Goal: Task Accomplishment & Management: Manage account settings

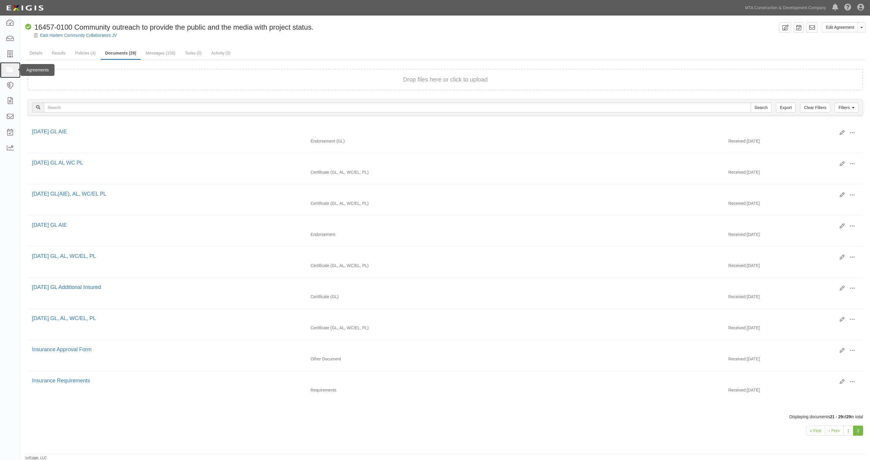
click at [6, 70] on icon at bounding box center [10, 70] width 8 height 7
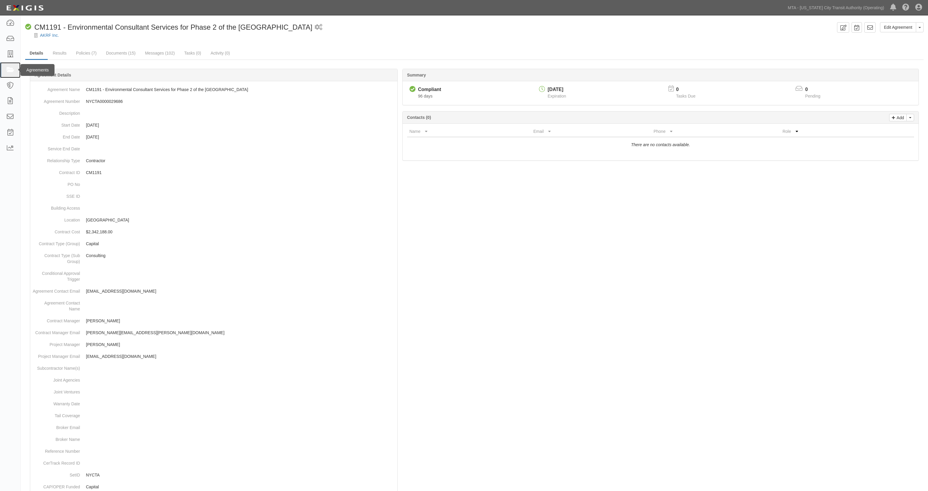
click at [7, 71] on icon at bounding box center [10, 70] width 8 height 7
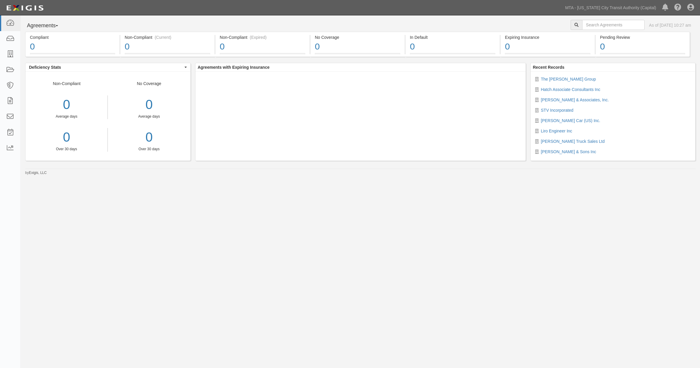
click at [406, 219] on div "Agreements Parties Agreements Coverages As of [DATE] 10:27 am Compliant 0 < 1% …" at bounding box center [350, 180] width 700 height 331
click at [638, 8] on link "MTA - [US_STATE] City Transit Authority (Capital)" at bounding box center [611, 8] width 97 height 12
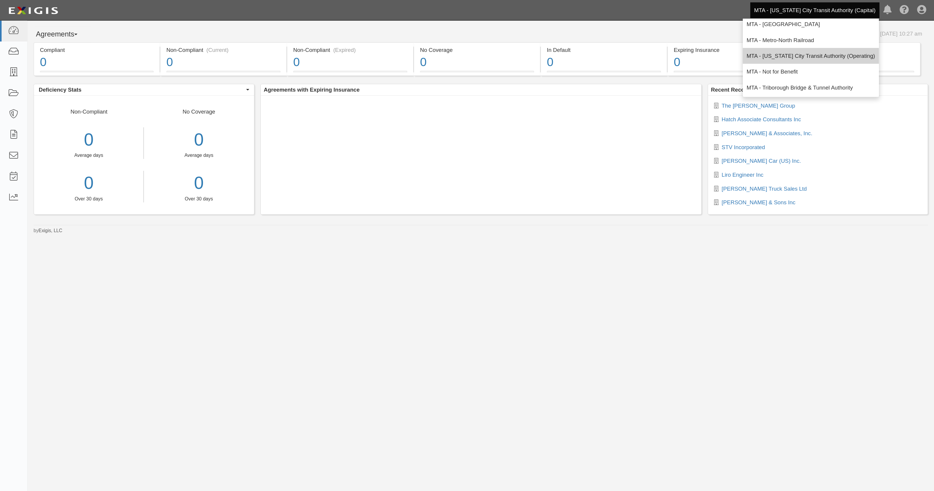
scroll to position [39, 0]
click at [610, 39] on link "MTA - [US_STATE] City Transit Authority (Operating)" at bounding box center [608, 42] width 102 height 12
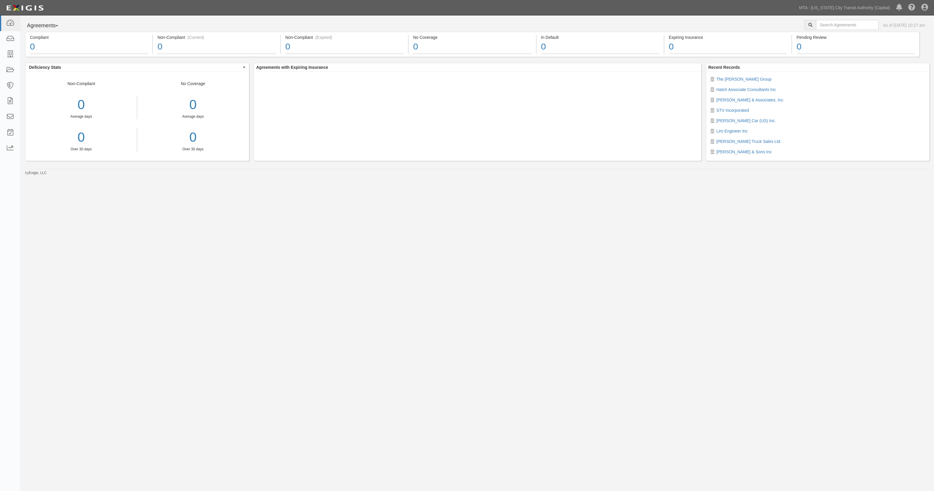
drag, startPoint x: 562, startPoint y: 1, endPoint x: 443, endPoint y: 241, distance: 268.0
click at [447, 243] on div "Agreements Parties Agreements Coverages As of Sep 16, 2025 10:27 am Compliant 0…" at bounding box center [467, 235] width 934 height 441
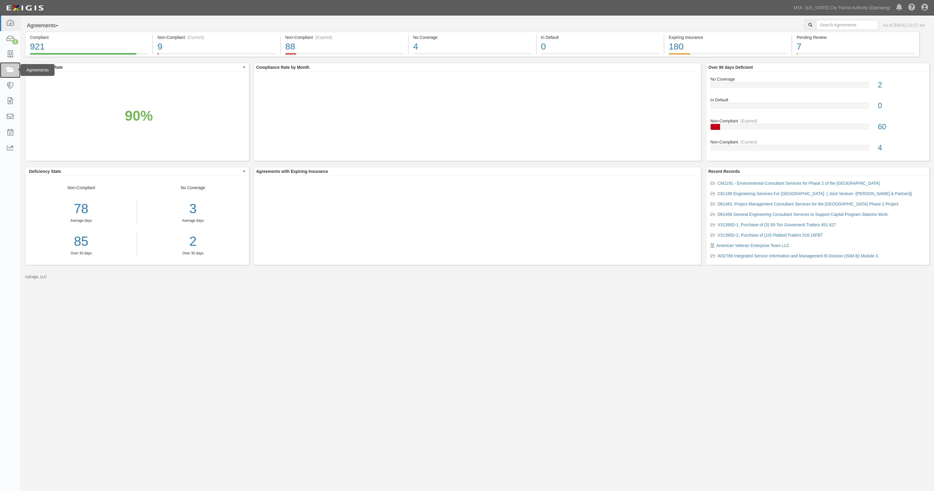
click at [12, 72] on icon at bounding box center [10, 70] width 8 height 7
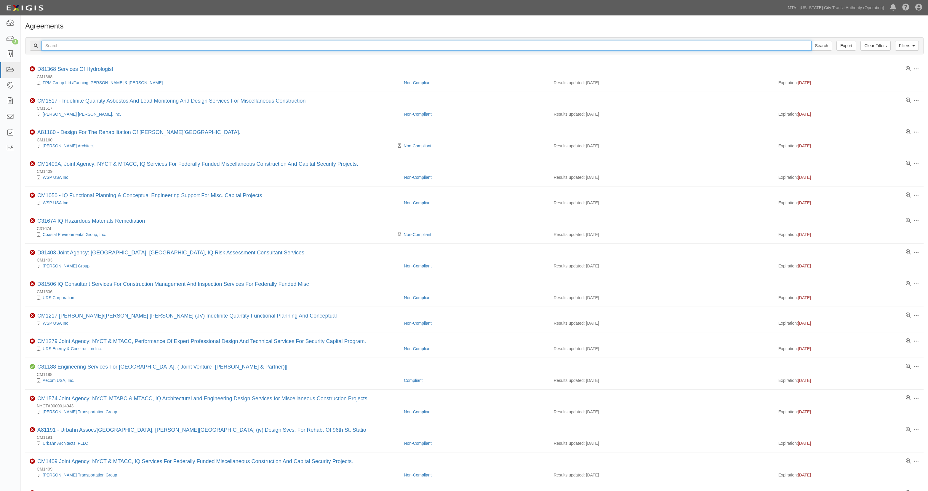
click at [123, 45] on input "text" at bounding box center [426, 46] width 770 height 10
type input "30844"
click at [811, 41] on input "Search" at bounding box center [821, 46] width 21 height 10
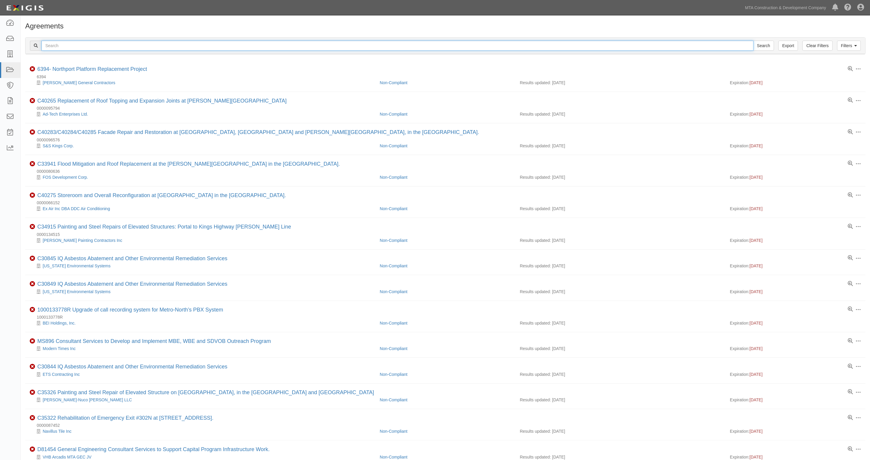
click at [92, 47] on input "text" at bounding box center [397, 46] width 712 height 10
type input "30844"
click at [753, 41] on input "Search" at bounding box center [763, 46] width 21 height 10
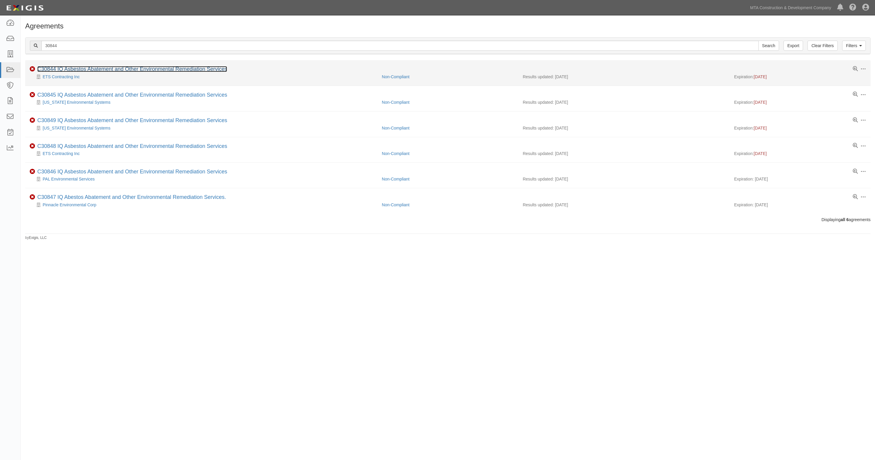
click at [88, 69] on link "C30844 IQ Asbestos Abatement and Other Environmental Remediation Services" at bounding box center [132, 69] width 190 height 6
click at [76, 67] on link "C30844 IQ Asbestos Abatement and Other Environmental Remediation Services" at bounding box center [132, 69] width 190 height 6
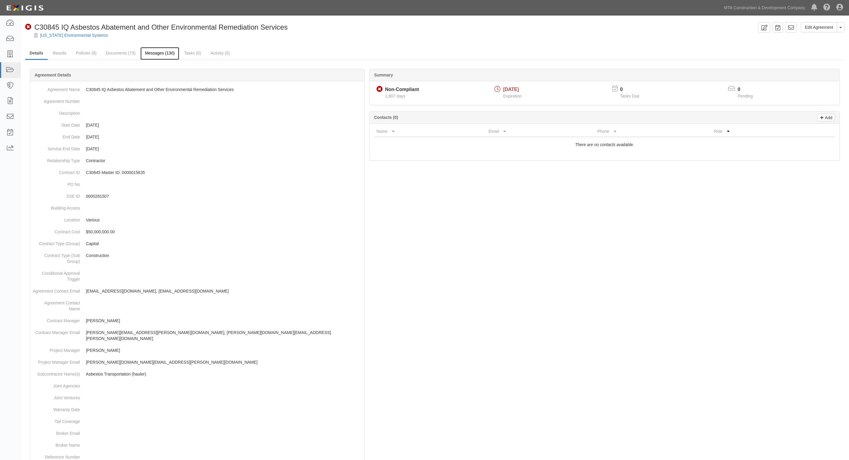
click at [152, 53] on link "Messages (130)" at bounding box center [159, 53] width 39 height 13
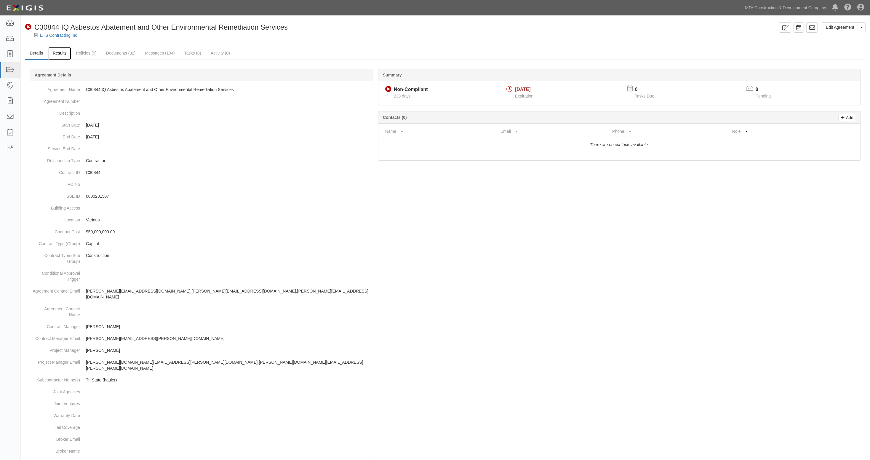
click at [56, 55] on link "Results" at bounding box center [59, 53] width 23 height 13
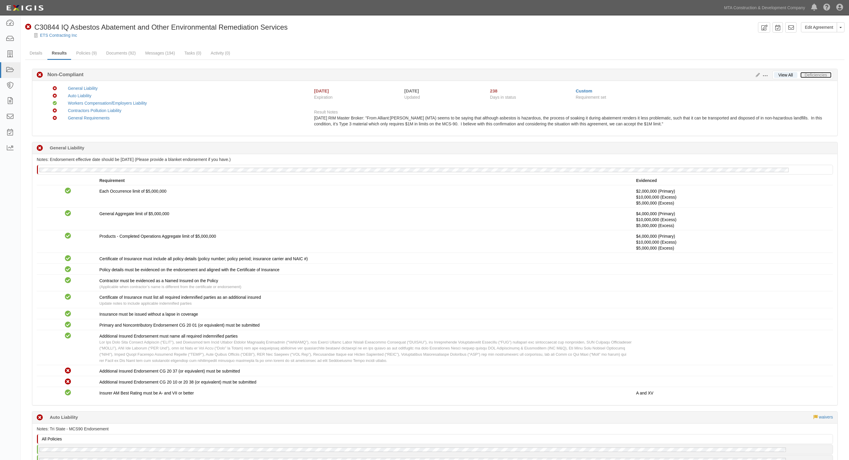
click at [815, 74] on link "Deficiencies" at bounding box center [816, 75] width 31 height 6
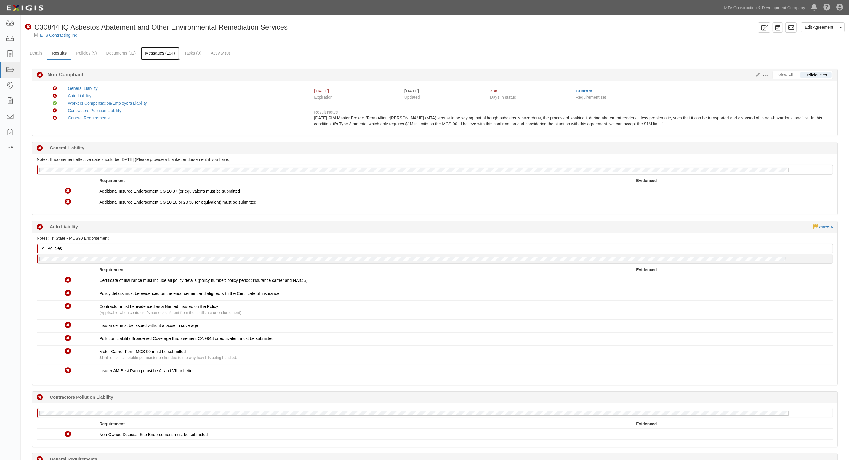
click at [162, 49] on link "Messages (194)" at bounding box center [160, 53] width 39 height 13
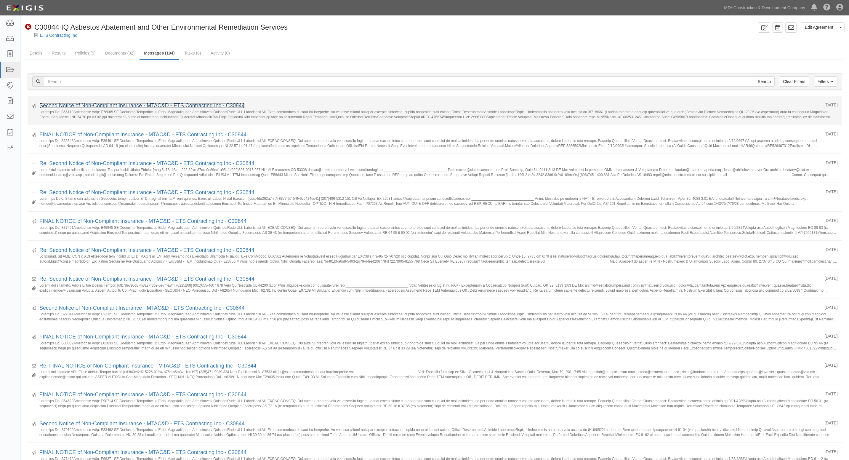
click at [68, 104] on link "Second Notice of Non-Compliant Insurance - MTAC&D - ETS Contracting Inc - C30844" at bounding box center [141, 106] width 205 height 6
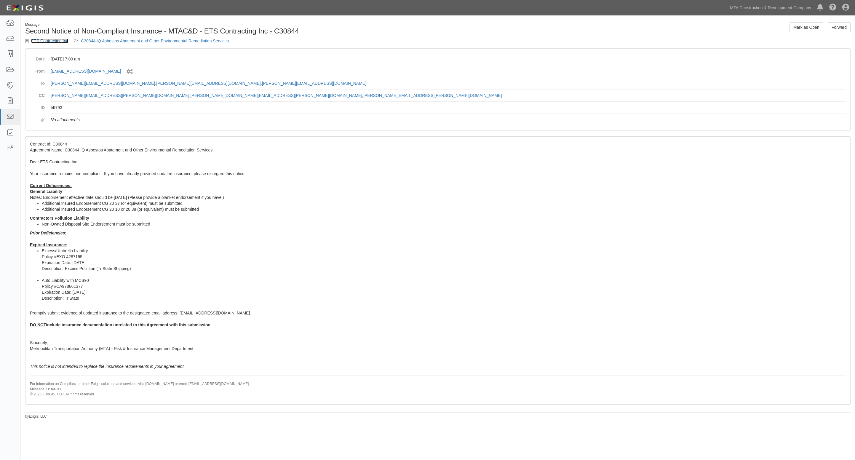
click at [50, 40] on link "ETS Contracting Inc" at bounding box center [49, 41] width 37 height 5
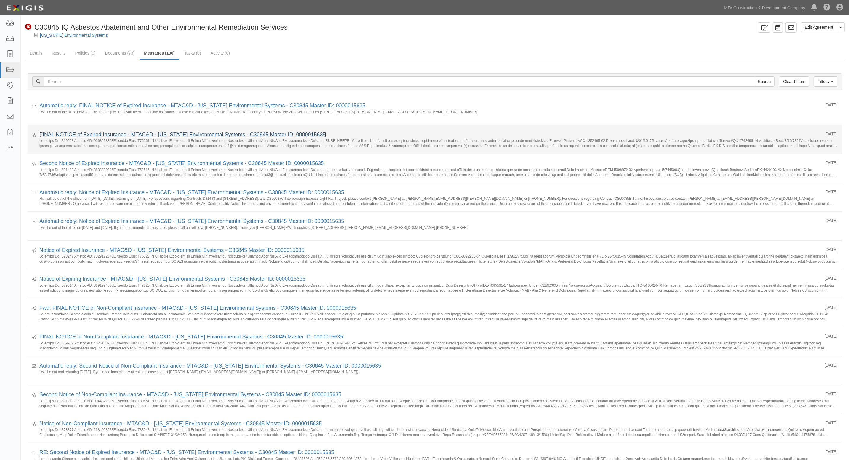
click at [90, 136] on link "FINAL NOTICE of Expired Insurance - MTAC&D - New York Environmental Systems - C…" at bounding box center [182, 135] width 286 height 6
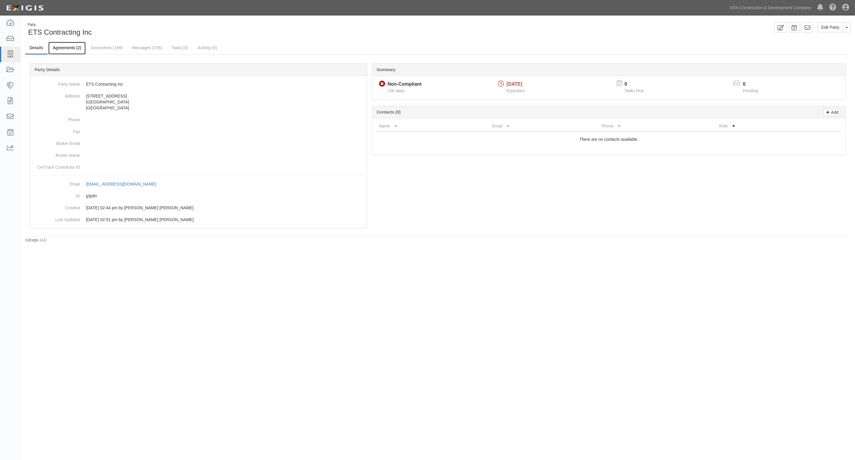
click at [73, 46] on link "Agreements (2)" at bounding box center [66, 48] width 37 height 13
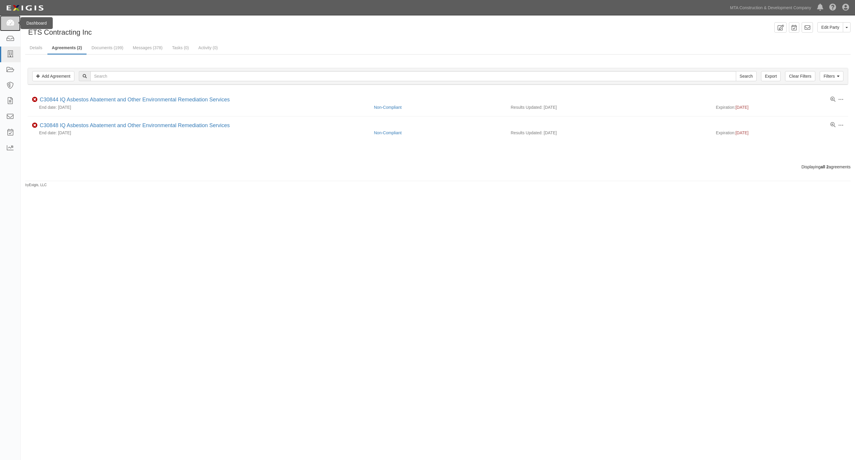
click at [9, 22] on icon at bounding box center [10, 23] width 8 height 7
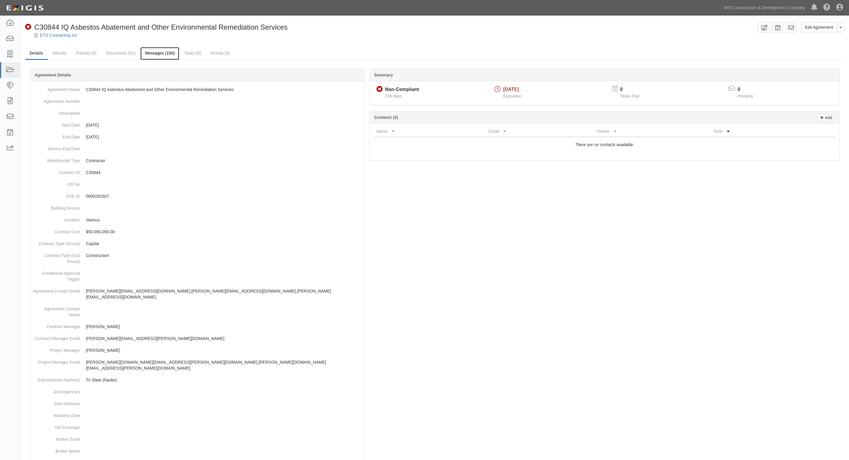
click at [153, 54] on link "Messages (194)" at bounding box center [159, 53] width 39 height 13
click at [153, 51] on link "Messages (184)" at bounding box center [162, 53] width 39 height 13
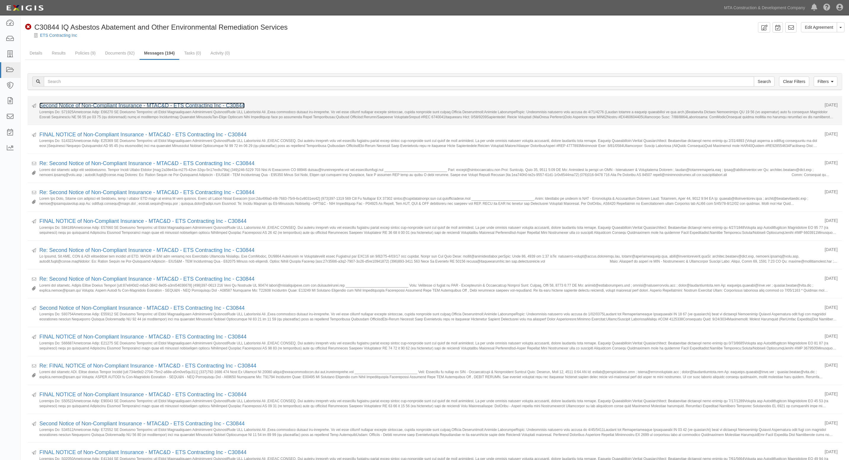
click at [65, 104] on link "Second Notice of Non-Compliant Insurance - MTAC&D - ETS Contracting Inc - C30844" at bounding box center [141, 106] width 205 height 6
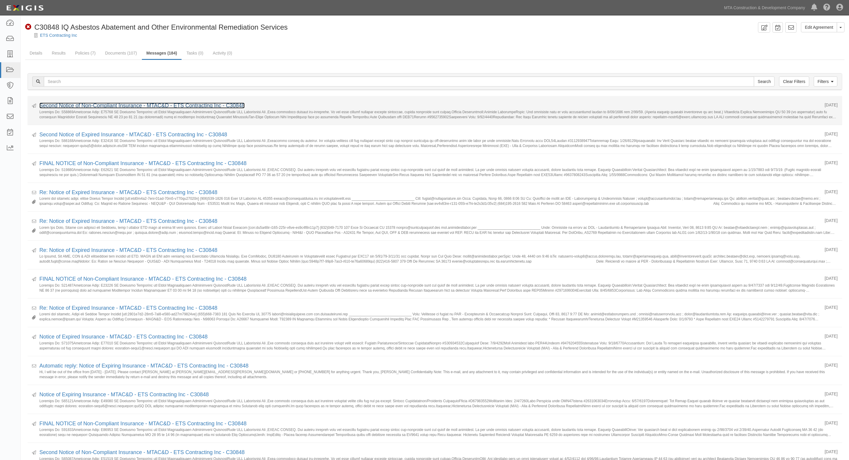
click at [91, 108] on link "Second Notice of Non-Compliant Insurance - MTAC&D - ETS Contracting Inc - C30848" at bounding box center [141, 106] width 205 height 6
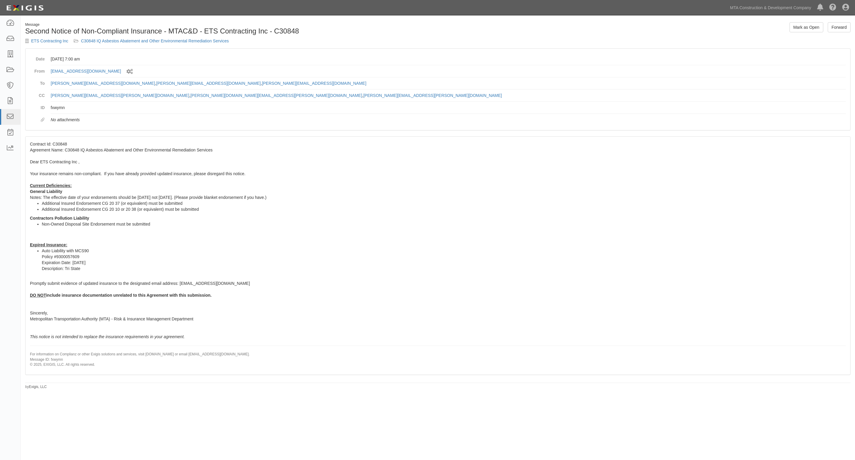
click at [623, 278] on div "Contract Id: C30848 Agreement Name: C30848 IQ Asbestos Abatement and Other Envi…" at bounding box center [437, 256] width 825 height 238
click at [12, 25] on icon at bounding box center [10, 23] width 8 height 7
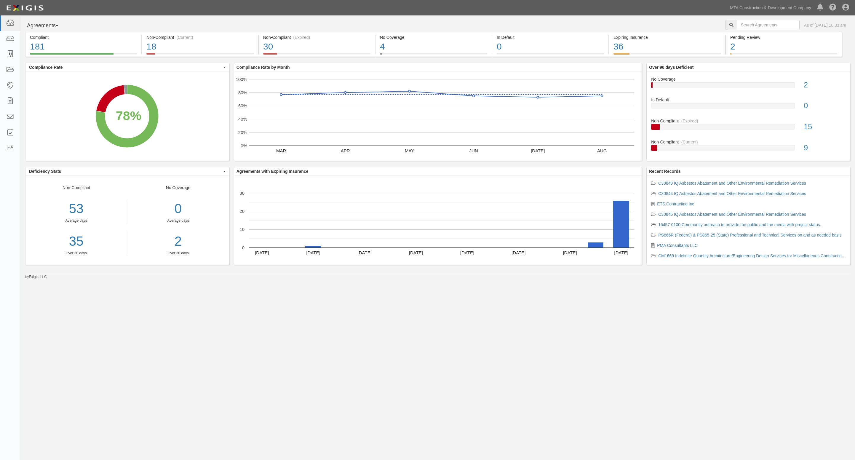
click at [458, 5] on div "Dashboard Inbox Parties Agreements Coverages Documents Messages Tasks Reports M…" at bounding box center [427, 7] width 846 height 15
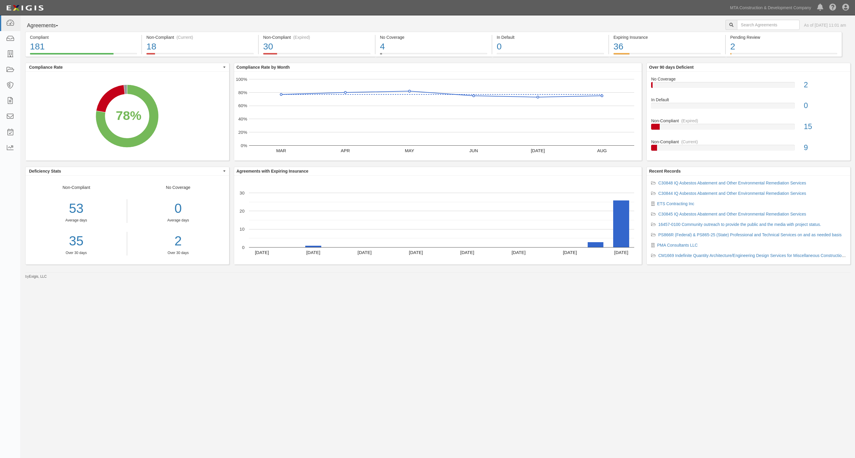
drag, startPoint x: 338, startPoint y: 347, endPoint x: 267, endPoint y: 362, distance: 73.3
click at [338, 346] on div "Agreements Parties Agreements Coverages As of Sep 16, 2025 11:01 am Compliant 1…" at bounding box center [427, 221] width 855 height 412
click at [12, 24] on icon at bounding box center [10, 23] width 8 height 7
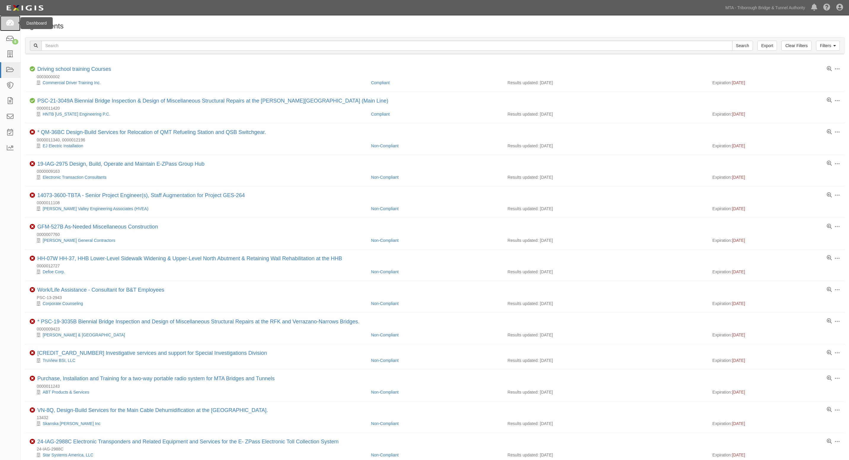
click at [13, 22] on icon at bounding box center [10, 23] width 8 height 7
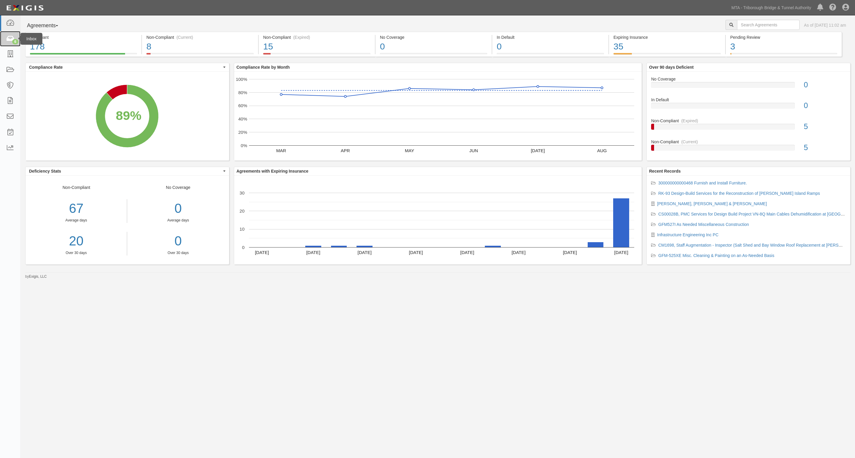
click at [7, 39] on icon at bounding box center [10, 39] width 8 height 7
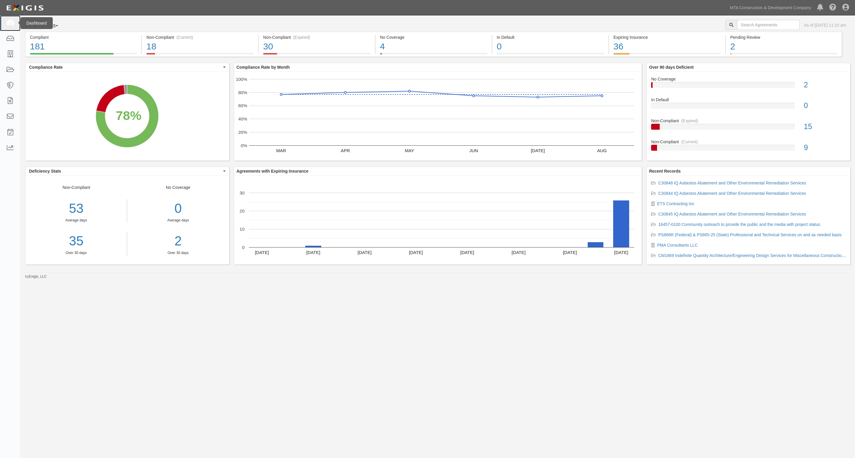
click at [17, 23] on link at bounding box center [10, 23] width 20 height 16
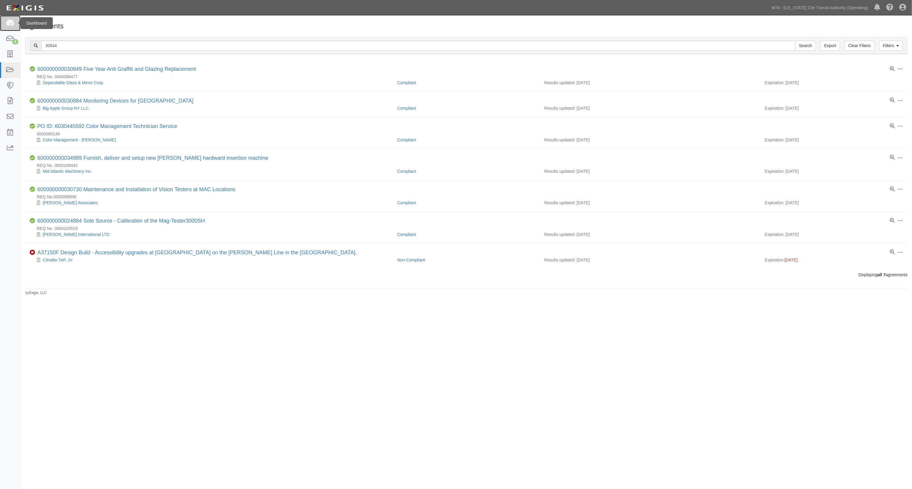
click at [11, 18] on link at bounding box center [10, 23] width 20 height 16
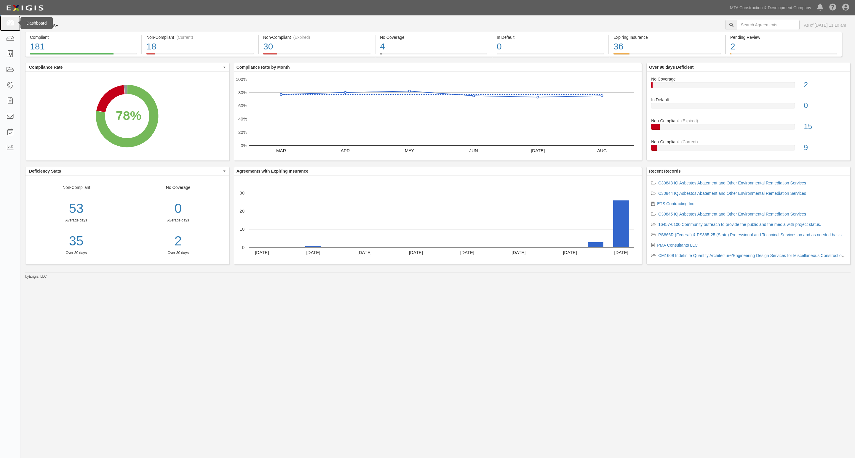
drag, startPoint x: 1, startPoint y: 19, endPoint x: 7, endPoint y: 19, distance: 5.0
click at [1, 18] on link at bounding box center [10, 23] width 20 height 16
click at [8, 19] on link at bounding box center [10, 23] width 20 height 16
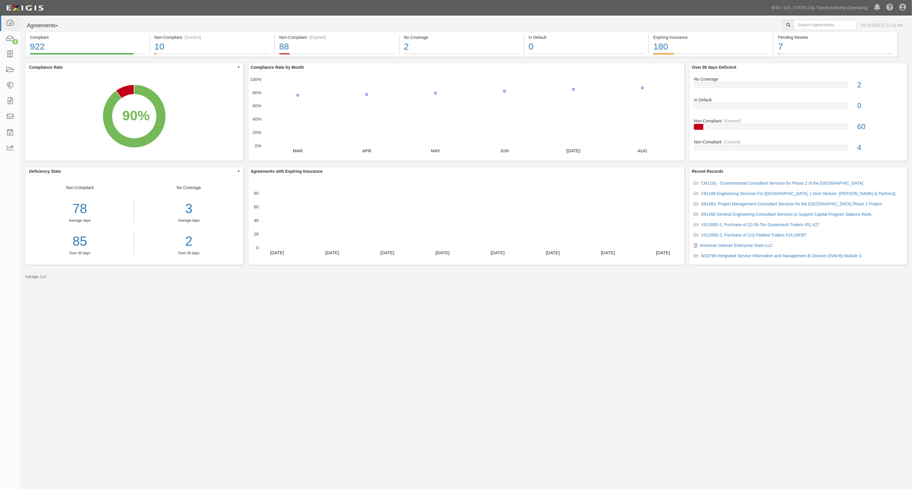
drag, startPoint x: 352, startPoint y: 345, endPoint x: 367, endPoint y: 297, distance: 50.1
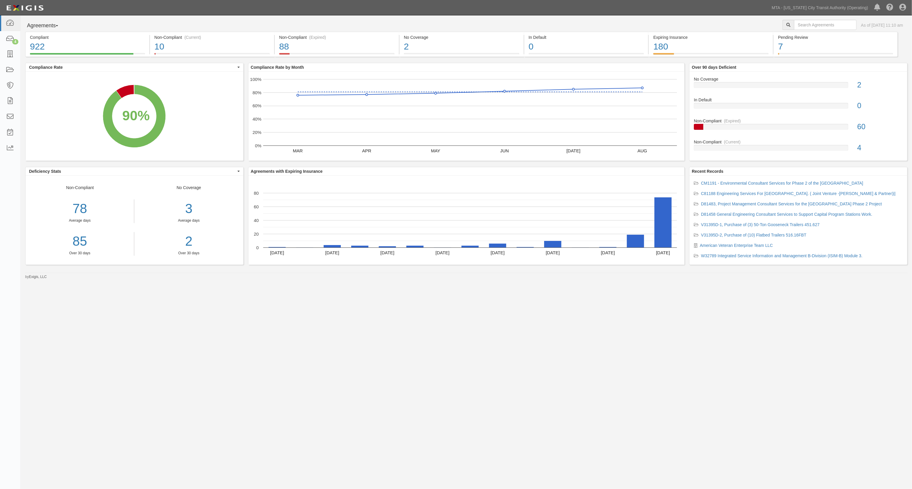
click at [352, 343] on div "Agreements Parties Agreements Coverages As of Sep 16, 2025 11:10 am Compliant 9…" at bounding box center [456, 235] width 912 height 440
click at [8, 23] on icon at bounding box center [10, 23] width 8 height 7
click at [12, 37] on icon at bounding box center [10, 39] width 8 height 7
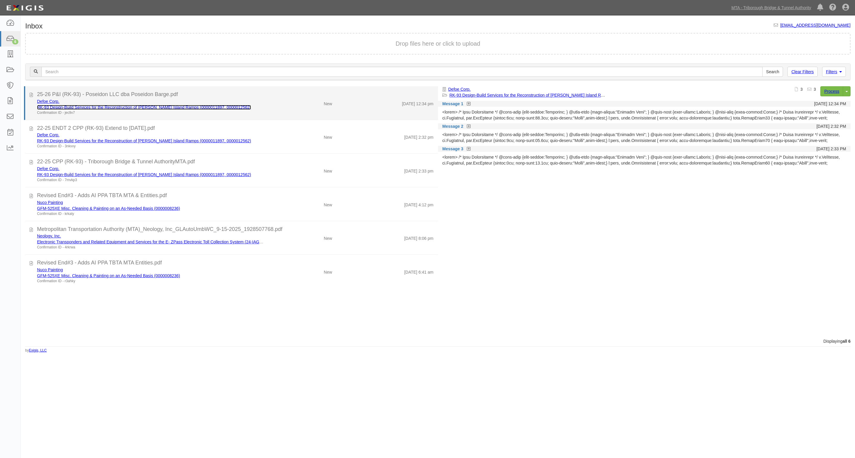
drag, startPoint x: 101, startPoint y: 104, endPoint x: 86, endPoint y: 107, distance: 14.7
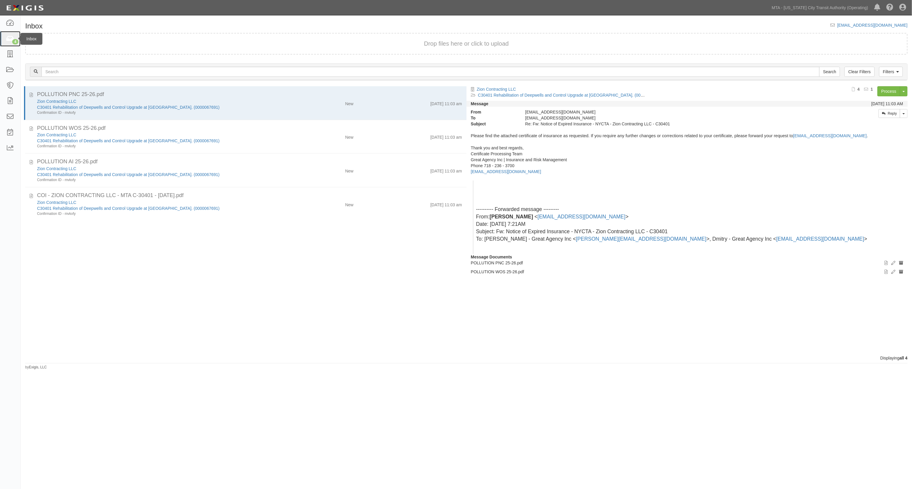
click at [7, 41] on icon at bounding box center [10, 39] width 8 height 7
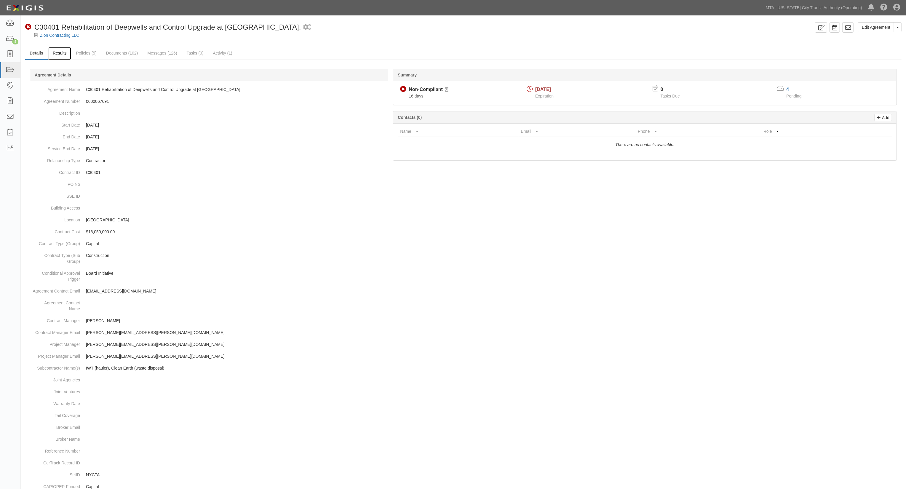
click at [63, 52] on link "Results" at bounding box center [59, 53] width 23 height 13
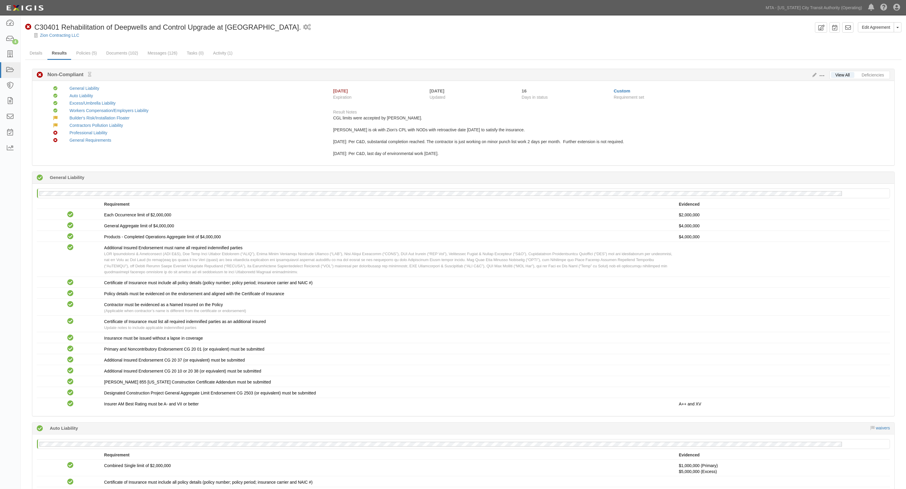
click at [883, 71] on div "View All Deficiencies" at bounding box center [859, 75] width 60 height 8
click at [875, 74] on link "Deficiencies" at bounding box center [872, 75] width 31 height 6
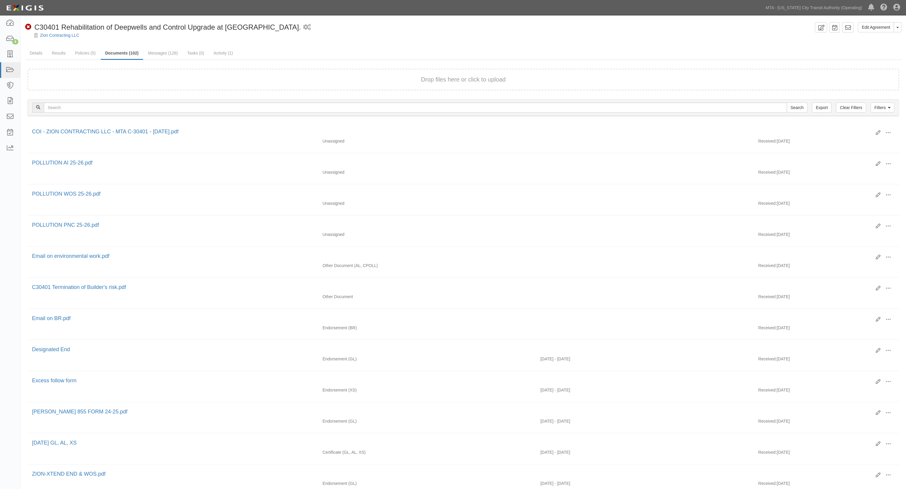
click at [426, 47] on ul "Details Results Policies (5) Documents (102) Messages (126) Tasks (0) Activity …" at bounding box center [463, 53] width 876 height 13
drag, startPoint x: 505, startPoint y: 8, endPoint x: 454, endPoint y: 2, distance: 51.3
click at [500, 8] on div "Dashboard 4 Inbox Parties Agreements Coverages Documents Messages Tasks Reports…" at bounding box center [452, 7] width 897 height 15
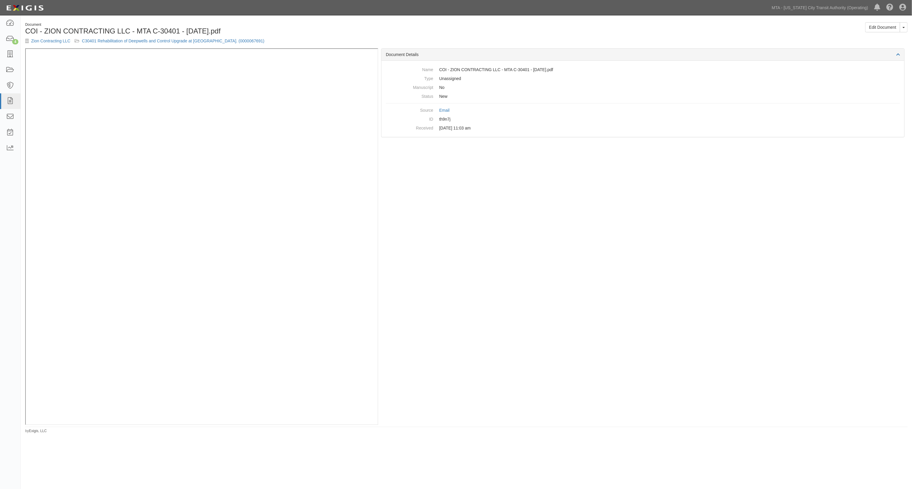
click at [562, 220] on div "Document Details Name COI - ZION CONTRACTING LLC - MTA C-30401 - 09-11-2025.pdf…" at bounding box center [642, 236] width 529 height 377
click at [882, 27] on link "Edit Document" at bounding box center [882, 27] width 35 height 10
click at [9, 21] on icon at bounding box center [10, 23] width 8 height 7
click at [11, 23] on icon at bounding box center [10, 23] width 8 height 7
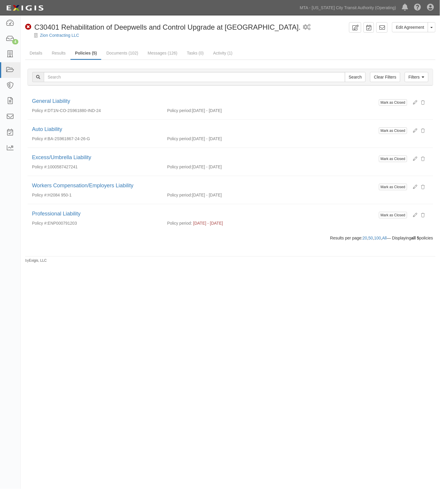
click at [195, 257] on div "Edit Agreement Toggle Agreement Dropdown View Audit Trail Archive Agreement Sen…" at bounding box center [231, 142] width 420 height 241
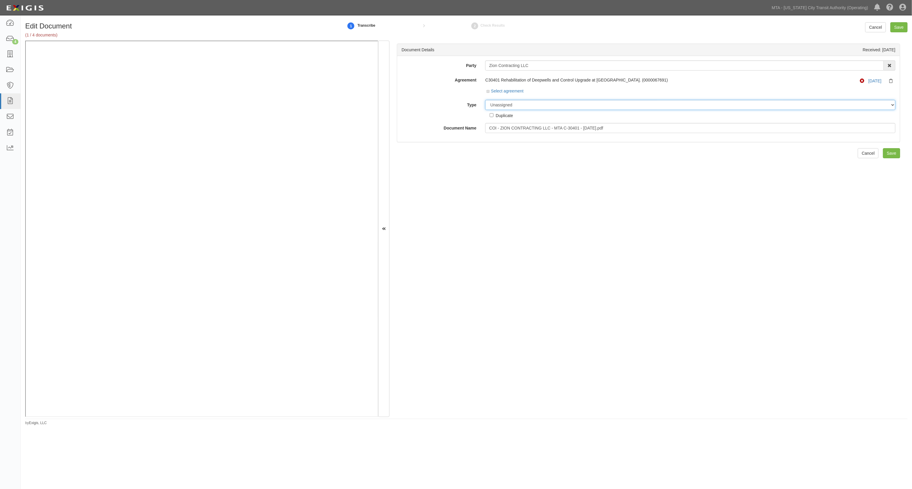
drag, startPoint x: 511, startPoint y: 105, endPoint x: 510, endPoint y: 108, distance: 3.6
click at [510, 105] on select "Unassigned Binder Cancellation Notice Certificate Contract Endorsement Insuranc…" at bounding box center [690, 105] width 410 height 10
select select "CertificateDetail"
click at [485, 100] on select "Unassigned Binder Cancellation Notice Certificate Contract Endorsement Insuranc…" at bounding box center [690, 105] width 410 height 10
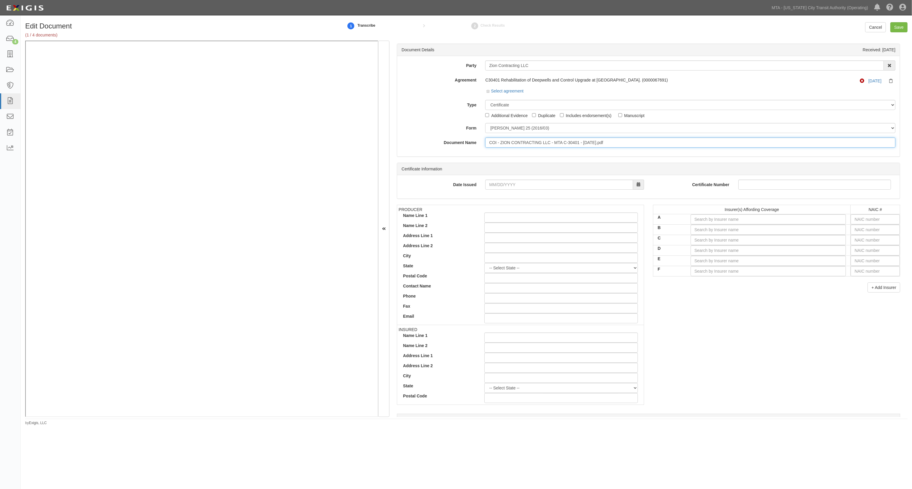
drag, startPoint x: 639, startPoint y: 144, endPoint x: 369, endPoint y: 138, distance: 270.3
click at [192, 72] on div "Document Details Received: 09/16/2025 Party Zion Contracting LLC 10-21 TO 10-23…" at bounding box center [466, 229] width 882 height 377
type input "8.31.26 PL"
click at [866, 222] on input "text" at bounding box center [874, 219] width 49 height 10
type input "16862"
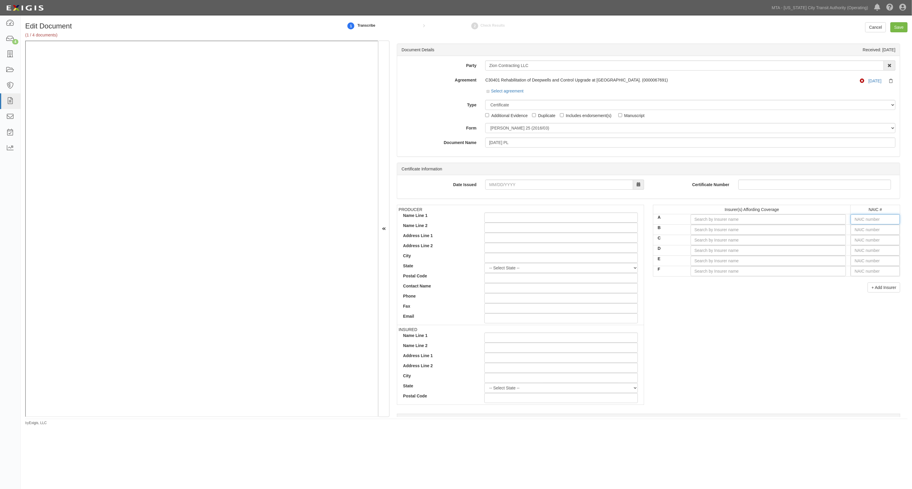
type input "1"
type input "17459"
type input "17"
type input "17565"
type input "175"
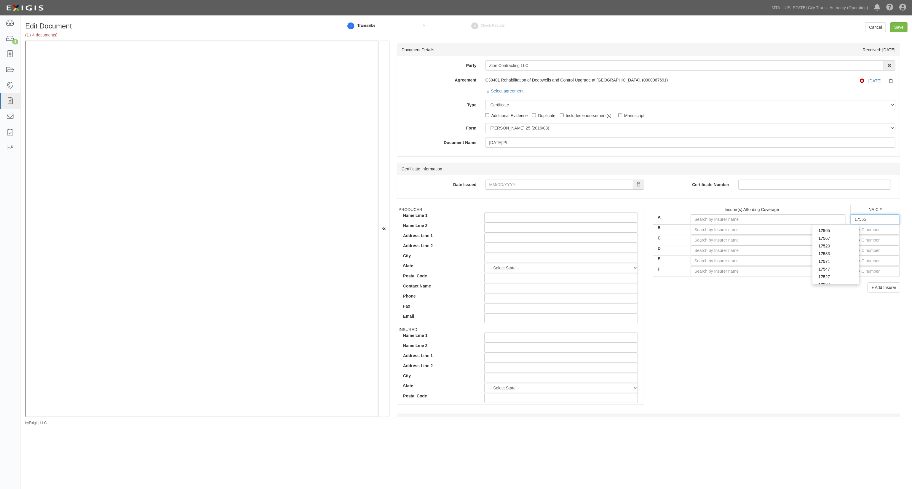
type input "17501"
type input "1750"
type input "17502"
drag, startPoint x: 864, startPoint y: 220, endPoint x: 803, endPoint y: 220, distance: 60.7
click at [803, 220] on tr "A 17502 1750" at bounding box center [776, 219] width 247 height 10
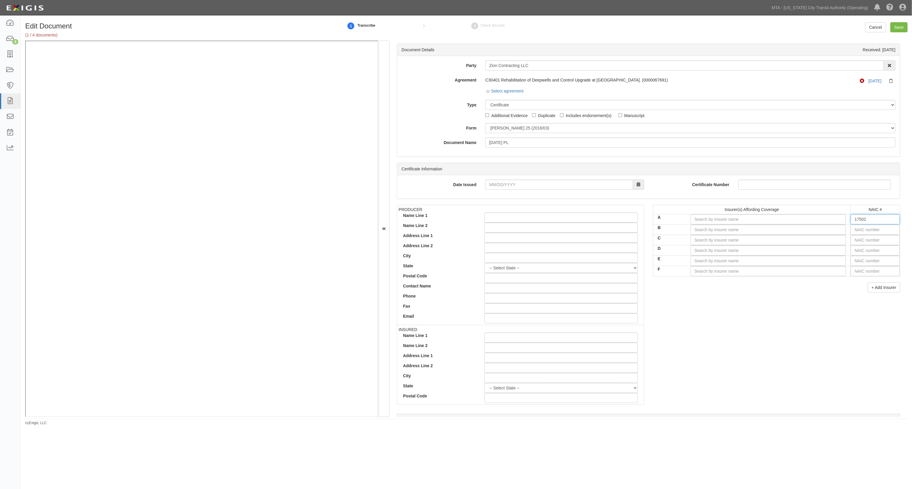
type input "16862"
type input "1"
type input "17459"
type input "17"
type input "17565"
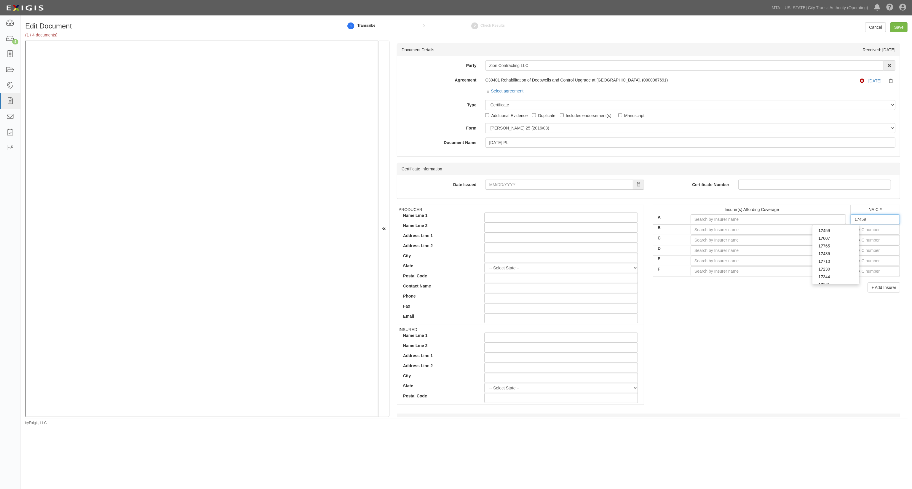
type input "175"
type input "17501"
type input "1750"
click at [770, 221] on input "A" at bounding box center [768, 219] width 156 height 10
type input "be"
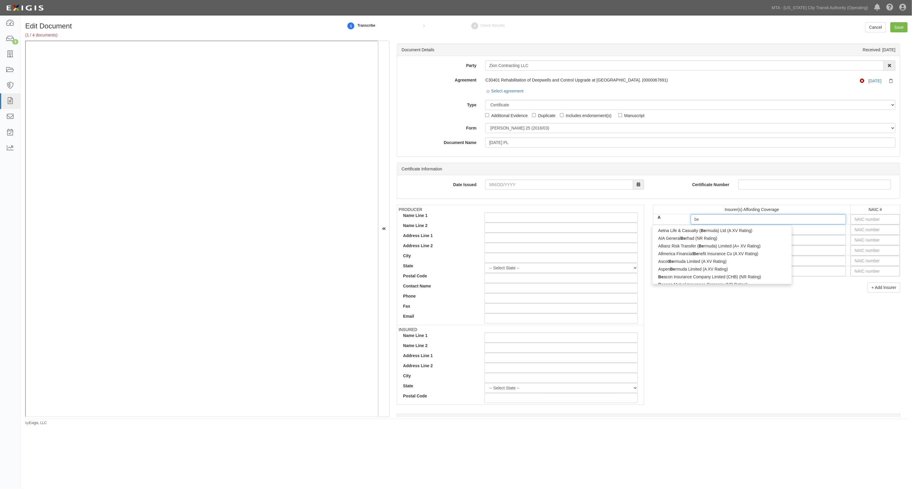
type input "beacon Insurance Company Limited (CHB) (NR Rating)"
type input "bea"
type input "beazley America Insurance Company, Inc. (A XV Rating)"
type input "beazley"
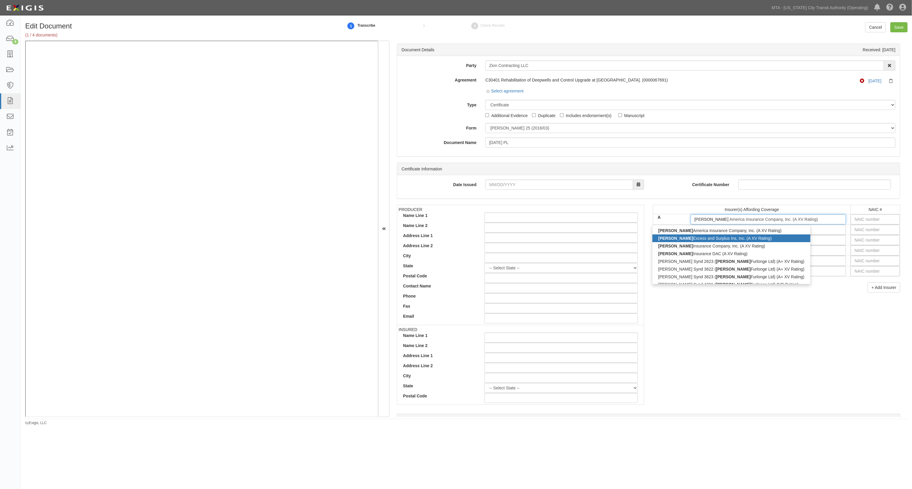
click at [698, 239] on div "Beazley Excess and Surplus Ins, Inc. (A XV Rating)" at bounding box center [731, 238] width 158 height 8
type input "Beazley Excess and Surplus Ins, Inc. (A XV Rating)"
type input "17520"
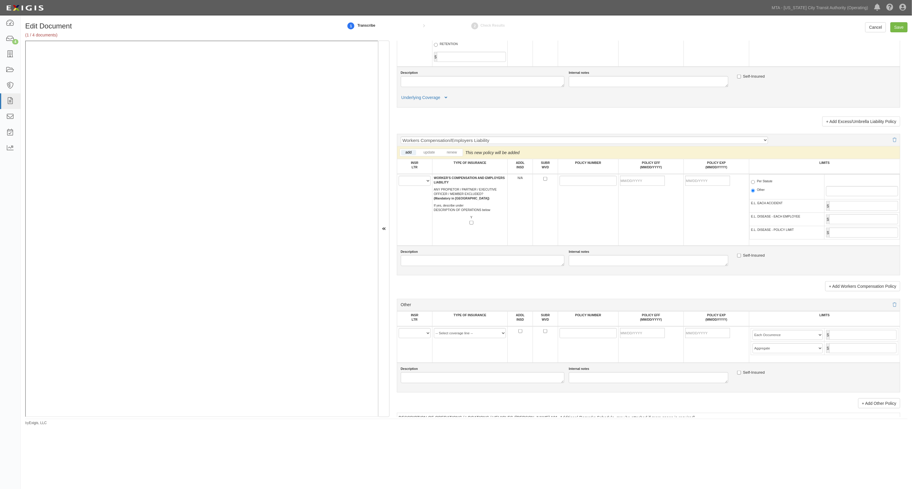
scroll to position [908, 0]
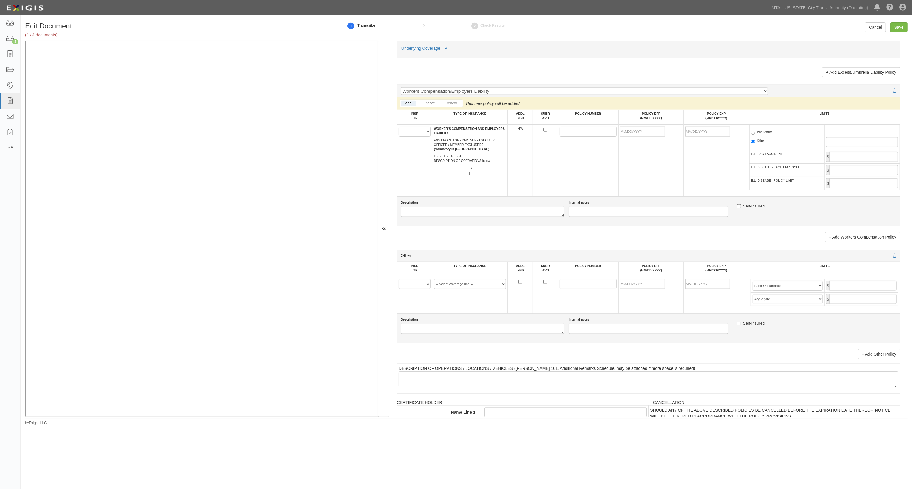
type input "Beazley Excess and Surplus Ins, Inc. (A XV Rating)"
click at [422, 289] on select "A B C D E F" at bounding box center [414, 284] width 32 height 10
select select "A"
click at [399, 284] on select "A B C D E F" at bounding box center [414, 284] width 32 height 10
click at [460, 289] on select "-- Select coverage line -- Asbestos Abatement Auto Physical Damage Aviation Lia…" at bounding box center [470, 284] width 72 height 10
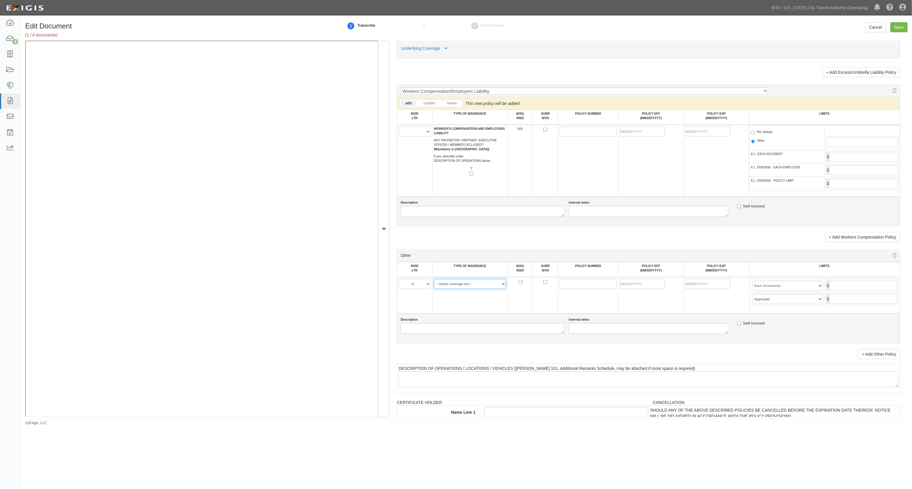
select select "44"
click at [434, 289] on select "-- Select coverage line -- Asbestos Abatement Auto Physical Damage Aviation Lia…" at bounding box center [470, 284] width 72 height 10
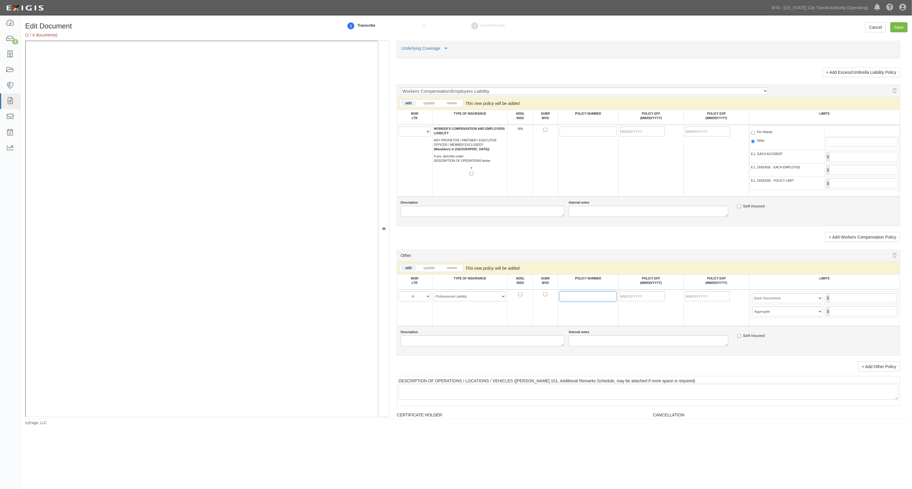
click at [585, 299] on input "POLICY NUMBER" at bounding box center [587, 296] width 57 height 10
paste input "D3A65A250101"
type input "D3A65A250101"
click at [620, 301] on input "POLICY EFF (MM/DD/YYYY)" at bounding box center [642, 296] width 45 height 10
click at [631, 301] on input "POLICY EFF (MM/DD/YYYY)" at bounding box center [642, 296] width 45 height 10
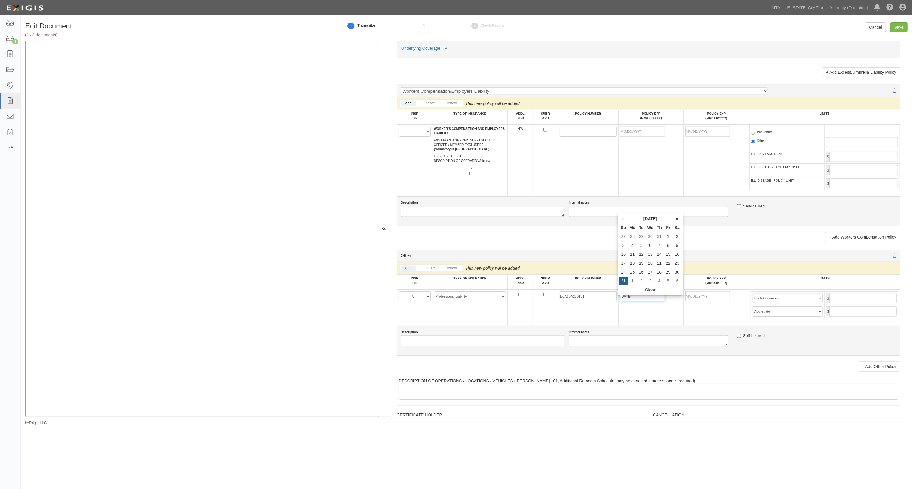
type input "08/31/2025"
type input "08/31/2026"
type input "5,000,000"
click at [794, 300] on select "Limit Each Occurrence Each Claim Aggregate Deductible Self-Insured Retention Pe…" at bounding box center [787, 298] width 71 height 10
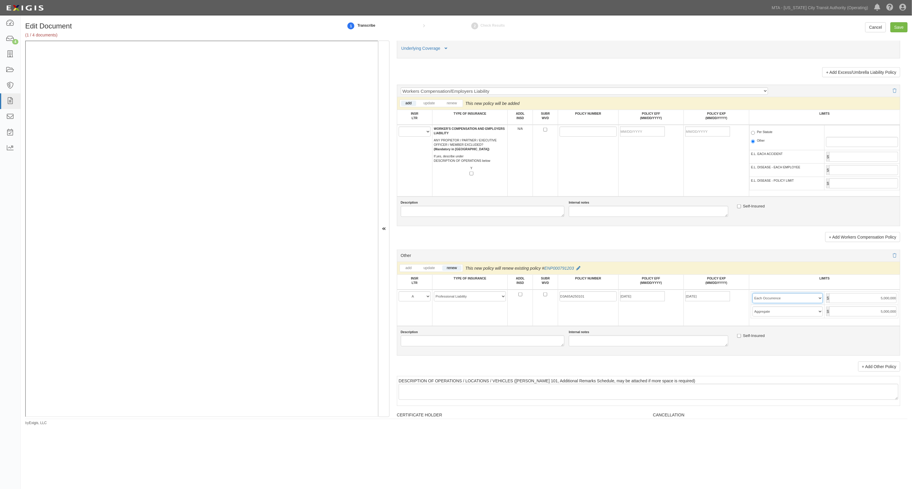
select select "Each Claim"
click at [752, 298] on select "Limit Each Occurrence Each Claim Aggregate Deductible Self-Insured Retention Pe…" at bounding box center [787, 298] width 71 height 10
click at [896, 27] on input "Save" at bounding box center [898, 27] width 17 height 10
type input "5000000"
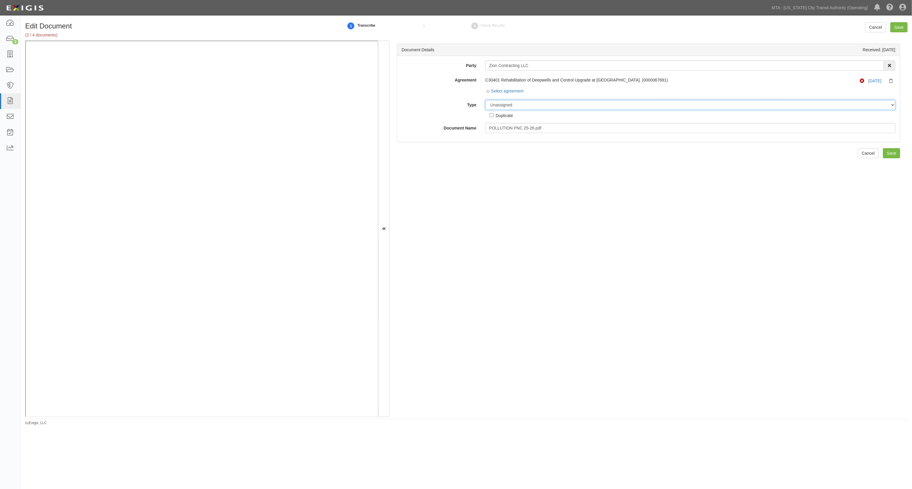
click at [519, 107] on select "Unassigned Binder Cancellation Notice Certificate Contract Endorsement Insuranc…" at bounding box center [690, 105] width 410 height 10
select select "EndorsementDetail"
click at [485, 100] on select "Unassigned Binder Cancellation Notice Certificate Contract Endorsement Insuranc…" at bounding box center [690, 105] width 410 height 10
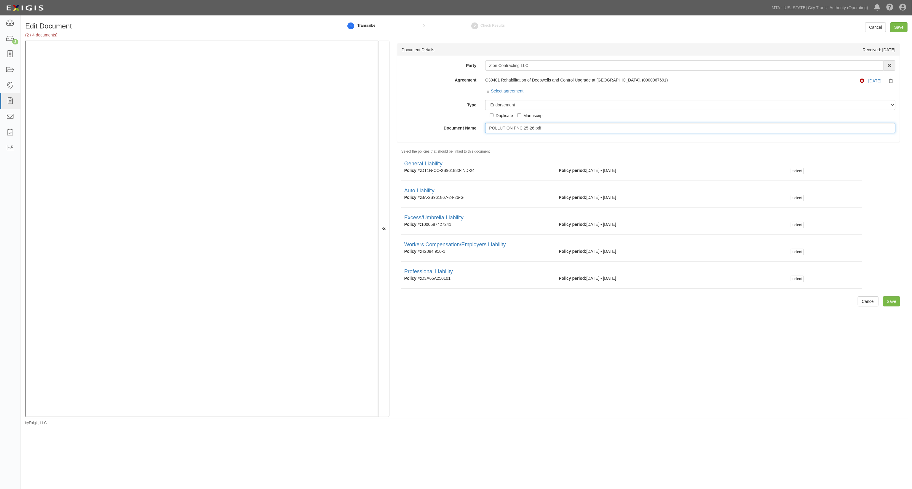
click at [515, 128] on input "POLLUTION PNC 25-26.pdf" at bounding box center [690, 128] width 410 height 10
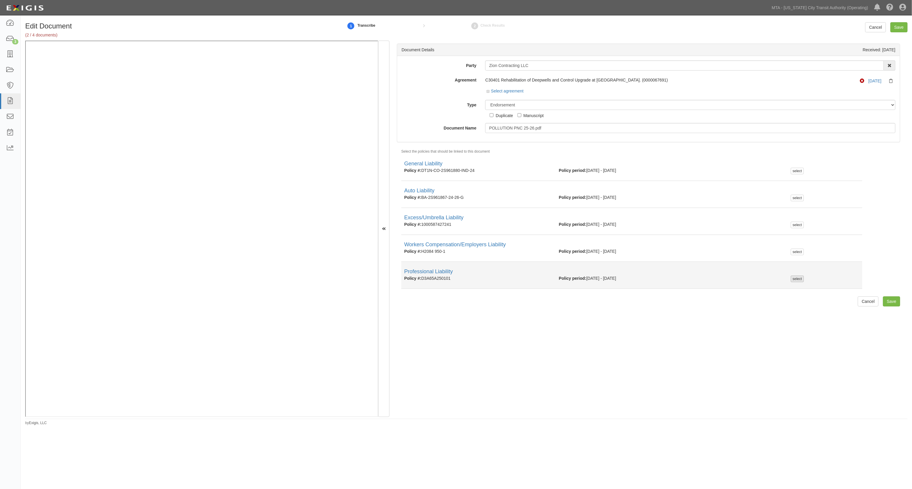
click at [792, 279] on div "select" at bounding box center [796, 279] width 13 height 7
checkbox input "true"
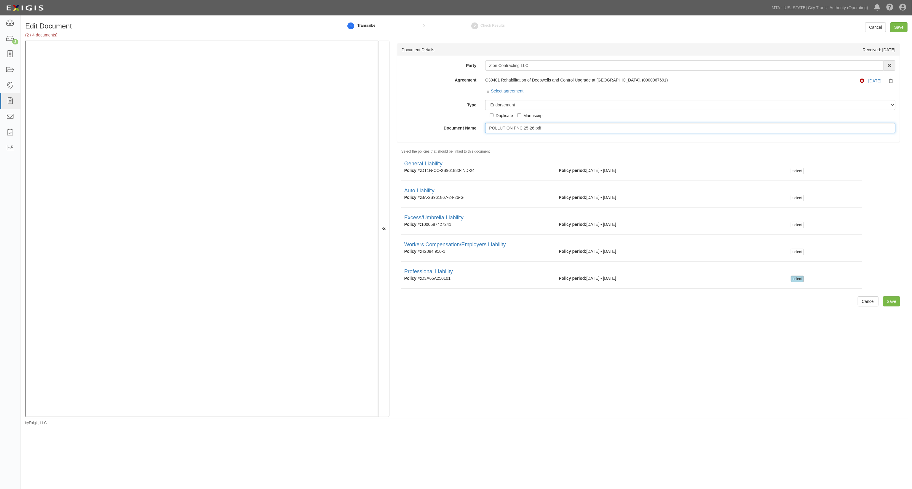
drag, startPoint x: 575, startPoint y: 124, endPoint x: 568, endPoint y: 123, distance: 6.6
click at [568, 123] on input "POLLUTION PNC 25-26.pdf" at bounding box center [690, 128] width 410 height 10
click at [902, 24] on input "Save" at bounding box center [898, 27] width 17 height 10
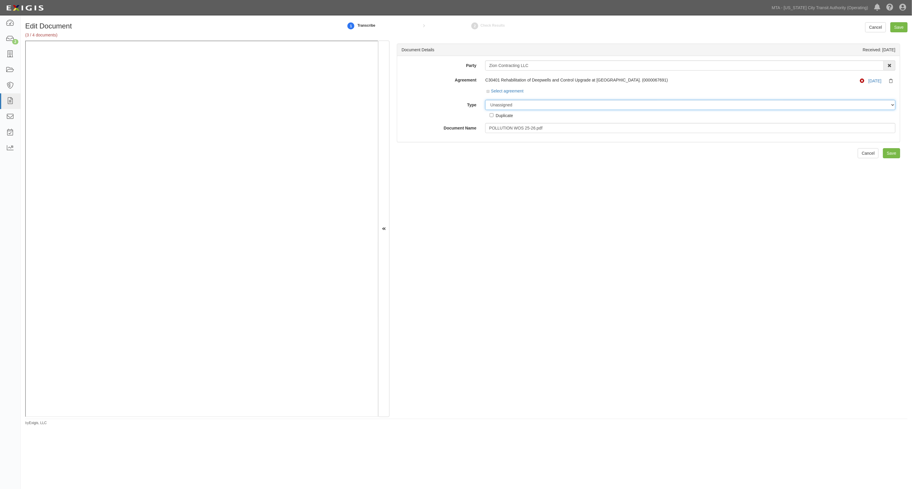
click at [535, 105] on select "Unassigned Binder Cancellation Notice Certificate Contract Endorsement Insuranc…" at bounding box center [690, 105] width 410 height 10
select select "EndorsementDetail"
click at [485, 100] on select "Unassigned Binder Cancellation Notice Certificate Contract Endorsement Insuranc…" at bounding box center [690, 105] width 410 height 10
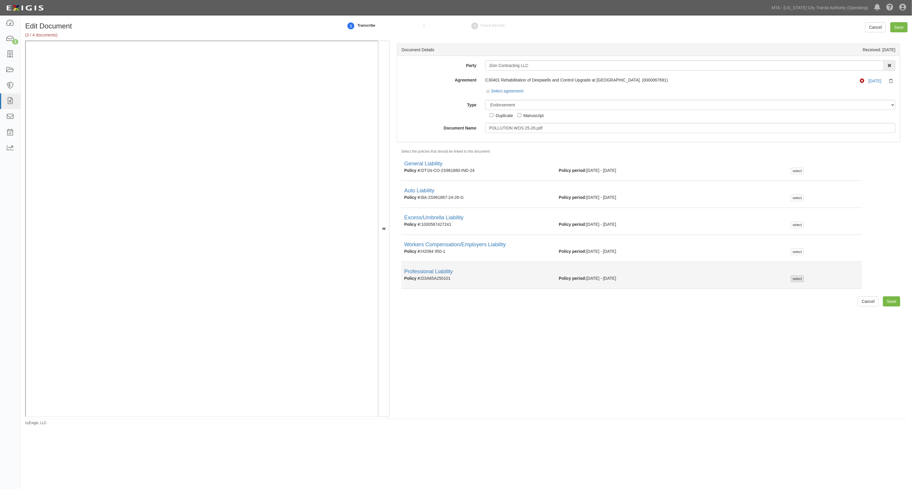
drag, startPoint x: 796, startPoint y: 278, endPoint x: 799, endPoint y: 274, distance: 4.5
click at [796, 277] on div "select" at bounding box center [796, 279] width 13 height 7
checkbox input "true"
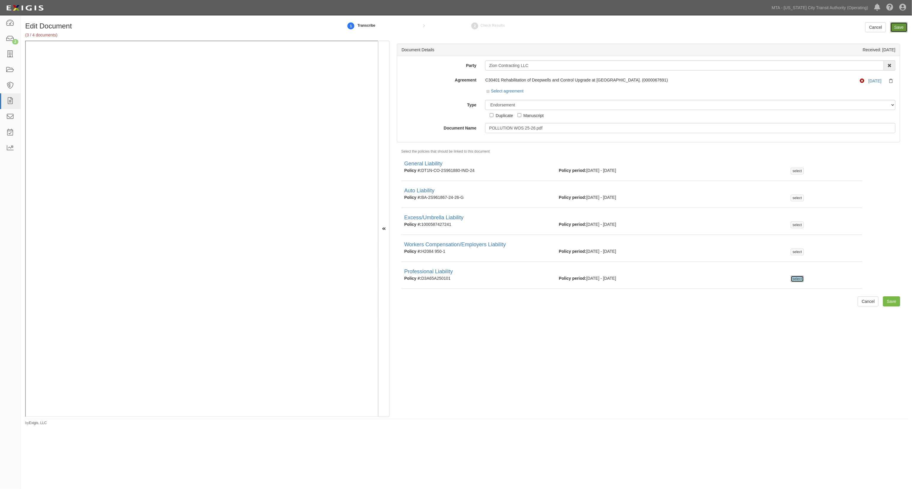
click at [901, 28] on input "Save" at bounding box center [898, 27] width 17 height 10
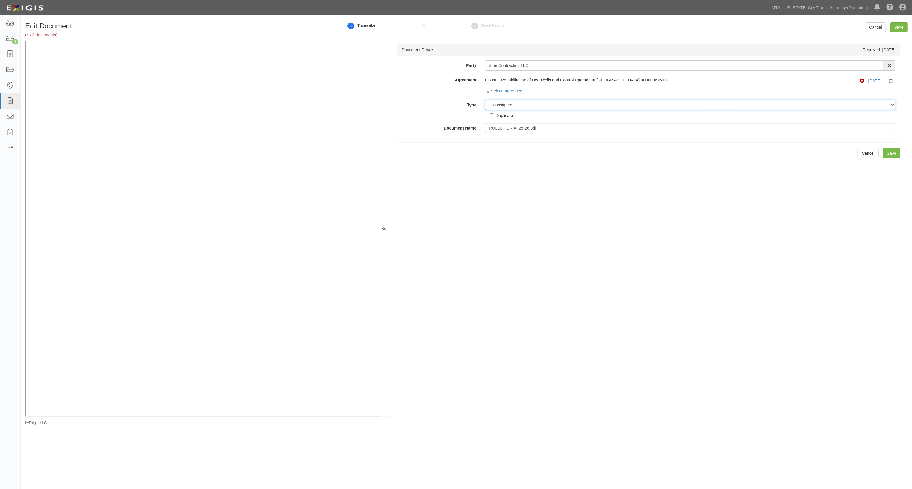
click at [522, 107] on select "Unassigned Binder Cancellation Notice Certificate Contract Endorsement Insuranc…" at bounding box center [690, 105] width 410 height 10
select select "EndorsementDetail"
click at [485, 100] on select "Unassigned Binder Cancellation Notice Certificate Contract Endorsement Insuranc…" at bounding box center [690, 105] width 410 height 10
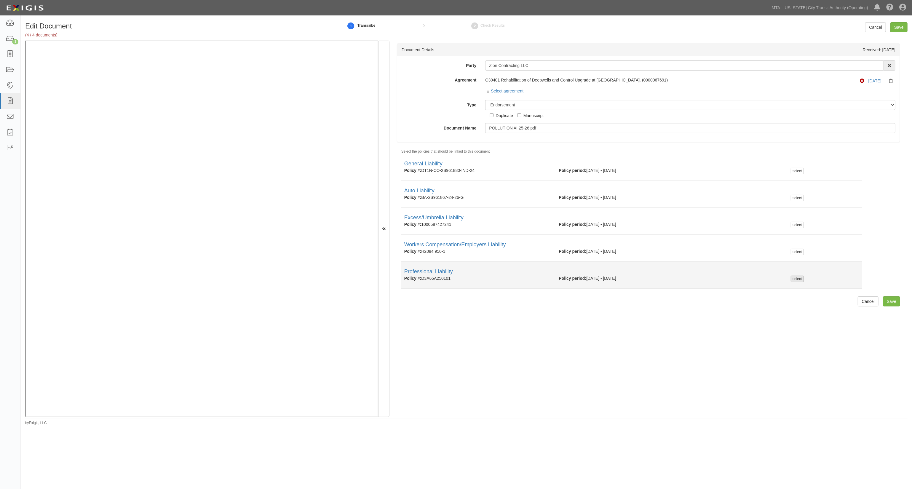
click at [790, 279] on div "select" at bounding box center [796, 279] width 13 height 7
checkbox input "true"
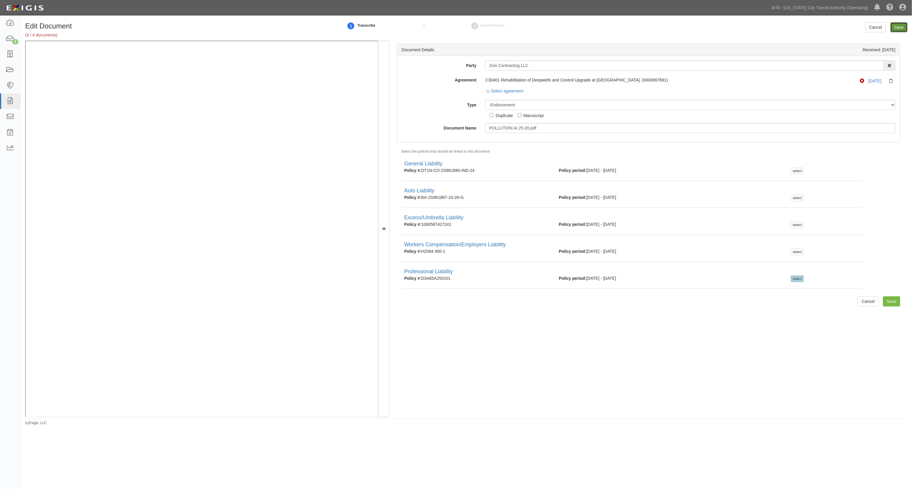
drag, startPoint x: 898, startPoint y: 25, endPoint x: 891, endPoint y: 22, distance: 8.5
click at [898, 25] on input "Save" at bounding box center [898, 27] width 17 height 10
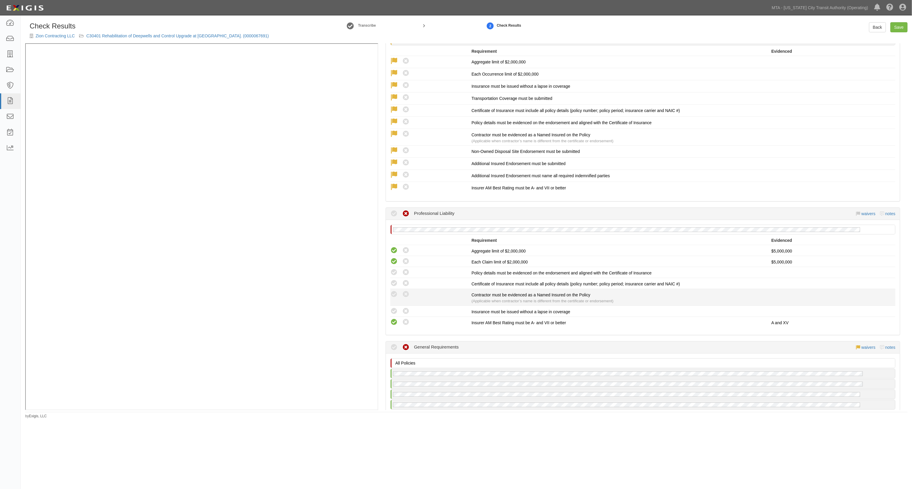
scroll to position [1224, 0]
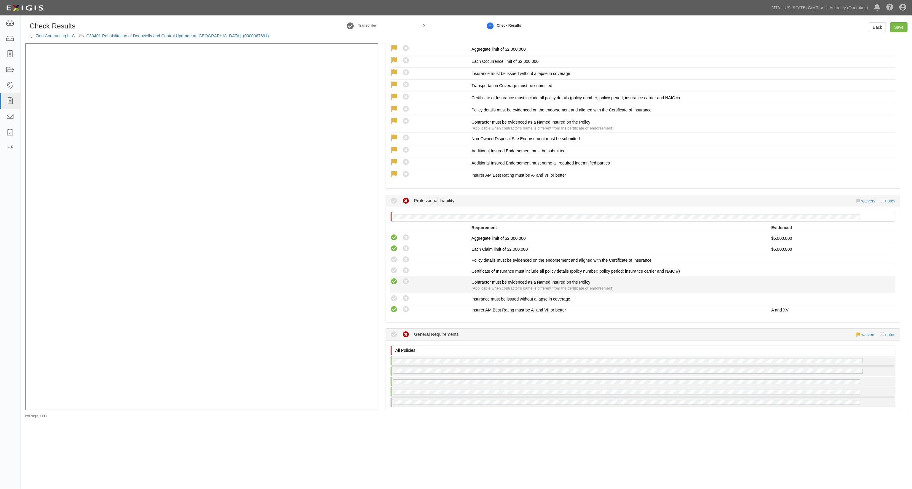
drag, startPoint x: 394, startPoint y: 285, endPoint x: 393, endPoint y: 269, distance: 16.0
click at [393, 295] on icon at bounding box center [393, 298] width 7 height 7
radio input "true"
click at [393, 278] on icon at bounding box center [393, 281] width 7 height 7
radio input "true"
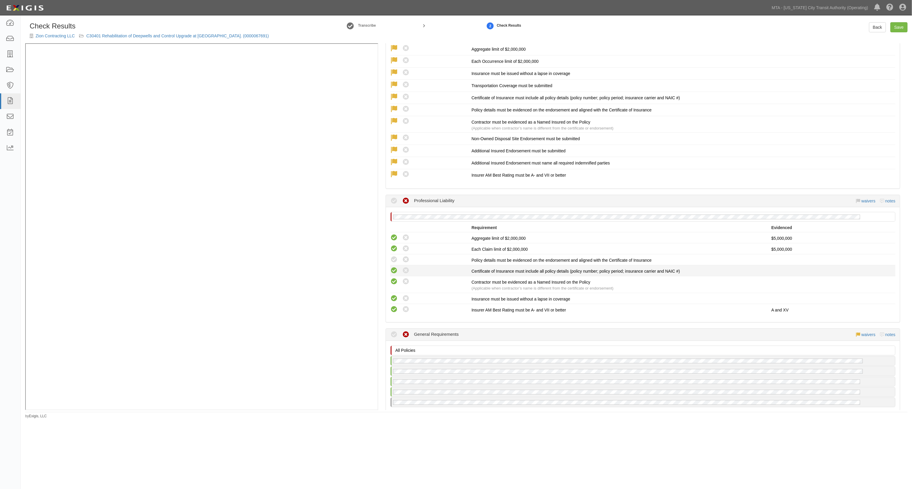
click at [392, 267] on icon at bounding box center [393, 270] width 7 height 7
radio input "true"
click at [394, 256] on icon at bounding box center [393, 259] width 7 height 7
radio input "true"
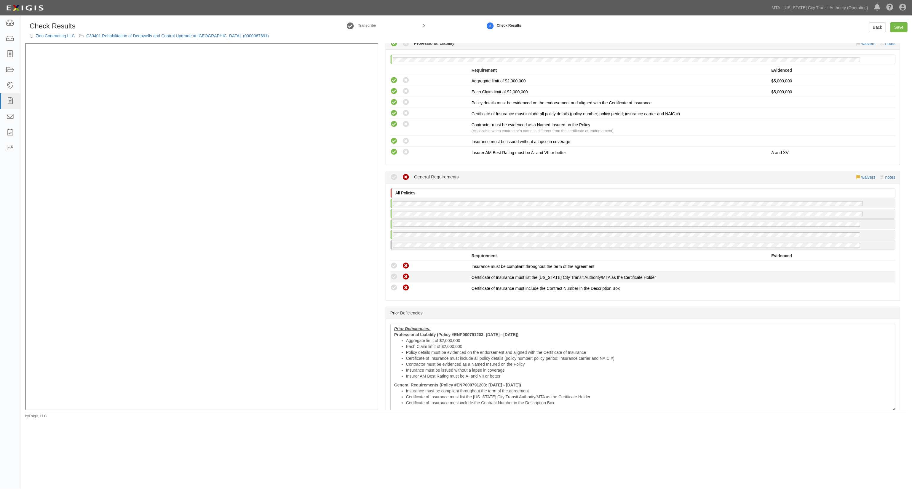
scroll to position [1382, 0]
drag, startPoint x: 393, startPoint y: 276, endPoint x: 391, endPoint y: 271, distance: 4.3
click at [391, 284] on icon at bounding box center [393, 287] width 7 height 7
radio input "true"
click at [392, 273] on icon at bounding box center [393, 276] width 7 height 7
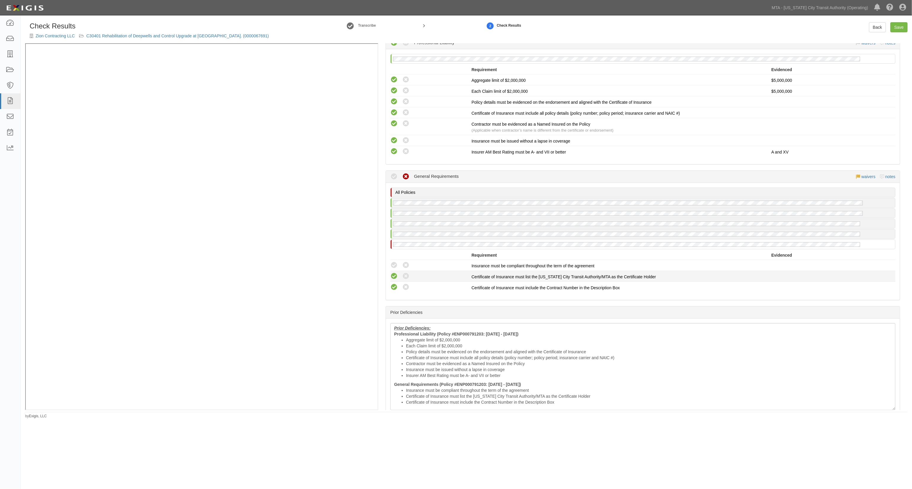
radio input "true"
click at [396, 262] on icon at bounding box center [393, 265] width 7 height 7
radio input "true"
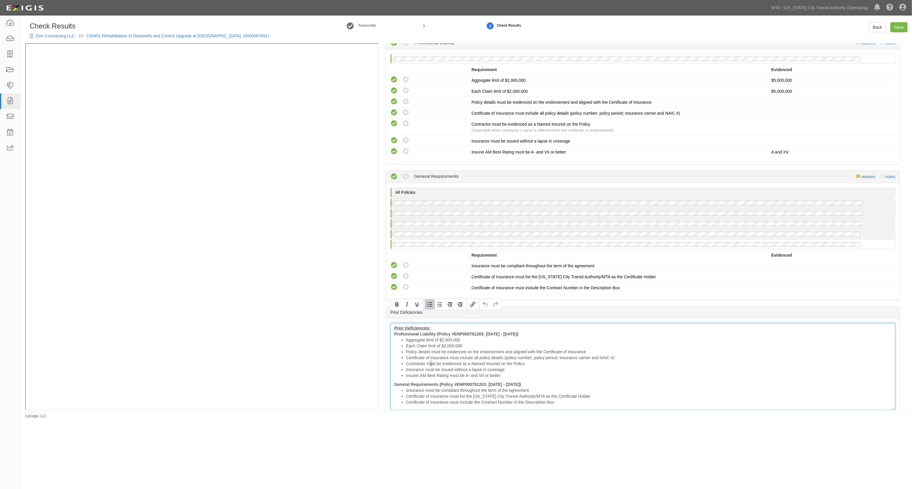
click at [430, 361] on li "Contractor must be evidenced as a Named Insured on the Policy" at bounding box center [648, 364] width 485 height 6
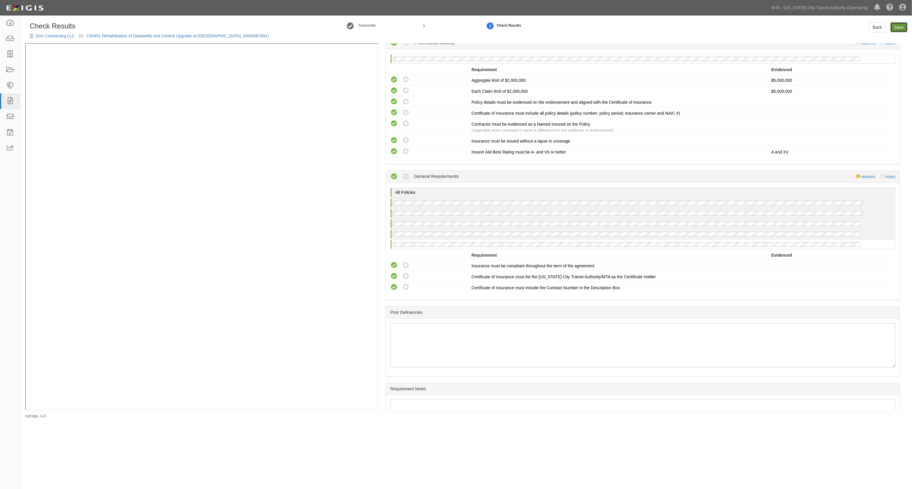
click at [902, 25] on link "Save" at bounding box center [898, 27] width 17 height 10
radio input "true"
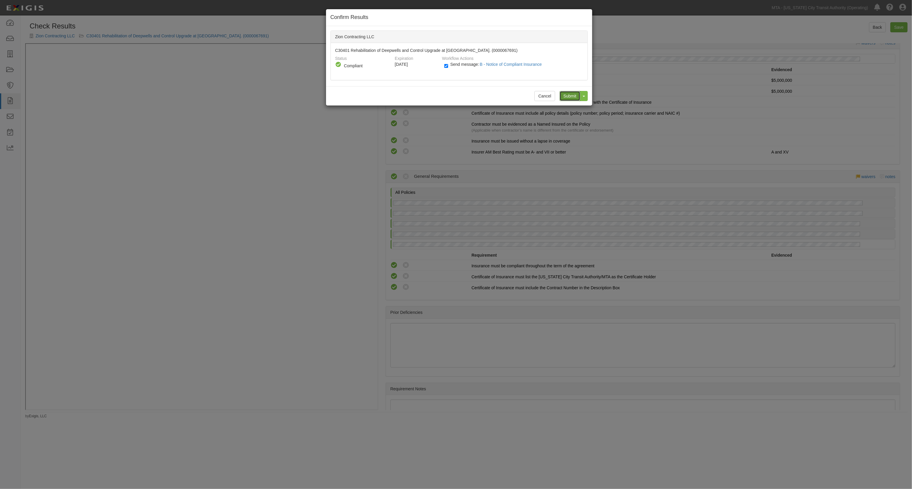
click at [570, 96] on input "Submit" at bounding box center [569, 96] width 21 height 10
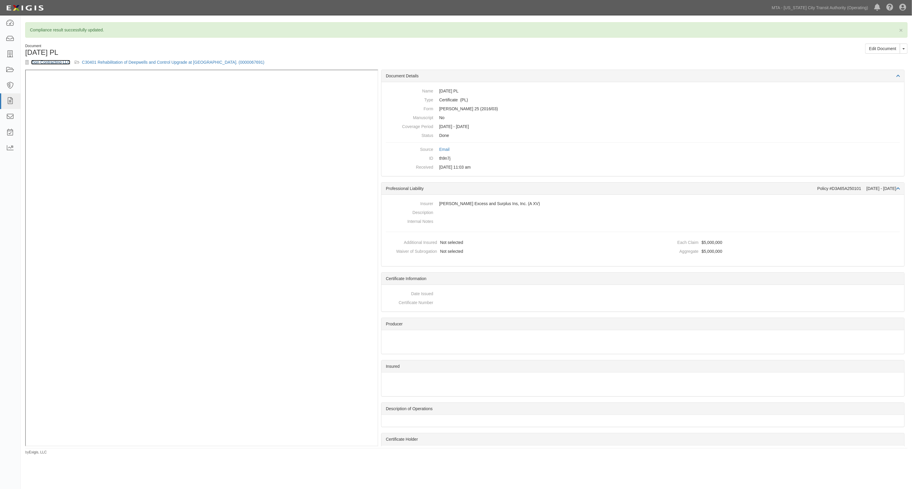
click at [68, 62] on link "Zion Contracting LLC" at bounding box center [50, 62] width 39 height 5
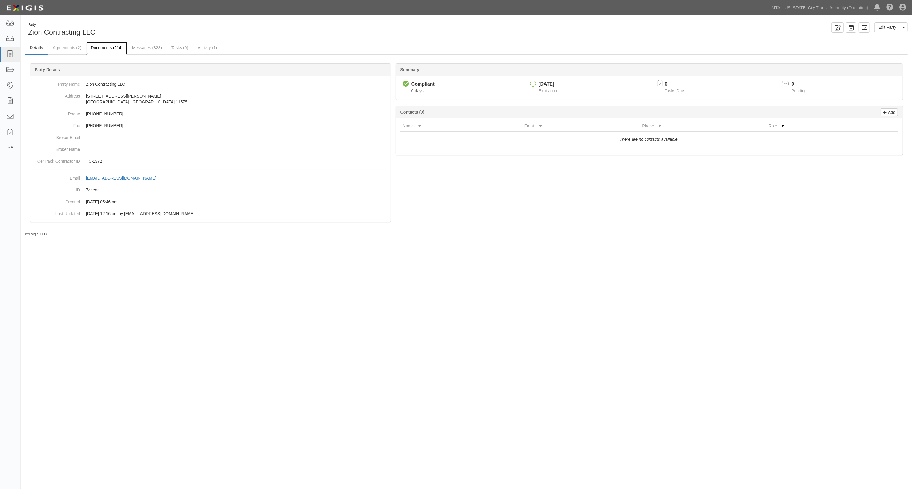
click at [110, 48] on link "Documents (214)" at bounding box center [106, 48] width 41 height 13
click at [70, 47] on link "Agreements (2)" at bounding box center [66, 48] width 37 height 13
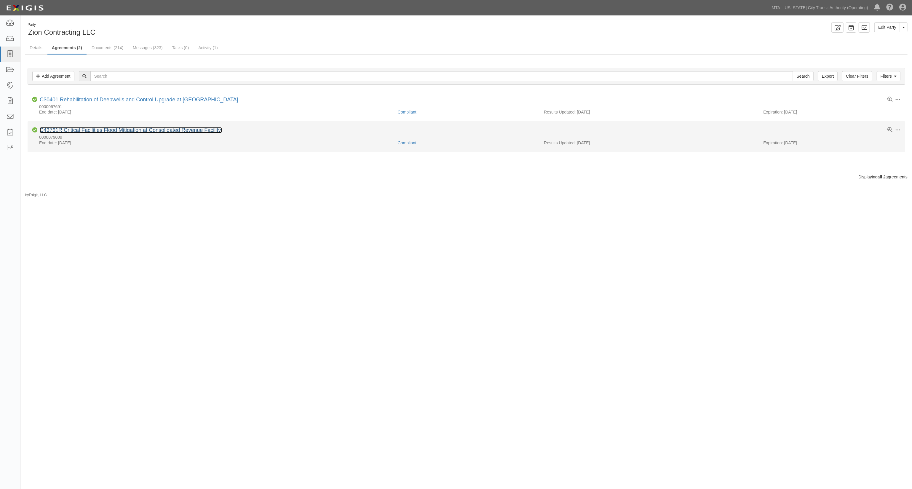
click at [94, 129] on link "C43761R Critical Facilities Flood Mitigation at Consolidated Revenue Facility." at bounding box center [131, 130] width 182 height 6
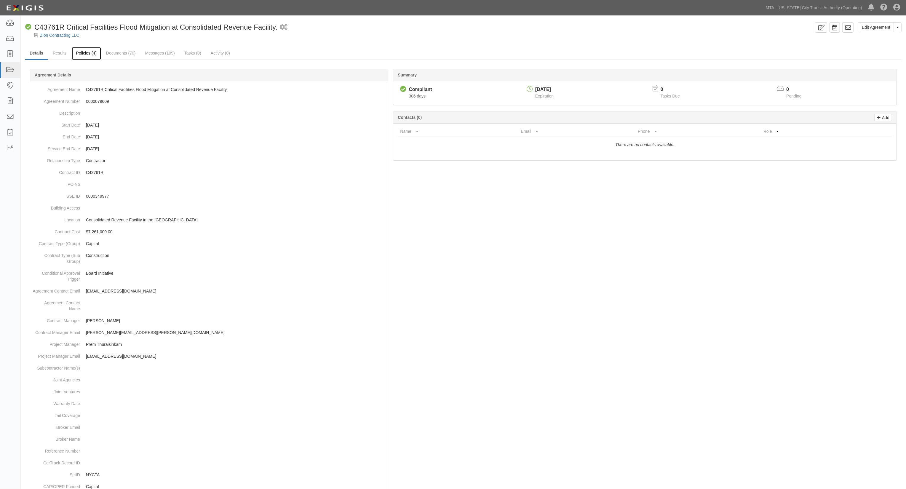
click at [95, 54] on link "Policies (4)" at bounding box center [86, 53] width 29 height 13
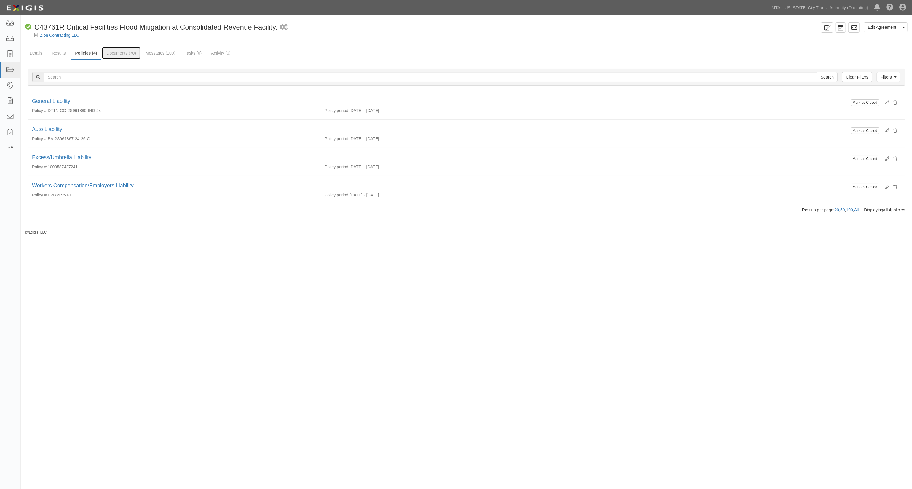
click at [124, 52] on link "Documents (70)" at bounding box center [121, 53] width 39 height 12
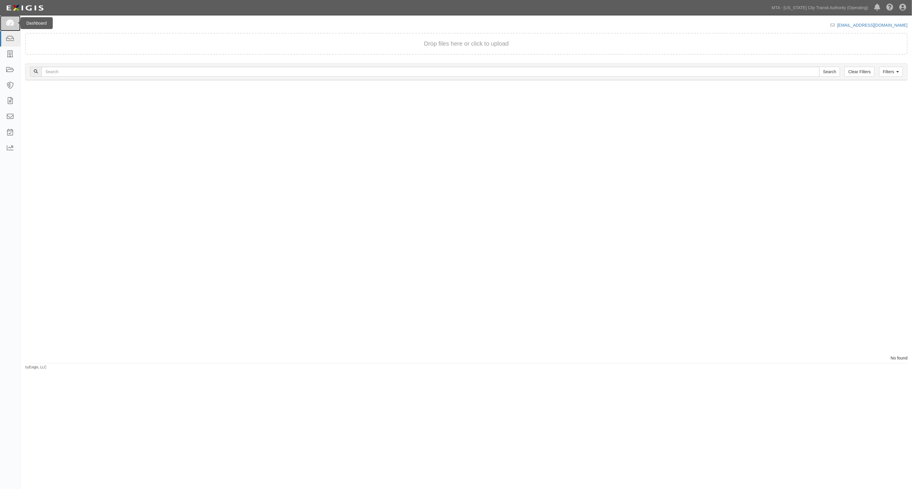
click at [14, 25] on icon at bounding box center [10, 23] width 8 height 7
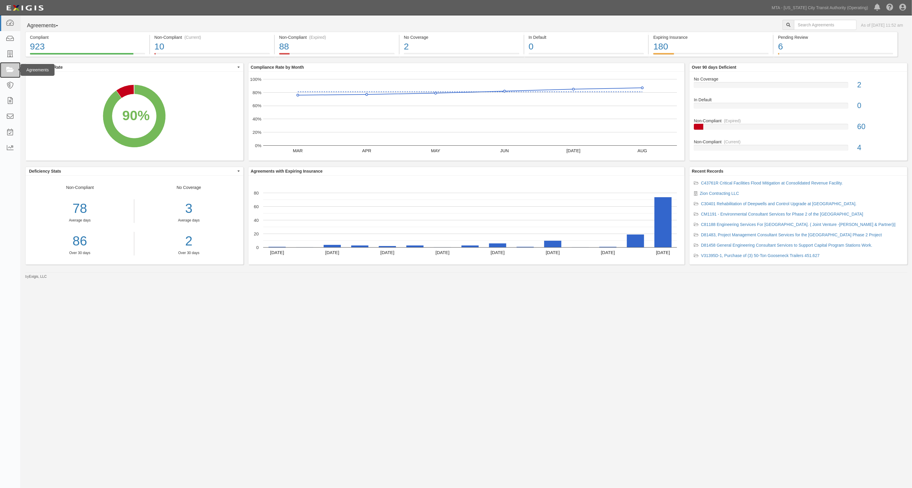
click at [5, 69] on link at bounding box center [10, 70] width 20 height 16
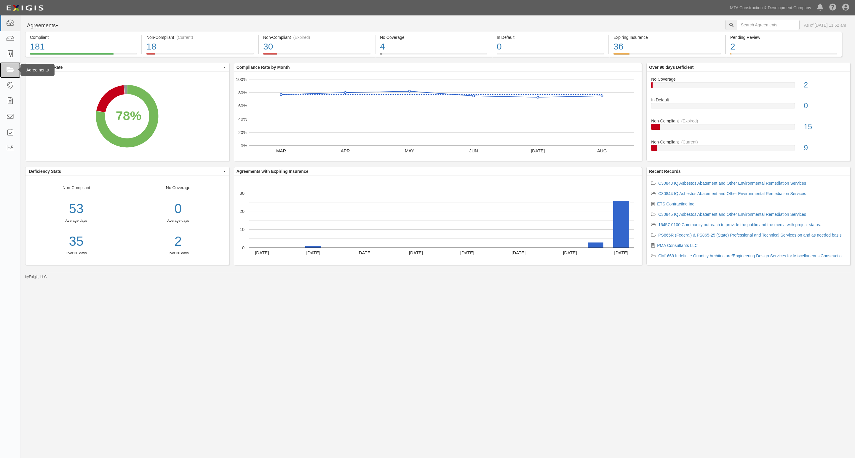
click at [7, 70] on icon at bounding box center [10, 70] width 8 height 7
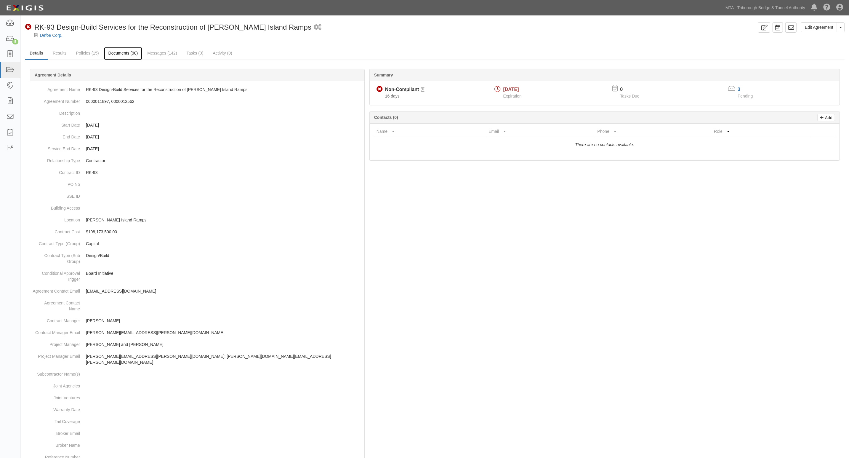
click at [125, 54] on link "Documents (90)" at bounding box center [123, 53] width 39 height 13
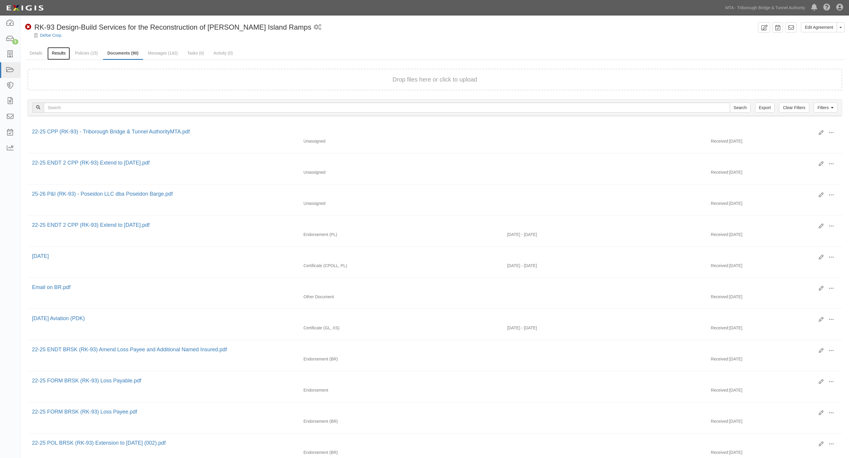
click at [52, 54] on link "Results" at bounding box center [58, 53] width 23 height 13
drag, startPoint x: 758, startPoint y: 52, endPoint x: 750, endPoint y: 52, distance: 8.9
click at [758, 52] on ul "Details Results Policies (15) Documents (90) Messages (142) Tasks (0) Activity …" at bounding box center [434, 53] width 819 height 13
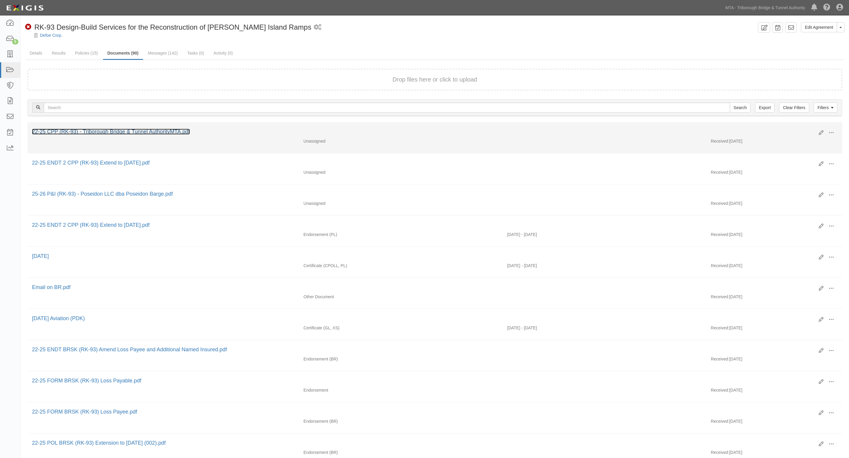
drag, startPoint x: 108, startPoint y: 126, endPoint x: 91, endPoint y: 131, distance: 17.7
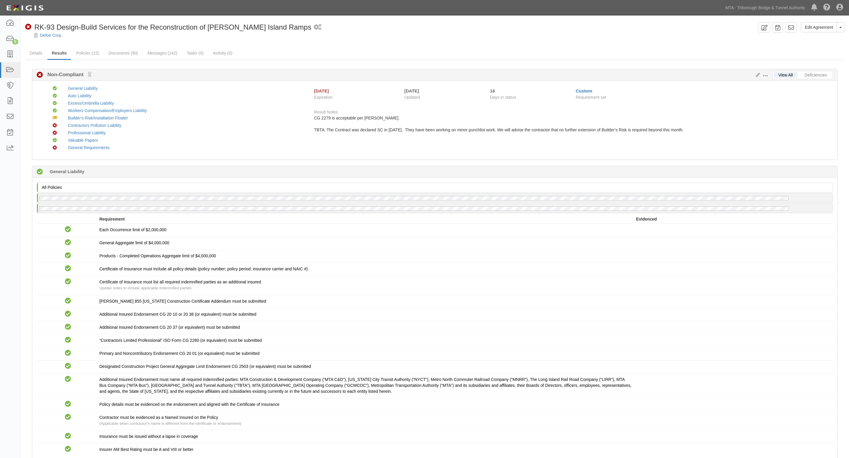
click at [824, 75] on link "Deficiencies" at bounding box center [816, 75] width 31 height 6
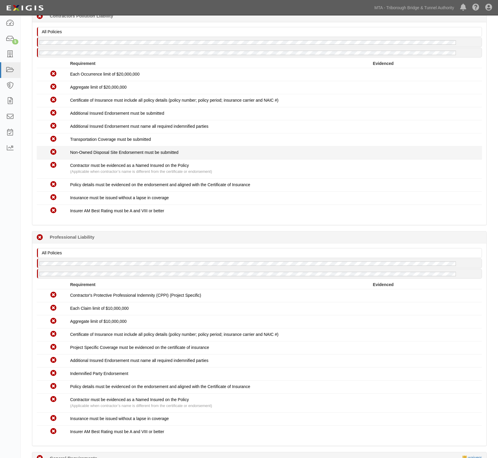
scroll to position [111, 0]
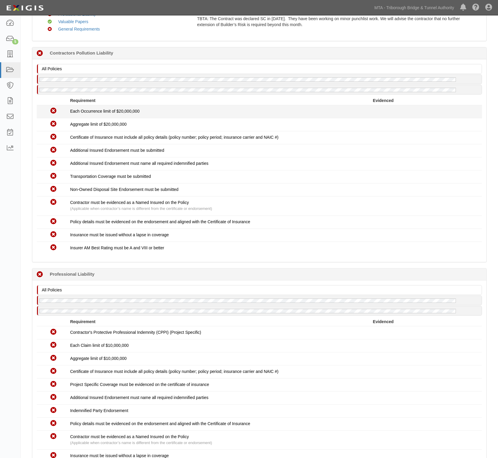
click at [199, 111] on div "Each Occurrence limit of $20,000,000" at bounding box center [221, 111] width 303 height 6
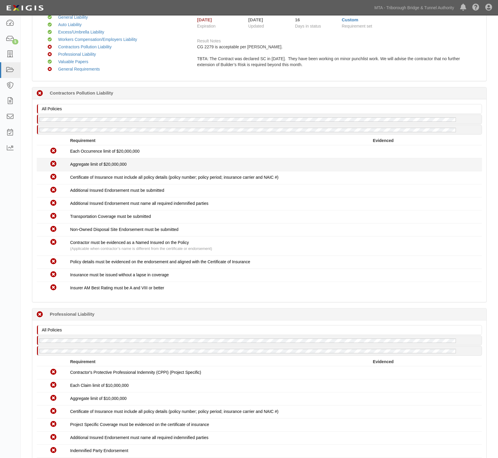
scroll to position [0, 0]
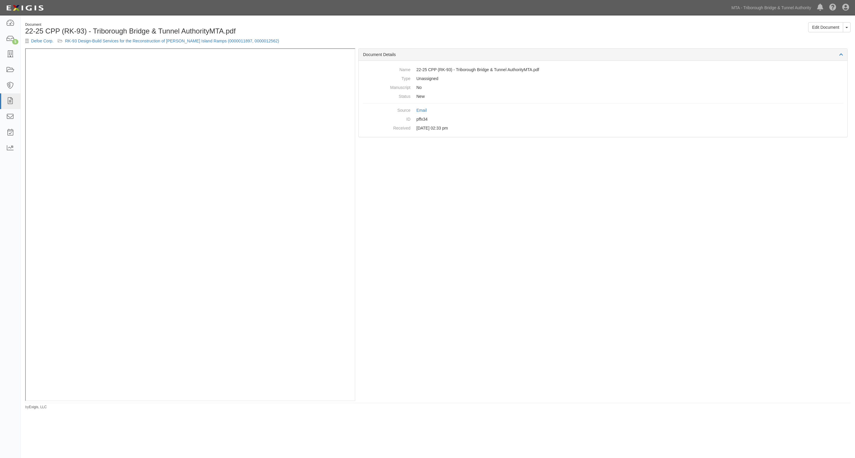
drag, startPoint x: 712, startPoint y: 213, endPoint x: 702, endPoint y: 204, distance: 13.9
click at [711, 213] on div "Document Details Name 22-25 CPP (RK-93) - Triborough Bridge & Tunnel AuthorityM…" at bounding box center [602, 224] width 495 height 353
drag, startPoint x: 522, startPoint y: 254, endPoint x: 513, endPoint y: 253, distance: 9.3
click at [522, 254] on div "Document Details Name 22-25 CPP (RK-93) - Triborough Bridge & Tunnel AuthorityM…" at bounding box center [602, 224] width 495 height 353
click at [486, 268] on div "Document Details Name 22-25 CPP (RK-93) - Triborough Bridge & Tunnel AuthorityM…" at bounding box center [602, 224] width 495 height 353
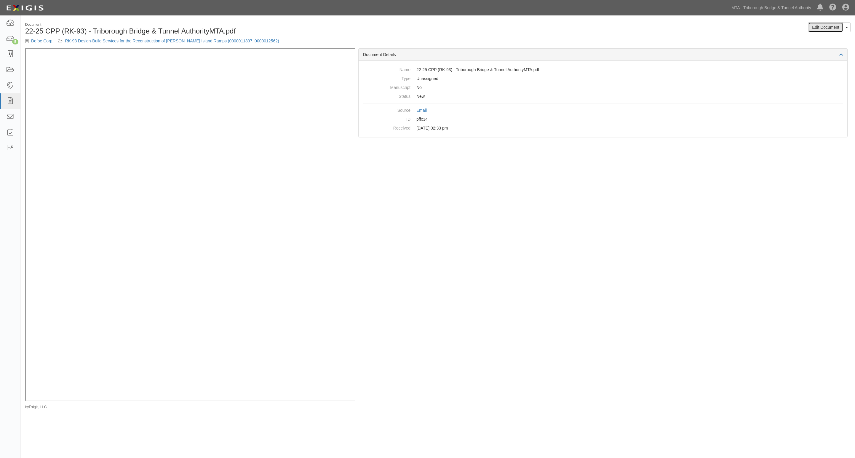
click at [833, 25] on link "Edit Document" at bounding box center [825, 27] width 35 height 10
click at [135, 43] on link "RK-93 Design-Build Services for the Reconstruction of [PERSON_NAME] Island Ramp…" at bounding box center [172, 41] width 214 height 5
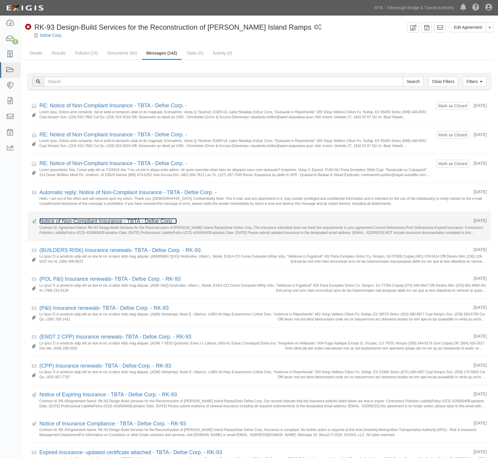
click at [97, 224] on link "Notice of Non-Compliant Insurance - TBTA - Defoe Corp. -" at bounding box center [107, 221] width 137 height 6
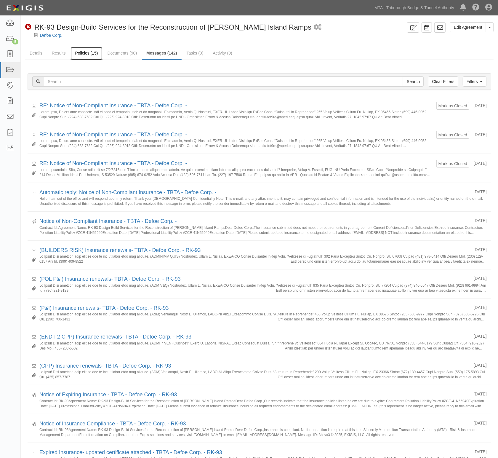
click at [76, 54] on link "Policies (15)" at bounding box center [87, 53] width 32 height 13
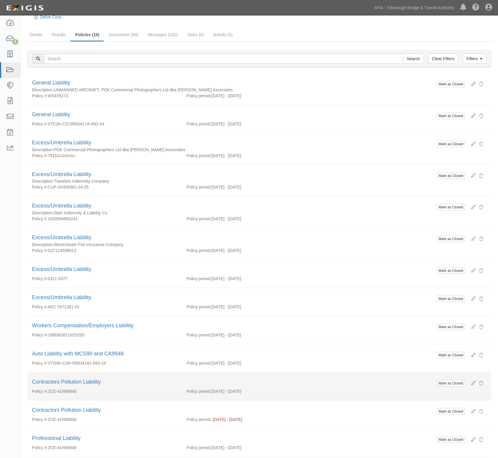
scroll to position [37, 0]
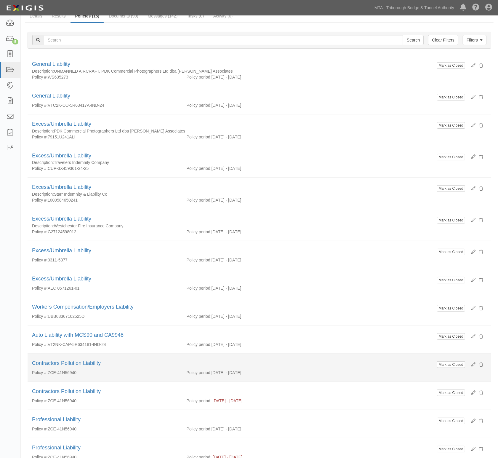
click at [141, 381] on li "Mark as Closed Contractors Pollution Liability Policy #: ZCE-41N56940 Policy pe…" at bounding box center [260, 367] width 464 height 28
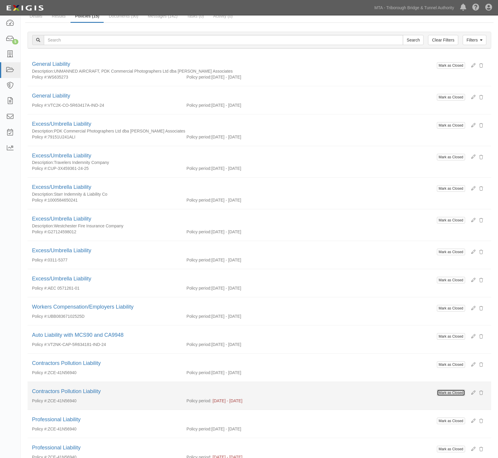
click at [454, 395] on button "Mark as Closed" at bounding box center [451, 392] width 28 height 7
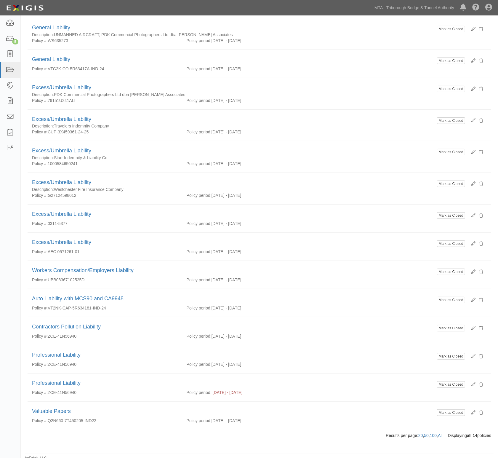
scroll to position [79, 0]
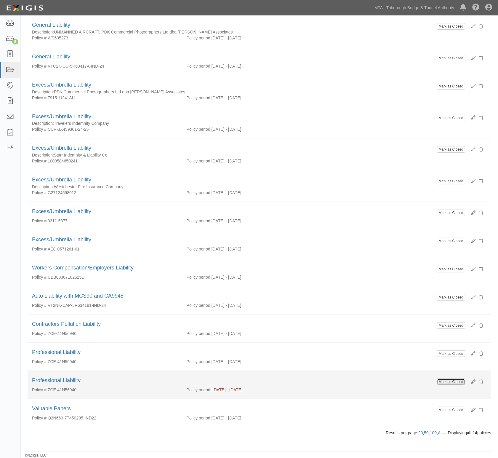
click at [451, 382] on button "Mark as Closed" at bounding box center [451, 381] width 28 height 7
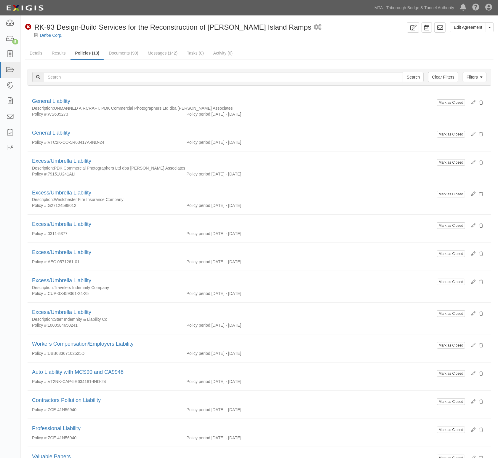
click at [220, 2] on div "Dashboard 5 Inbox Parties Agreements Coverages Documents Messages Tasks Reports…" at bounding box center [248, 7] width 489 height 15
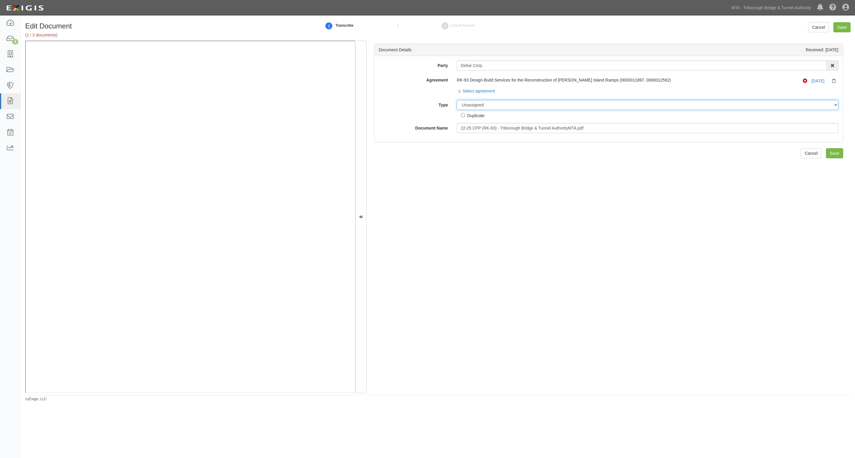
click at [489, 107] on select "Unassigned Binder Cancellation Notice Certificate Contract Endorsement Insuranc…" at bounding box center [648, 105] width 382 height 10
select select "JunkDetail"
click at [457, 100] on select "Unassigned Binder Cancellation Notice Certificate Contract Endorsement Insuranc…" at bounding box center [648, 105] width 382 height 10
click at [841, 27] on input "Save" at bounding box center [841, 27] width 17 height 10
click at [497, 107] on select "Unassigned Binder Cancellation Notice Certificate Contract Endorsement Insuranc…" at bounding box center [648, 105] width 382 height 10
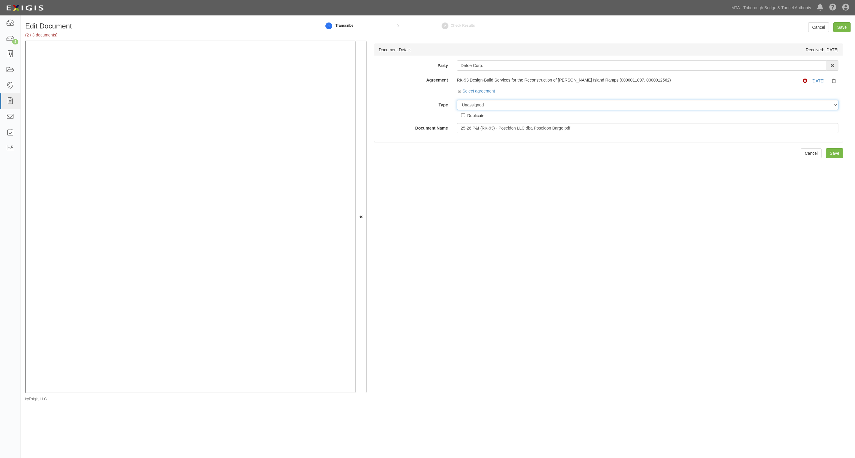
select select "JunkDetail"
click at [457, 100] on select "Unassigned Binder Cancellation Notice Certificate Contract Endorsement Insuranc…" at bounding box center [648, 105] width 382 height 10
click at [842, 29] on input "Save" at bounding box center [841, 27] width 17 height 10
click at [504, 104] on select "Unassigned Binder Cancellation Notice Certificate Contract Endorsement Insuranc…" at bounding box center [648, 105] width 382 height 10
select select "JunkDetail"
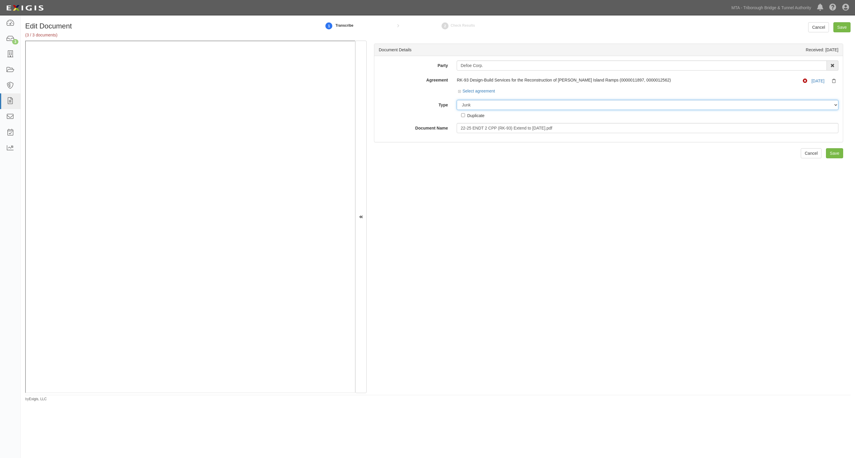
click at [457, 100] on select "Unassigned Binder Cancellation Notice Certificate Contract Endorsement Insuranc…" at bounding box center [648, 105] width 382 height 10
click at [841, 28] on input "Save" at bounding box center [841, 27] width 17 height 10
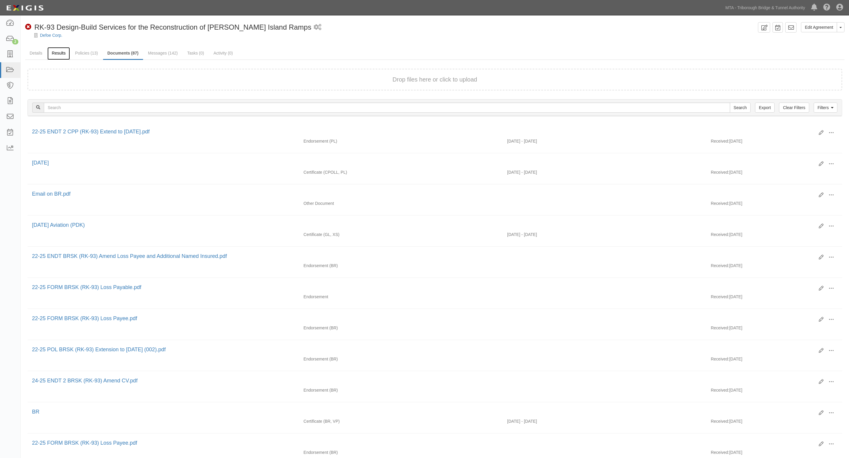
click at [59, 57] on link "Results" at bounding box center [58, 53] width 23 height 13
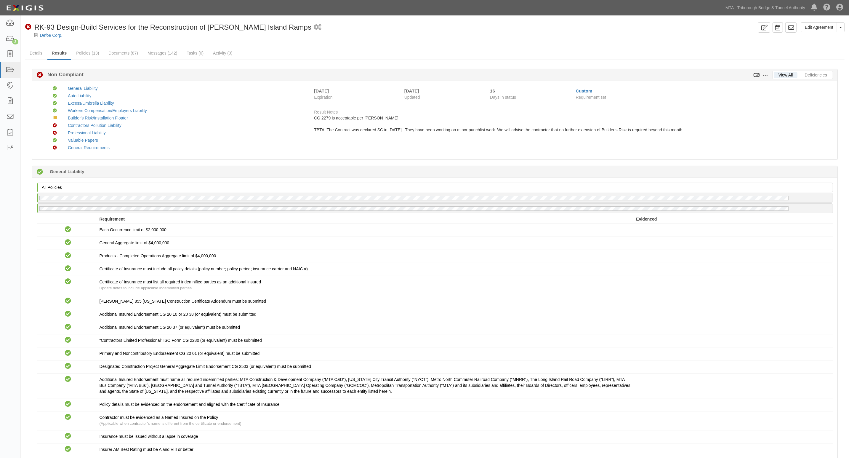
click at [758, 73] on icon at bounding box center [756, 75] width 7 height 4
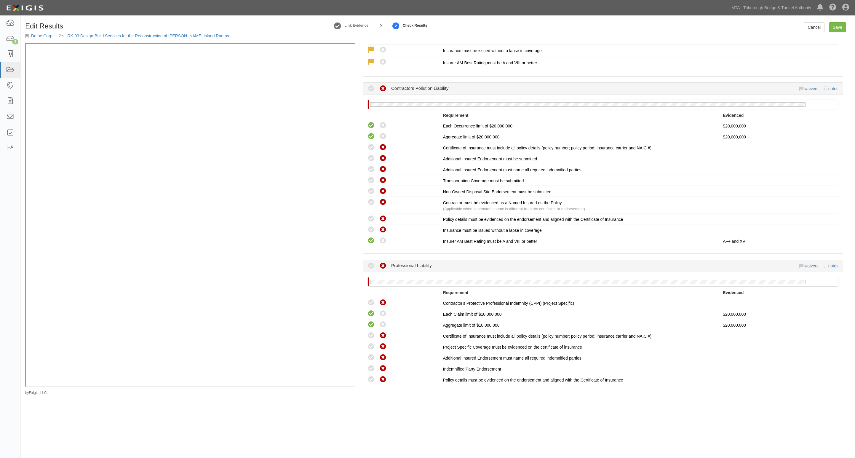
scroll to position [1259, 0]
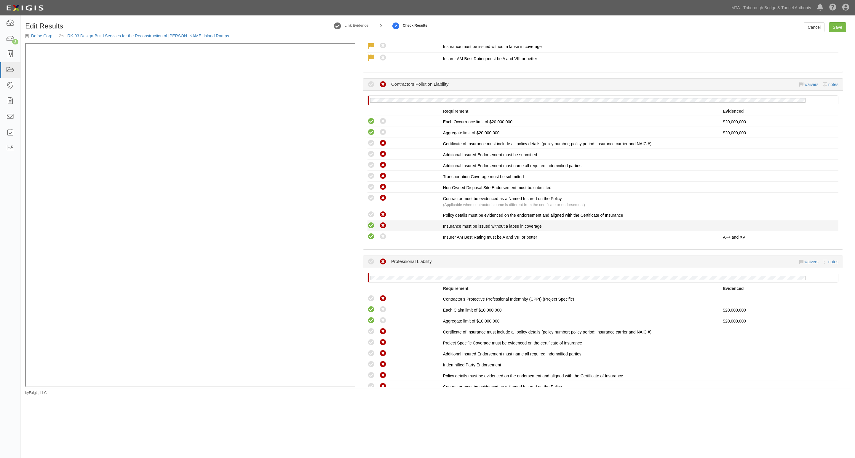
click at [371, 222] on icon at bounding box center [370, 225] width 7 height 7
radio input "true"
click at [372, 211] on icon at bounding box center [370, 214] width 7 height 7
radio input "true"
click at [370, 194] on icon at bounding box center [370, 197] width 7 height 7
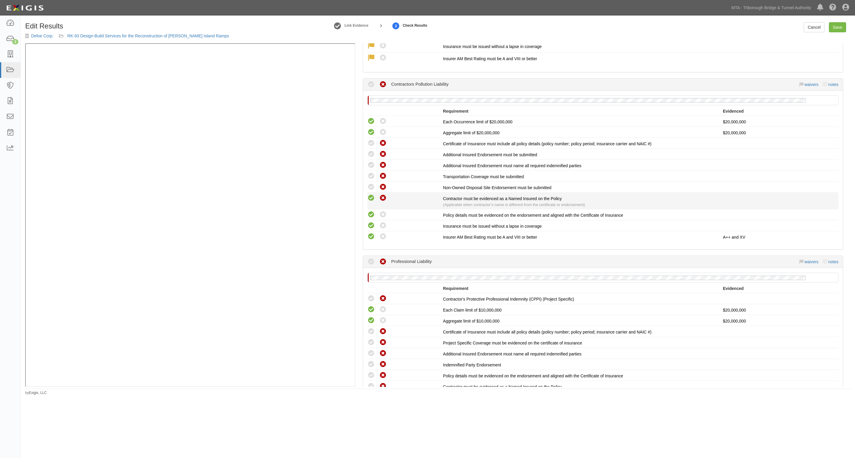
radio input "true"
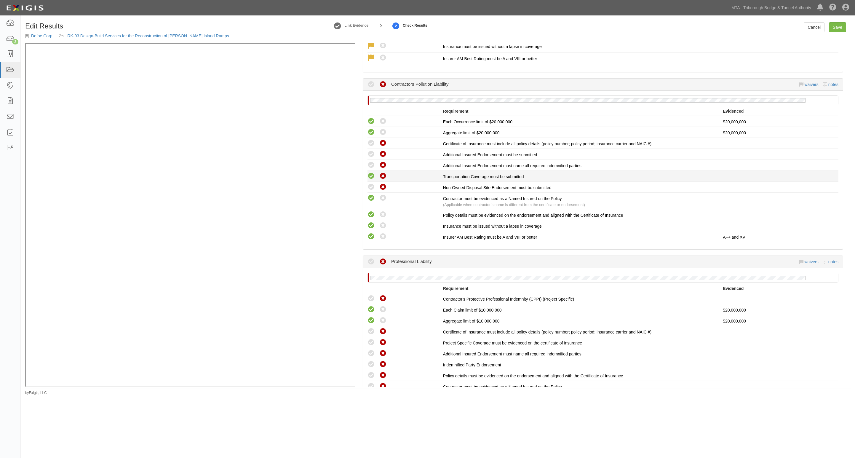
drag, startPoint x: 369, startPoint y: 174, endPoint x: 369, endPoint y: 163, distance: 10.7
click at [369, 183] on icon at bounding box center [370, 186] width 7 height 7
radio input "true"
click at [369, 172] on icon at bounding box center [370, 175] width 7 height 7
radio input "true"
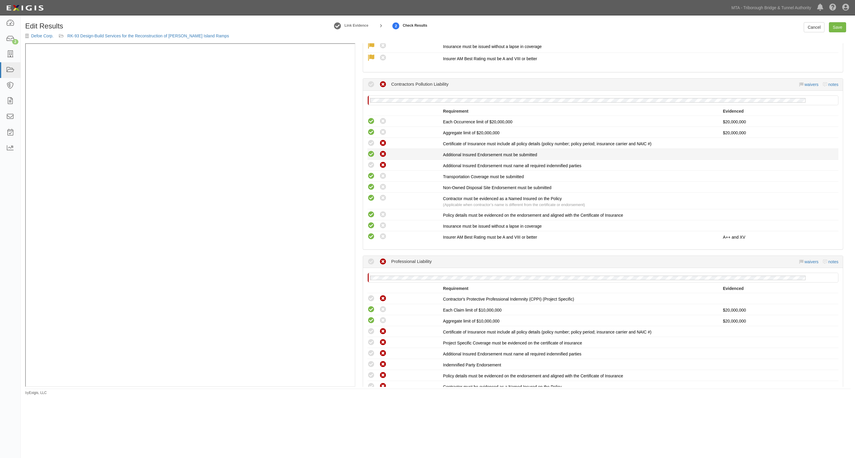
drag, startPoint x: 369, startPoint y: 153, endPoint x: 369, endPoint y: 138, distance: 14.2
click at [369, 161] on icon at bounding box center [370, 164] width 7 height 7
radio input "true"
click at [369, 151] on icon at bounding box center [370, 154] width 7 height 7
click at [383, 151] on icon at bounding box center [382, 154] width 7 height 7
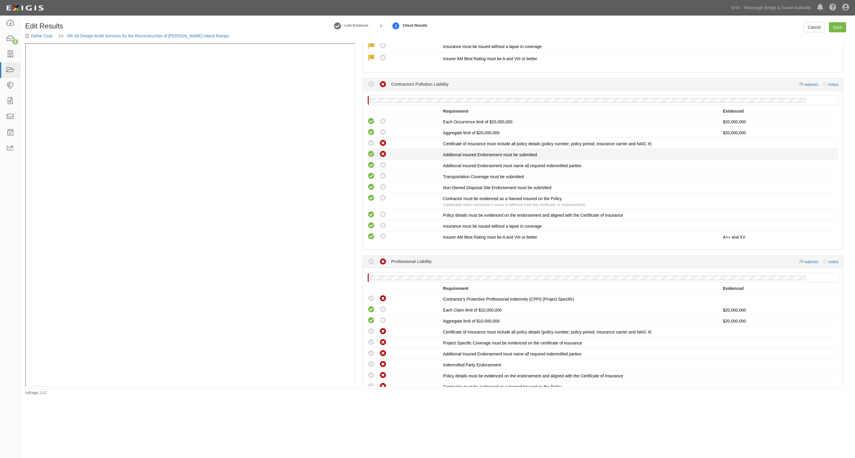
radio input "false"
radio input "true"
click at [382, 183] on icon at bounding box center [382, 186] width 7 height 7
radio input "false"
radio input "true"
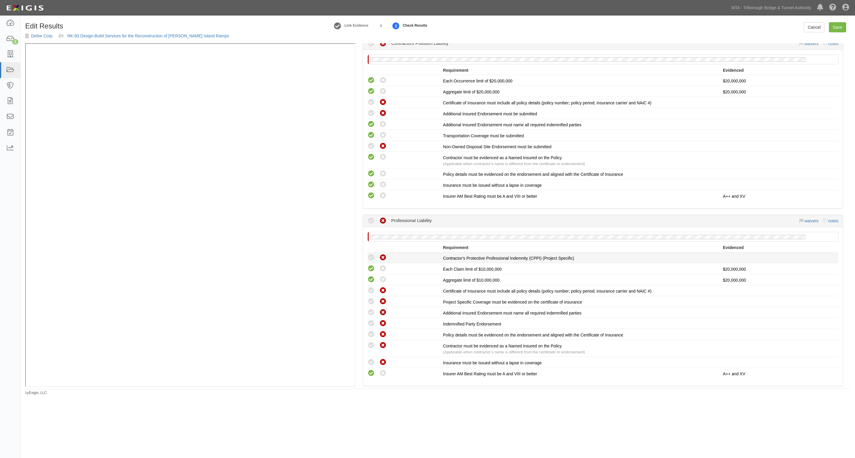
scroll to position [1370, 0]
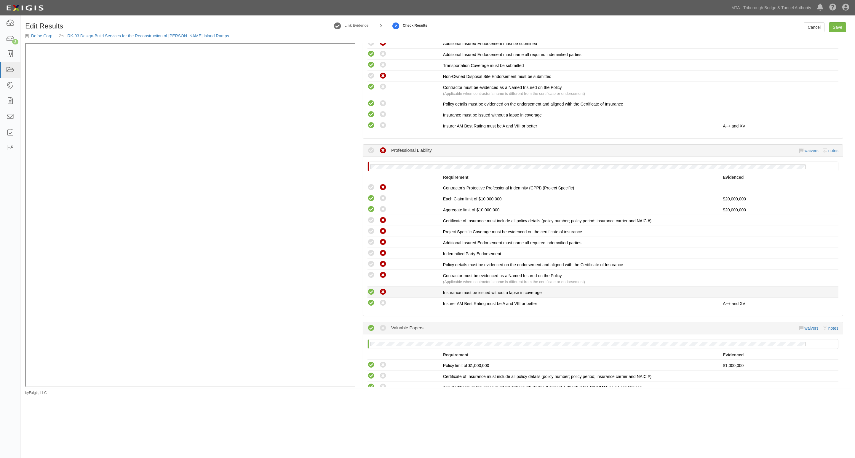
click at [371, 288] on icon at bounding box center [370, 291] width 7 height 7
radio input "true"
click at [369, 260] on icon at bounding box center [370, 263] width 7 height 7
radio input "true"
drag, startPoint x: 371, startPoint y: 259, endPoint x: 371, endPoint y: 244, distance: 14.8
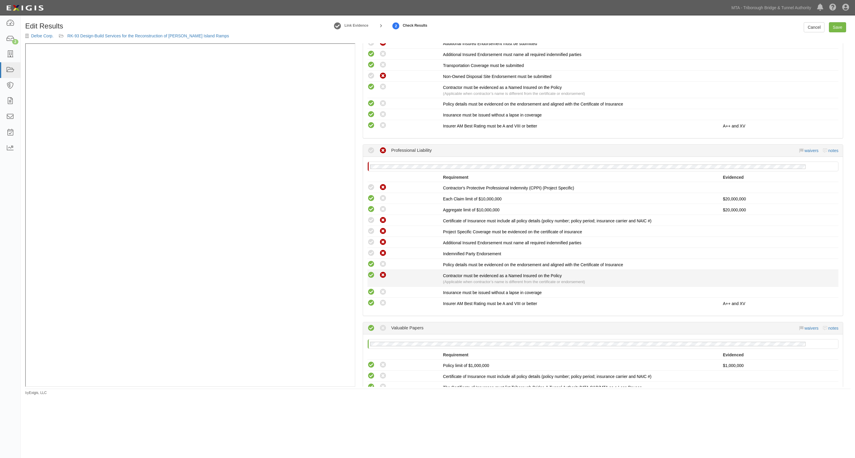
click at [371, 271] on icon at bounding box center [370, 274] width 7 height 7
radio input "true"
drag, startPoint x: 370, startPoint y: 239, endPoint x: 371, endPoint y: 230, distance: 9.8
click at [370, 249] on icon at bounding box center [370, 252] width 7 height 7
radio input "true"
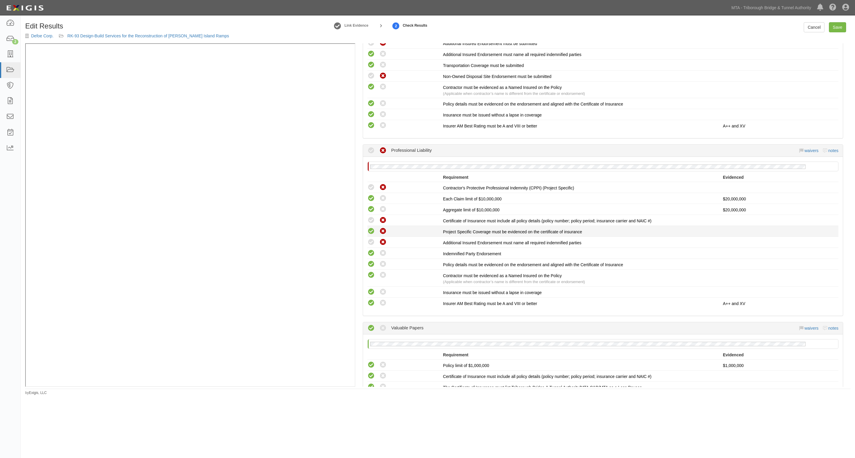
drag, startPoint x: 371, startPoint y: 230, endPoint x: 371, endPoint y: 217, distance: 12.8
click at [371, 239] on icon at bounding box center [370, 242] width 7 height 7
radio input "true"
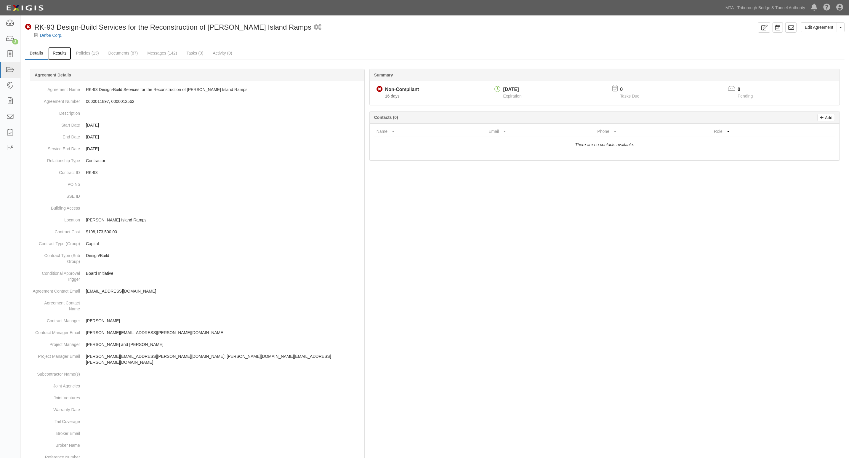
click at [61, 54] on link "Results" at bounding box center [59, 53] width 23 height 13
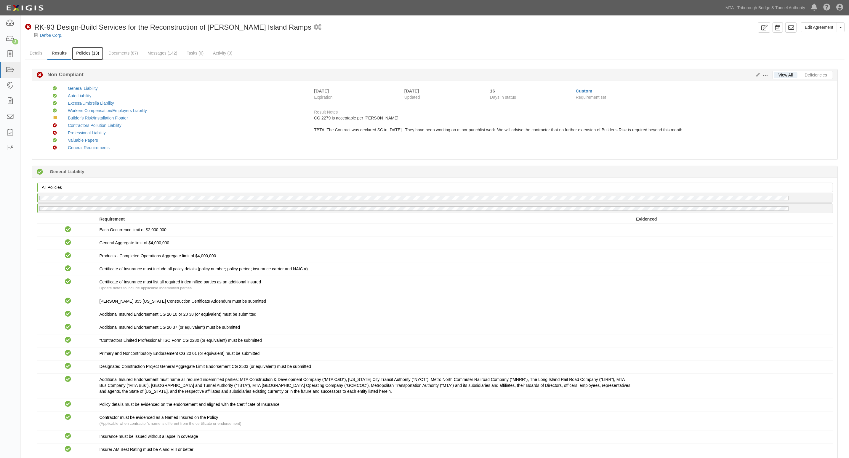
click at [83, 55] on link "Policies (13)" at bounding box center [88, 53] width 32 height 13
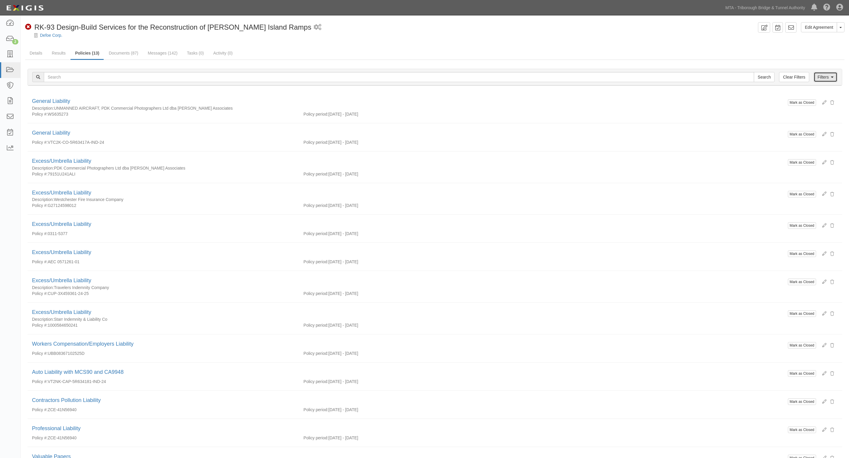
click at [829, 77] on link "Filters" at bounding box center [826, 77] width 24 height 10
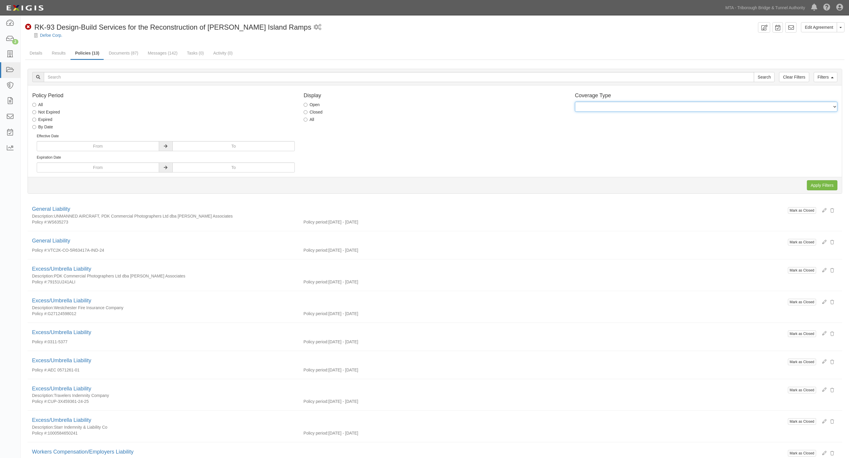
click at [671, 107] on select "General Liability Auto Liability Excess/Umbrella Liability Workers Compensation…" at bounding box center [706, 107] width 262 height 10
select select "44"
click at [575, 102] on select "General Liability Auto Liability Excess/Umbrella Liability Workers Compensation…" at bounding box center [706, 107] width 262 height 10
click at [310, 119] on label "All" at bounding box center [309, 119] width 11 height 6
click at [308, 119] on input "All" at bounding box center [306, 120] width 4 height 4
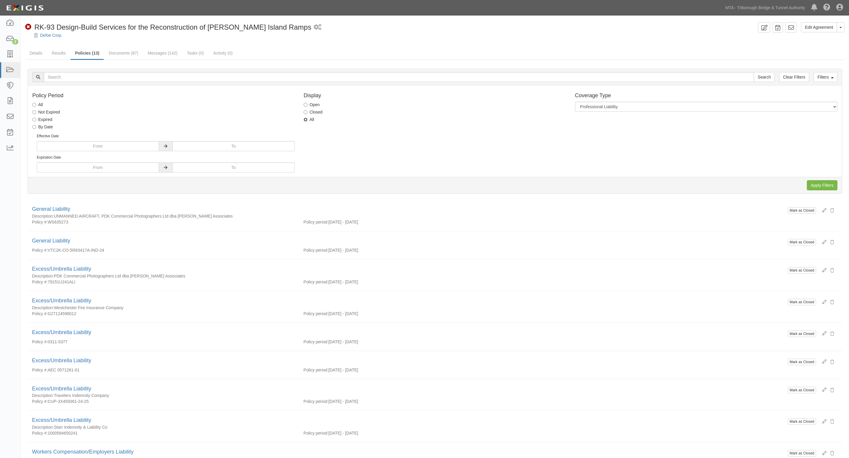
radio input "true"
click at [828, 186] on input "Apply Filters" at bounding box center [822, 185] width 31 height 10
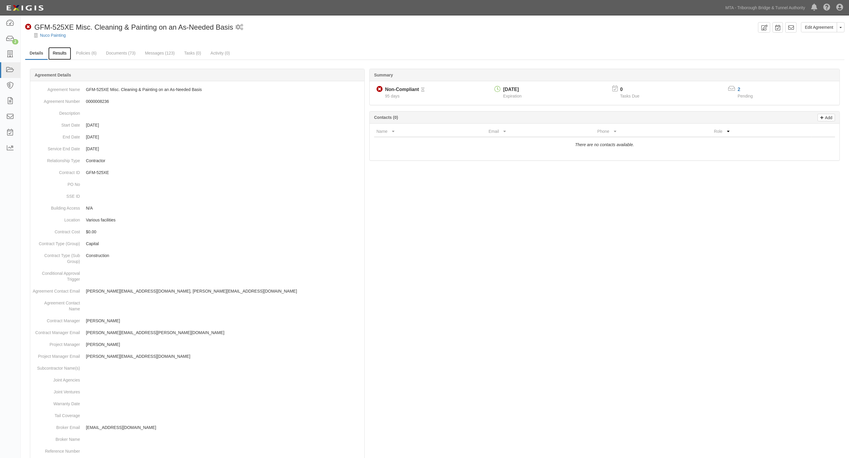
click at [67, 54] on link "Results" at bounding box center [59, 53] width 23 height 13
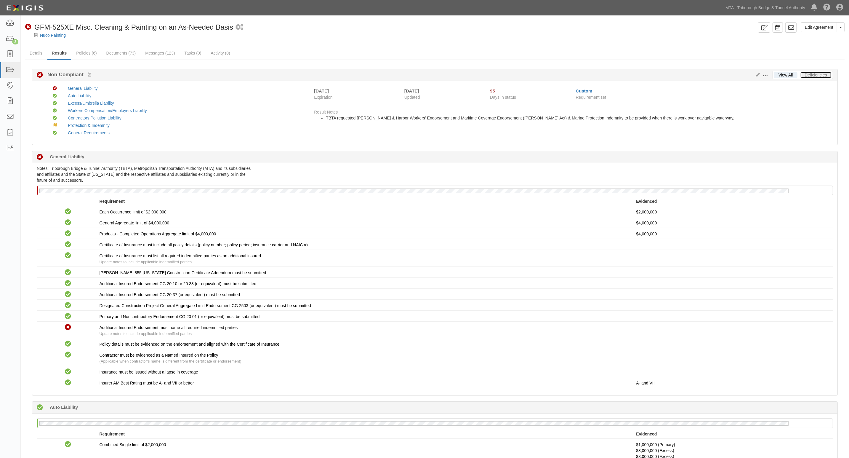
click at [809, 72] on link "Deficiencies" at bounding box center [816, 75] width 31 height 6
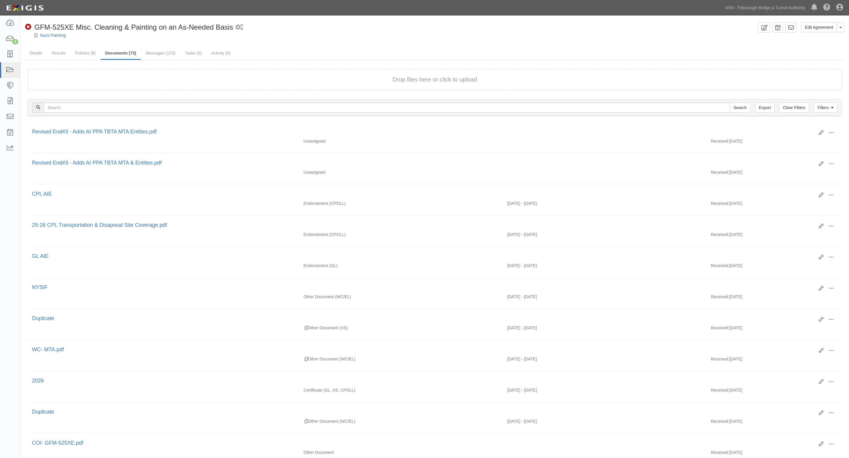
drag, startPoint x: 731, startPoint y: 45, endPoint x: 511, endPoint y: 51, distance: 219.6
click at [729, 46] on div "Edit Agreement Toggle Agreement Dropdown View Audit Trail Archive Agreement Sen…" at bounding box center [435, 412] width 828 height 780
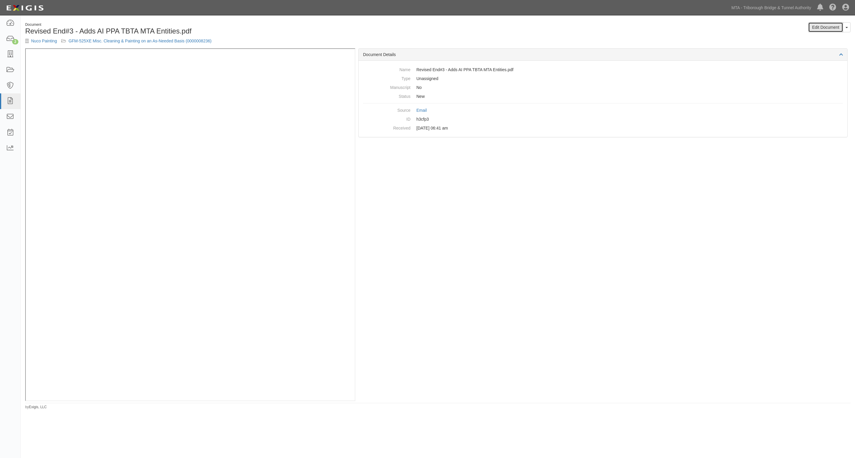
click at [827, 23] on link "Edit Document" at bounding box center [825, 27] width 35 height 10
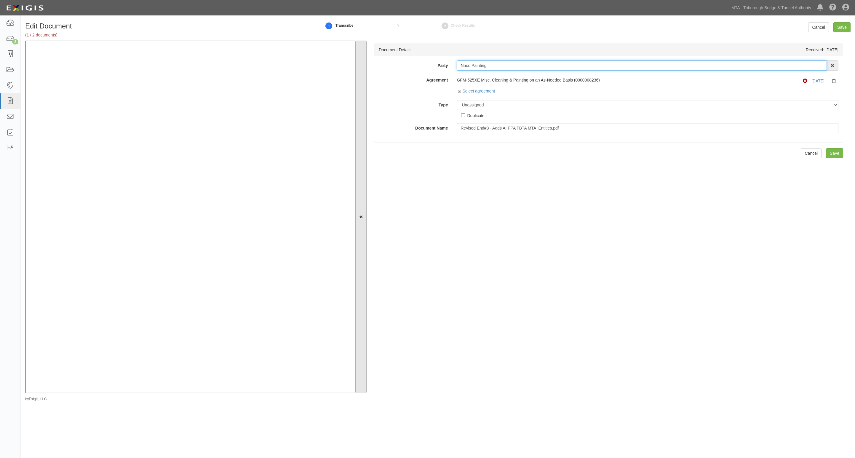
drag, startPoint x: 516, startPoint y: 67, endPoint x: 364, endPoint y: 65, distance: 151.4
click at [364, 65] on div "Document Details Received: 09/16/2025 Party Nuco Painting 3D Industrial Sales &…" at bounding box center [437, 217] width 825 height 353
drag, startPoint x: 514, startPoint y: 104, endPoint x: 511, endPoint y: 103, distance: 3.1
click at [513, 104] on select "Unassigned Binder Cancellation Notice Certificate Contract Endorsement Insuranc…" at bounding box center [648, 105] width 382 height 10
select select "EndorsementDetail"
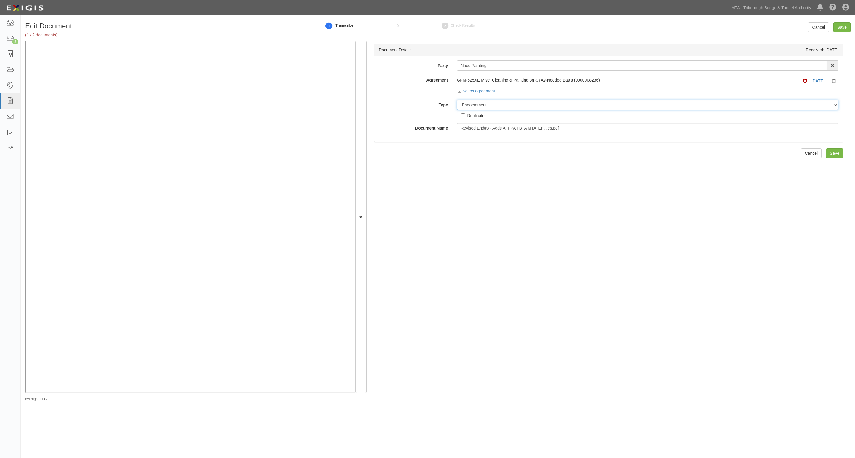
click at [457, 100] on select "Unassigned Binder Cancellation Notice Certificate Contract Endorsement Insuranc…" at bounding box center [648, 105] width 382 height 10
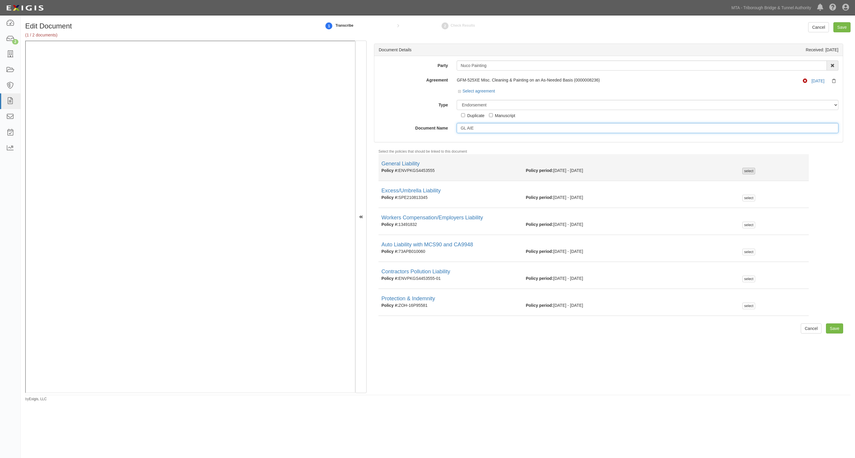
type input "GL AIE"
click at [742, 169] on div "select" at bounding box center [748, 171] width 13 height 7
checkbox input "true"
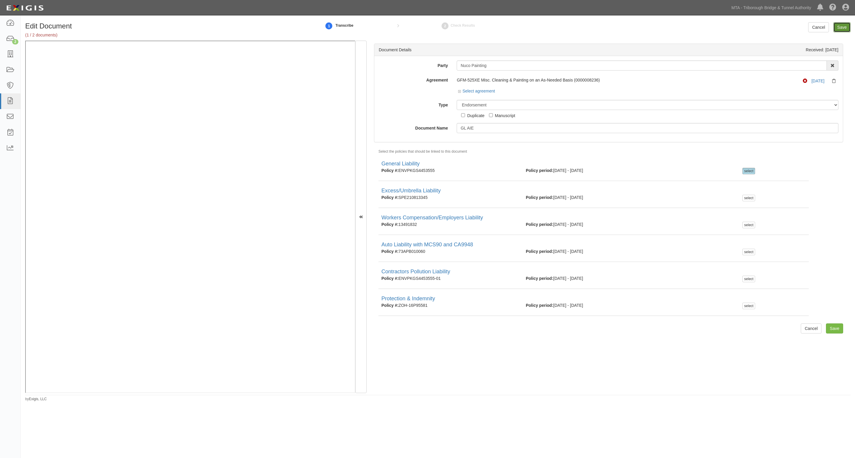
click at [842, 25] on input "Save" at bounding box center [841, 27] width 17 height 10
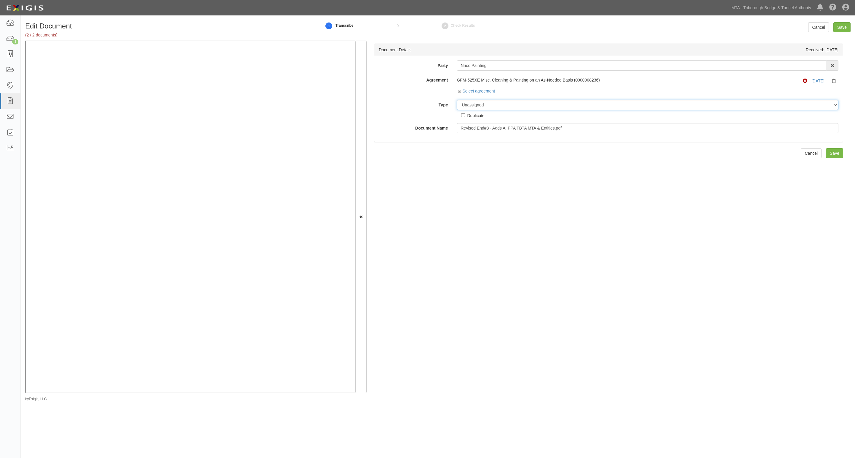
click at [491, 105] on select "Unassigned Binder Cancellation Notice Certificate Contract Endorsement Insuranc…" at bounding box center [648, 105] width 382 height 10
select select "JunkDetail"
click at [457, 100] on select "Unassigned Binder Cancellation Notice Certificate Contract Endorsement Insuranc…" at bounding box center [648, 105] width 382 height 10
click at [842, 28] on input "Save" at bounding box center [841, 27] width 17 height 10
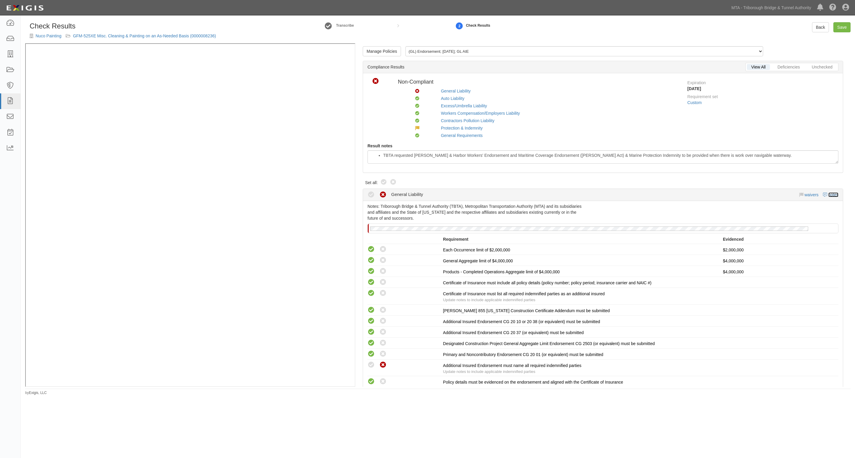
click at [828, 196] on link "notes" at bounding box center [833, 194] width 10 height 5
radio input "true"
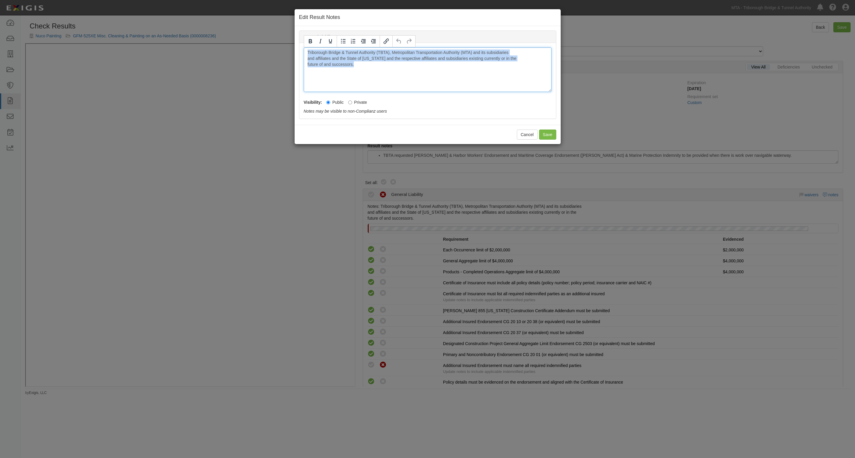
drag, startPoint x: 370, startPoint y: 73, endPoint x: 284, endPoint y: 48, distance: 90.5
click at [284, 48] on div "Edit Result Notes General Liability Notes Triborough Bridge & Tunnel Authority …" at bounding box center [427, 229] width 855 height 458
click at [553, 137] on button "Save" at bounding box center [547, 134] width 17 height 10
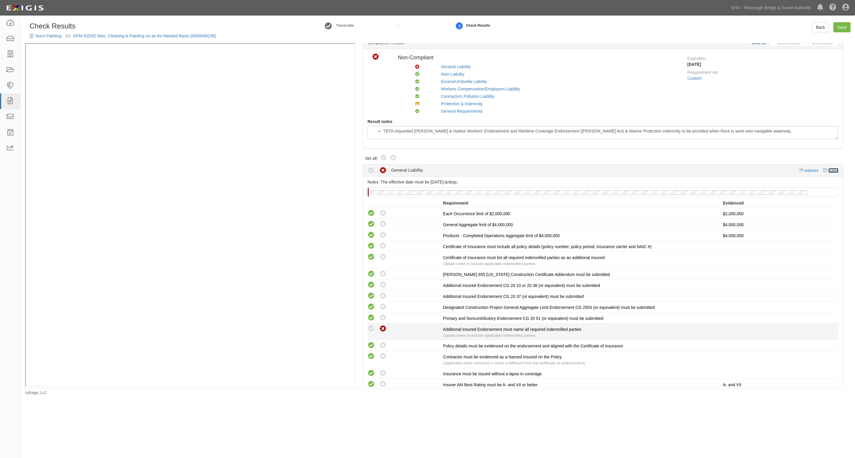
scroll to position [37, 0]
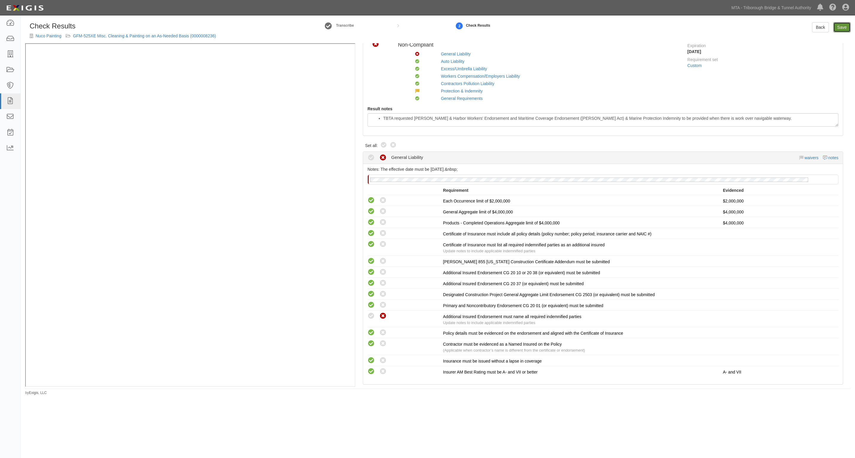
drag, startPoint x: 846, startPoint y: 24, endPoint x: 842, endPoint y: 23, distance: 4.3
click at [846, 24] on link "Save" at bounding box center [841, 27] width 17 height 10
radio input "true"
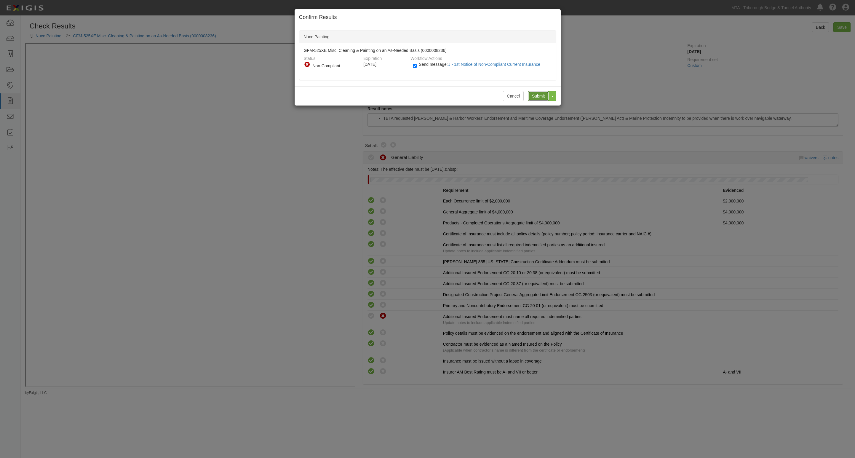
click at [536, 94] on input "Submit" at bounding box center [538, 96] width 21 height 10
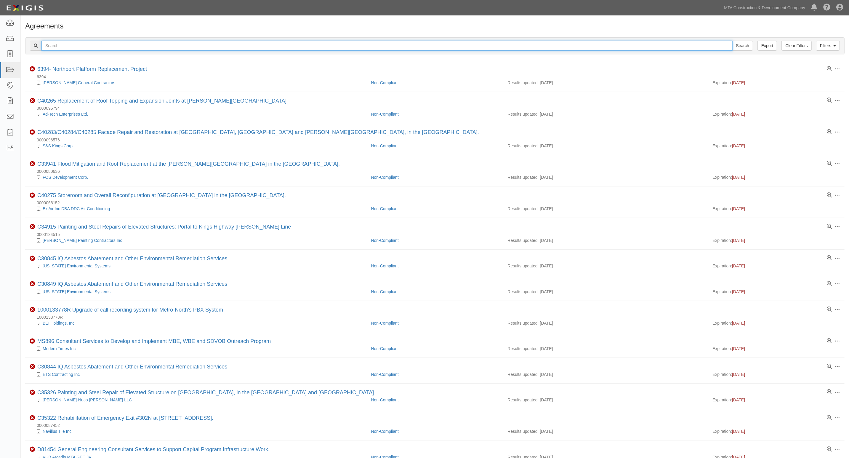
click at [113, 45] on input "text" at bounding box center [386, 46] width 691 height 10
type input "48019"
click at [732, 41] on input "Search" at bounding box center [742, 46] width 21 height 10
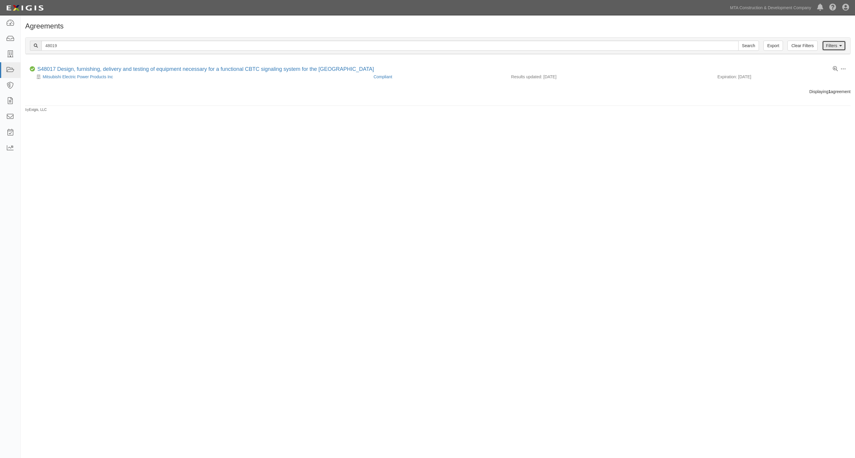
click at [841, 47] on icon at bounding box center [840, 46] width 3 height 4
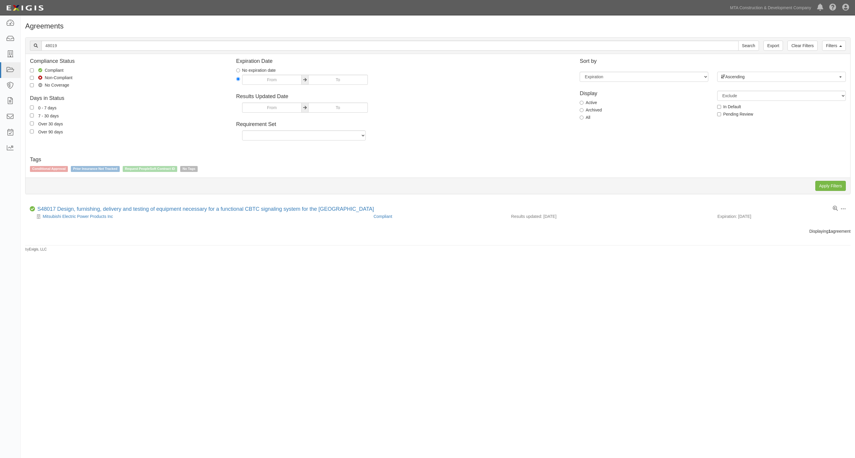
click at [587, 119] on label "All" at bounding box center [585, 117] width 11 height 6
click at [583, 119] on input "All" at bounding box center [582, 118] width 4 height 4
radio input "true"
click at [833, 185] on input "Apply Filters" at bounding box center [830, 186] width 31 height 10
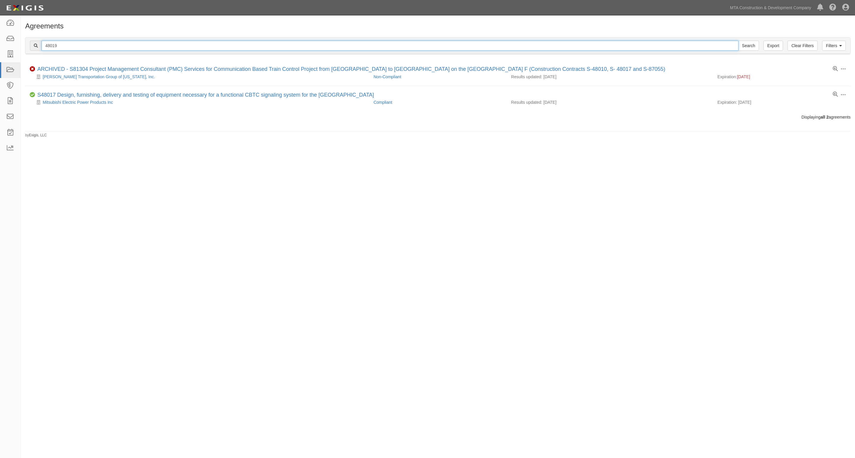
drag, startPoint x: 58, startPoint y: 46, endPoint x: 21, endPoint y: 42, distance: 37.5
click at [21, 42] on div "Filters Clear Filters Export 48019 Search Filters Compliance Status Compliant N…" at bounding box center [438, 46] width 834 height 27
click at [110, 43] on input "48019" at bounding box center [389, 46] width 697 height 10
drag, startPoint x: 110, startPoint y: 43, endPoint x: -56, endPoint y: 33, distance: 165.9
click at [0, 33] on html "Toggle navigation Dashboard Inbox Parties Agreements Coverages Documents Messag…" at bounding box center [427, 215] width 855 height 430
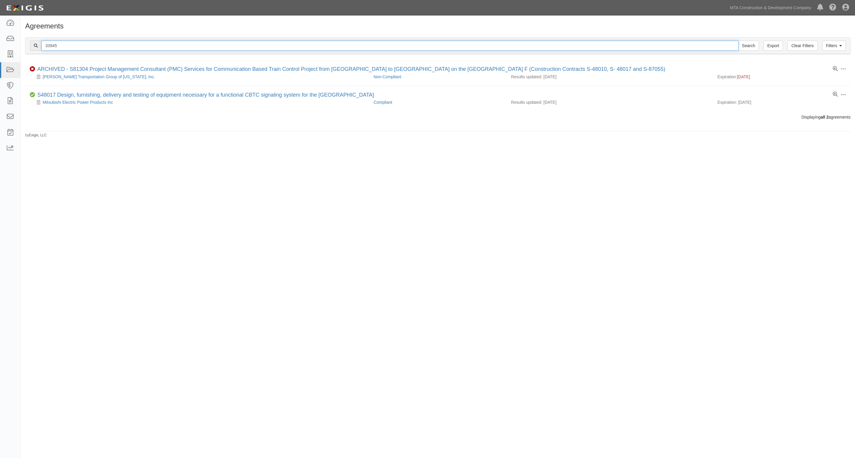
type input "33945"
click at [738, 41] on input "Search" at bounding box center [748, 46] width 21 height 10
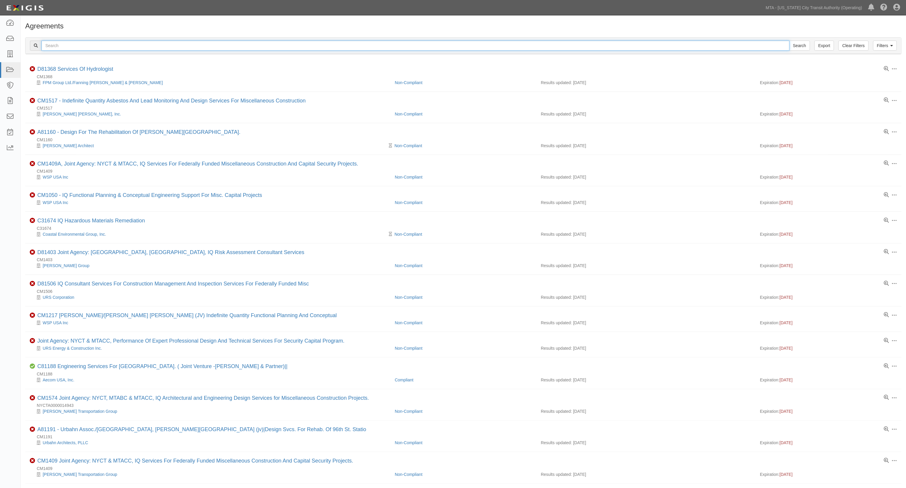
click at [88, 45] on input "text" at bounding box center [415, 46] width 748 height 10
type input "48019"
click at [789, 41] on input "Search" at bounding box center [799, 46] width 21 height 10
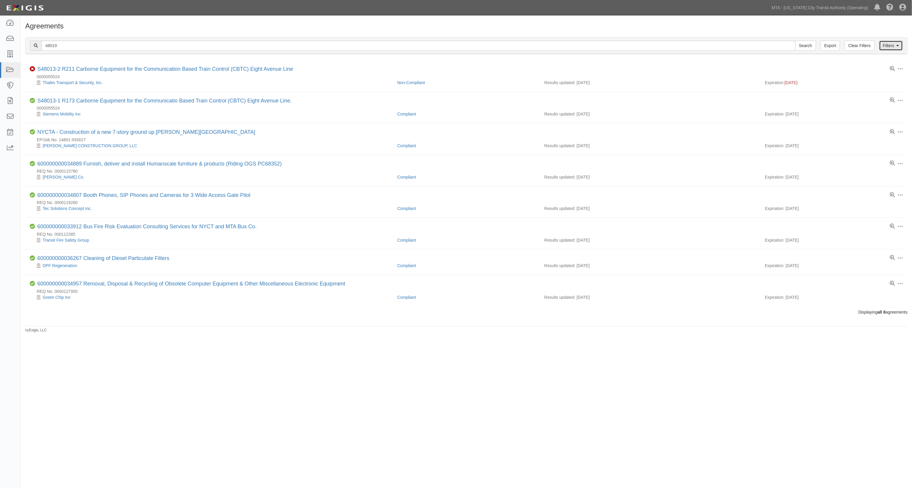
click at [895, 45] on link "Filters" at bounding box center [891, 46] width 24 height 10
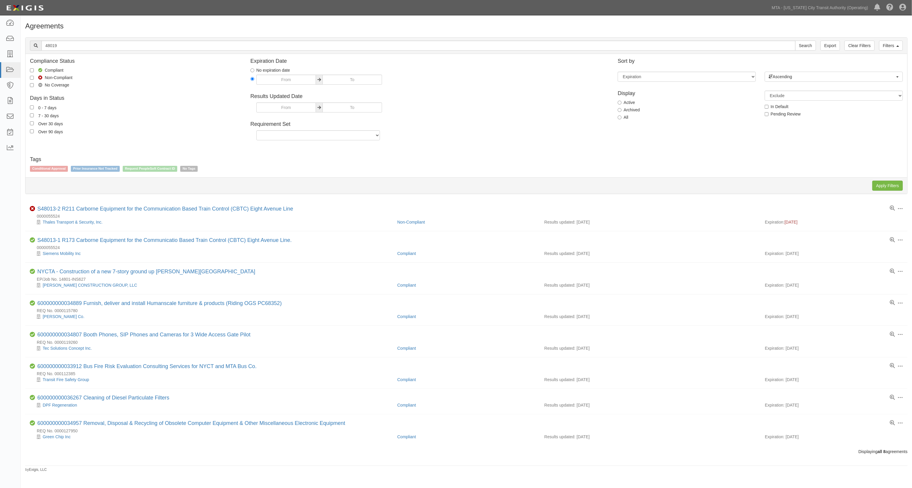
click at [623, 119] on label "All" at bounding box center [622, 117] width 11 height 6
click at [621, 119] on input "All" at bounding box center [619, 118] width 4 height 4
radio input "true"
click at [889, 185] on input "Apply Filters" at bounding box center [887, 186] width 31 height 10
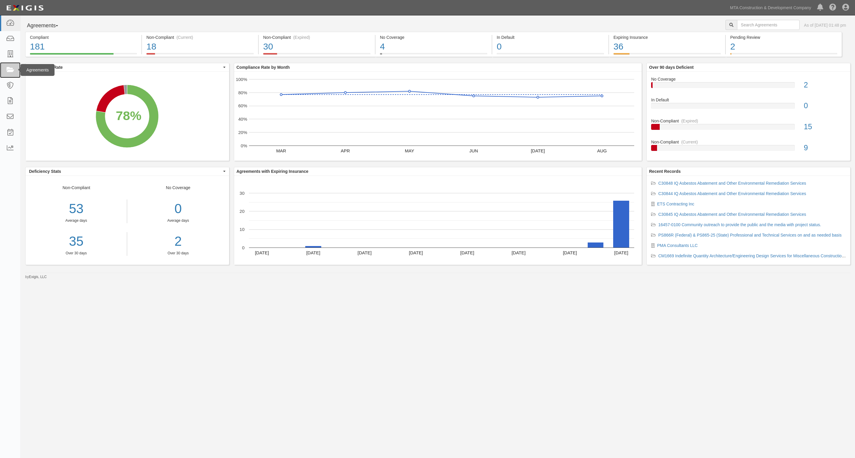
click at [10, 68] on icon at bounding box center [10, 70] width 8 height 7
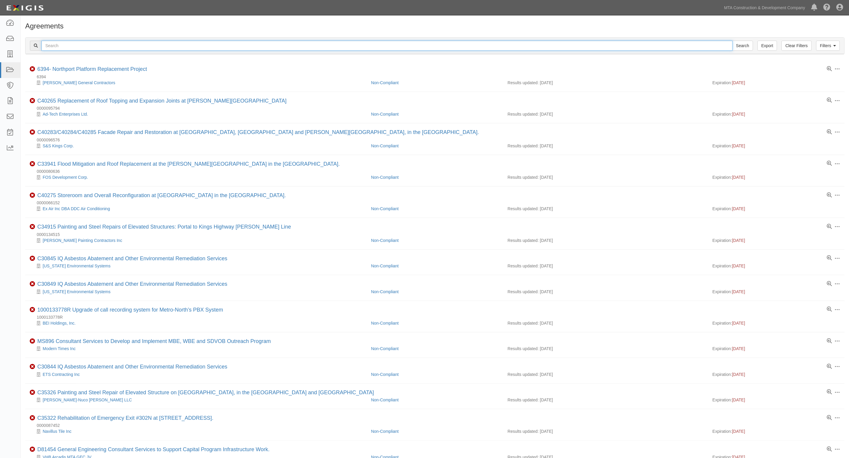
click at [88, 45] on input "text" at bounding box center [386, 46] width 691 height 10
type input "33945"
click at [732, 41] on input "Search" at bounding box center [742, 46] width 21 height 10
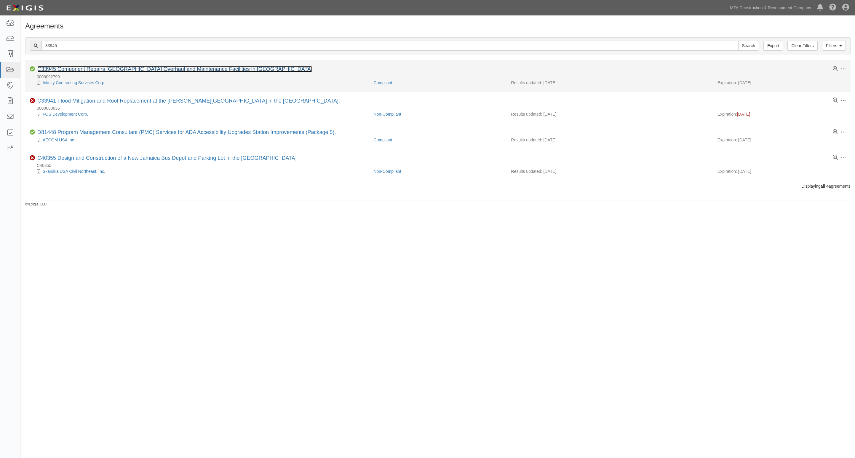
click at [96, 70] on link "C33945 Component Repairs [GEOGRAPHIC_DATA] Overhaul and Maintenance Facilities …" at bounding box center [174, 69] width 275 height 6
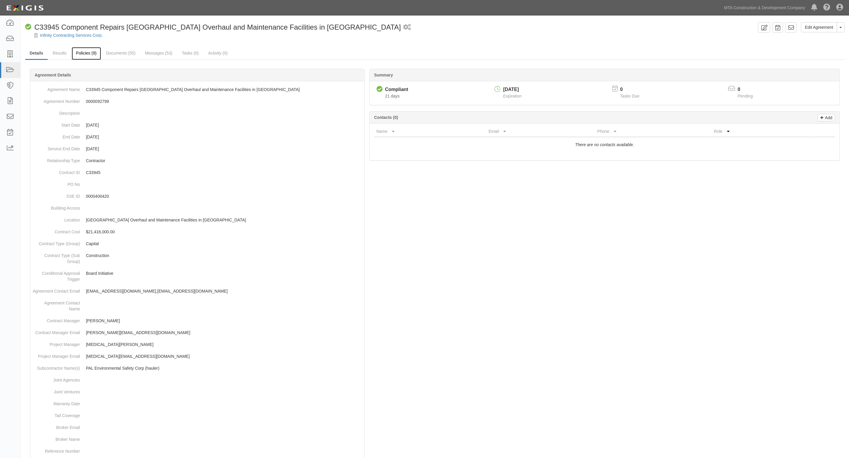
click at [87, 53] on link "Policies (9)" at bounding box center [86, 53] width 29 height 13
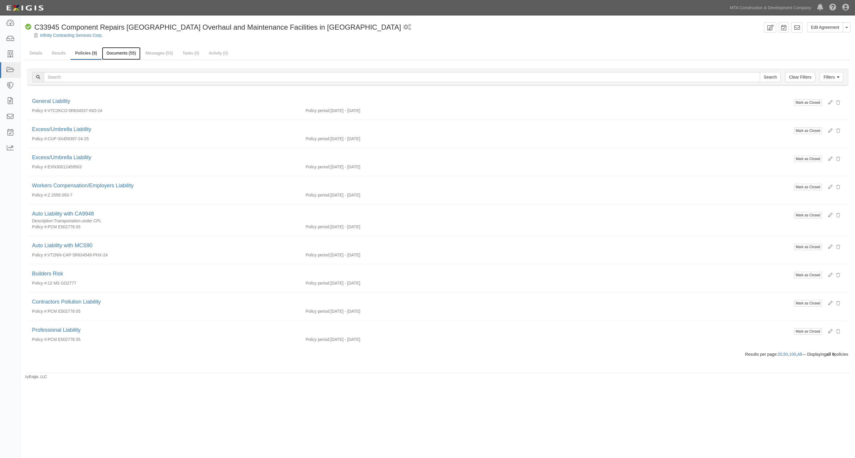
click at [133, 53] on link "Documents (55)" at bounding box center [121, 53] width 39 height 13
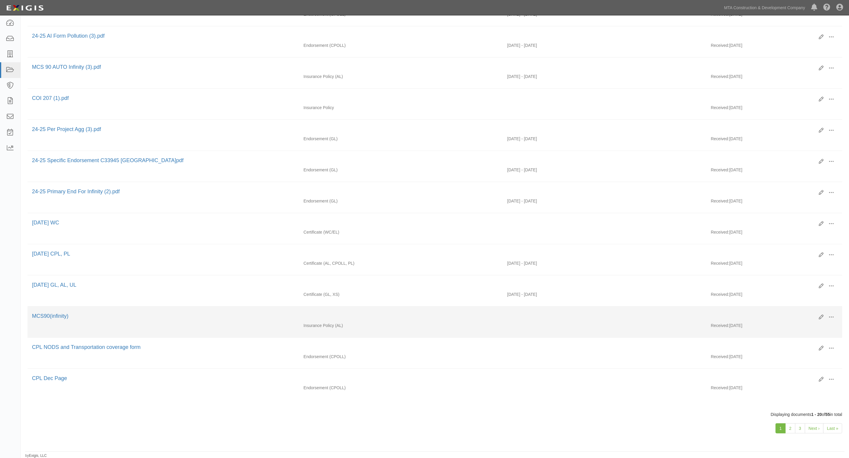
scroll to position [349, 0]
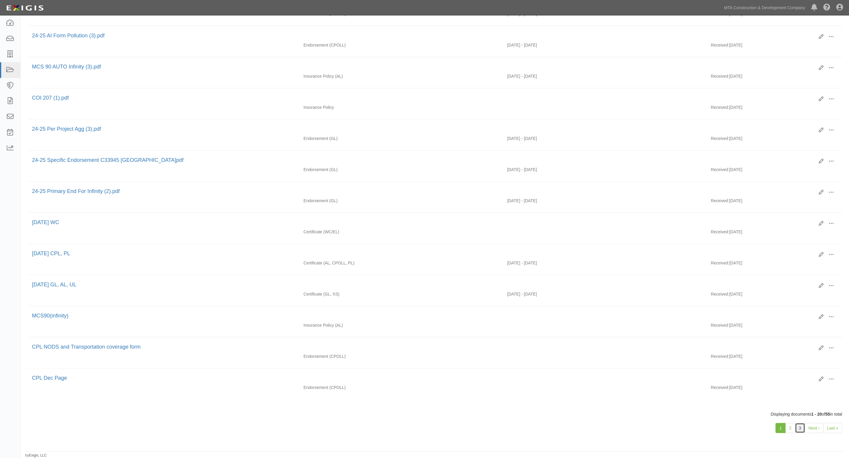
click at [800, 428] on link "3" at bounding box center [800, 428] width 10 height 10
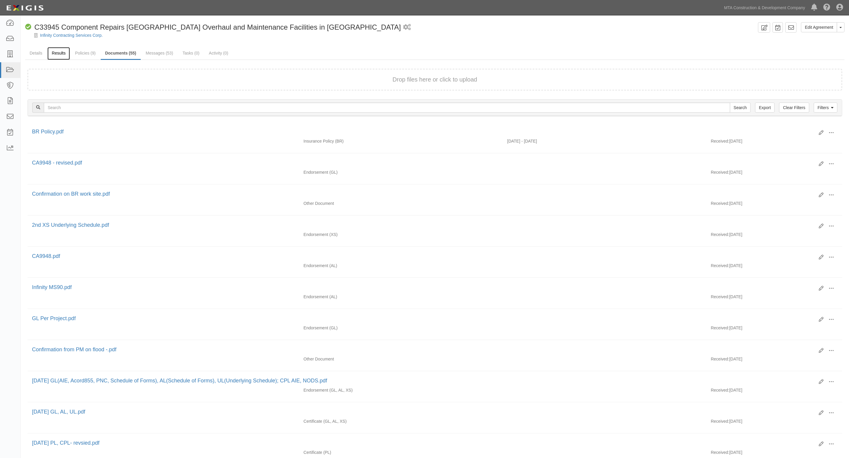
click at [63, 53] on link "Results" at bounding box center [58, 53] width 23 height 13
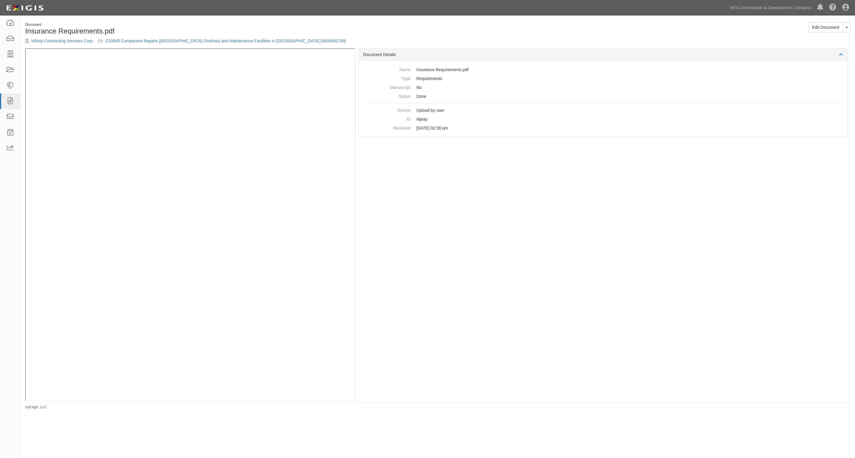
click at [501, 370] on div "Document Details Name Insurance Requirements.pdf Type Requirements Manuscript N…" at bounding box center [602, 224] width 495 height 353
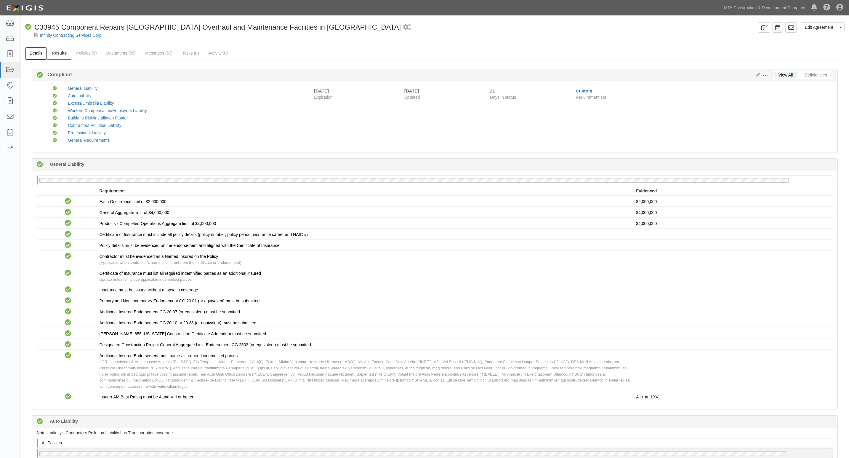
click at [36, 55] on link "Details" at bounding box center [36, 53] width 22 height 13
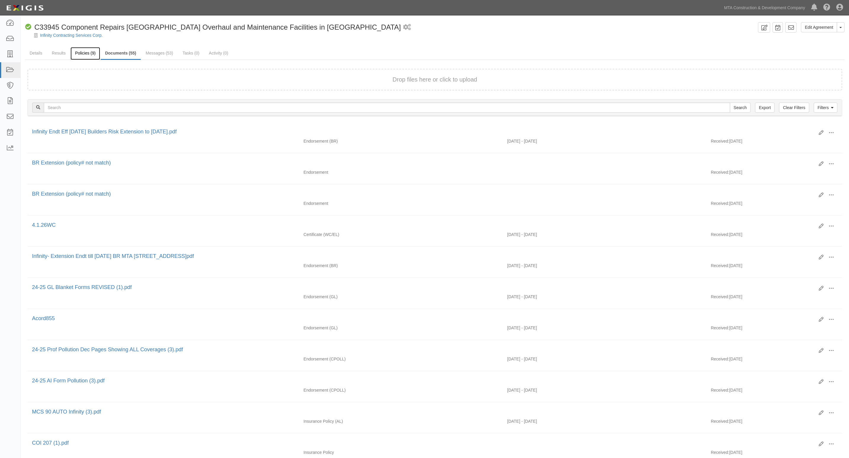
click at [86, 50] on link "Policies (9)" at bounding box center [85, 53] width 29 height 13
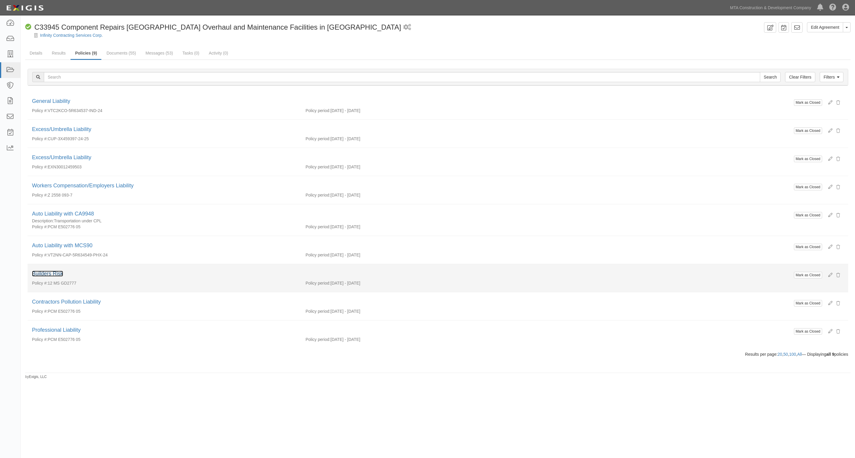
click at [45, 274] on link "Builders Risk" at bounding box center [47, 273] width 31 height 6
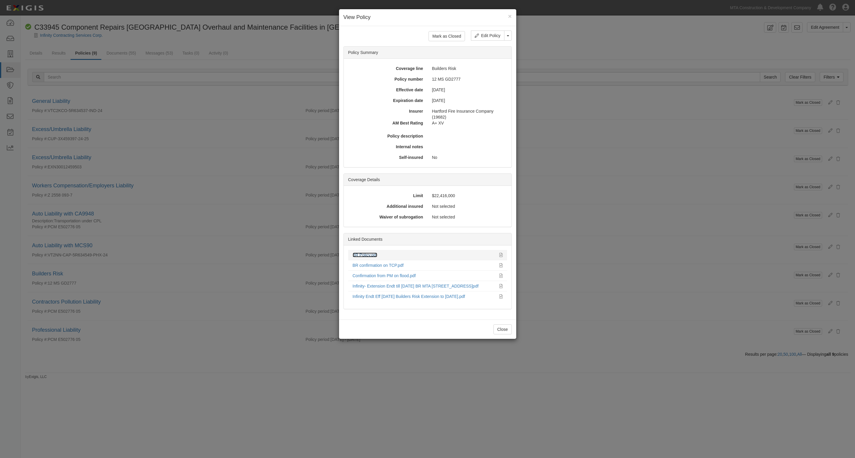
click at [358, 253] on link "BR Policy.pdf" at bounding box center [365, 254] width 25 height 5
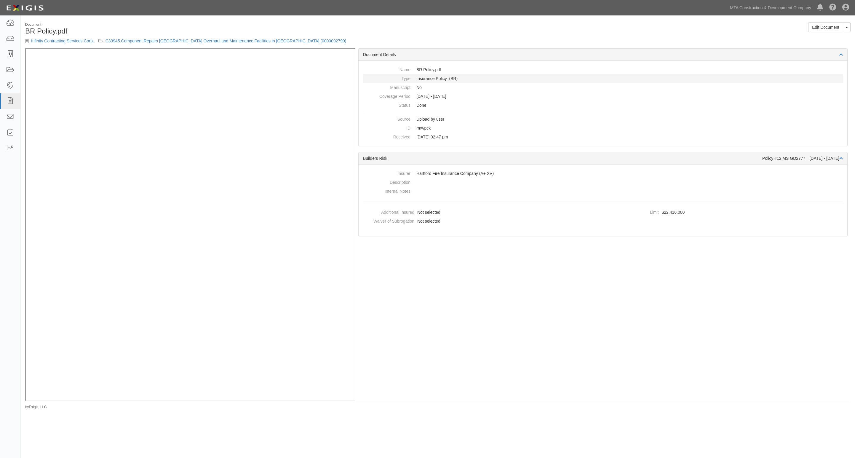
drag, startPoint x: 668, startPoint y: 101, endPoint x: 667, endPoint y: 82, distance: 19.3
click at [668, 101] on dd "Done" at bounding box center [603, 105] width 480 height 9
click at [8, 23] on icon at bounding box center [10, 23] width 8 height 7
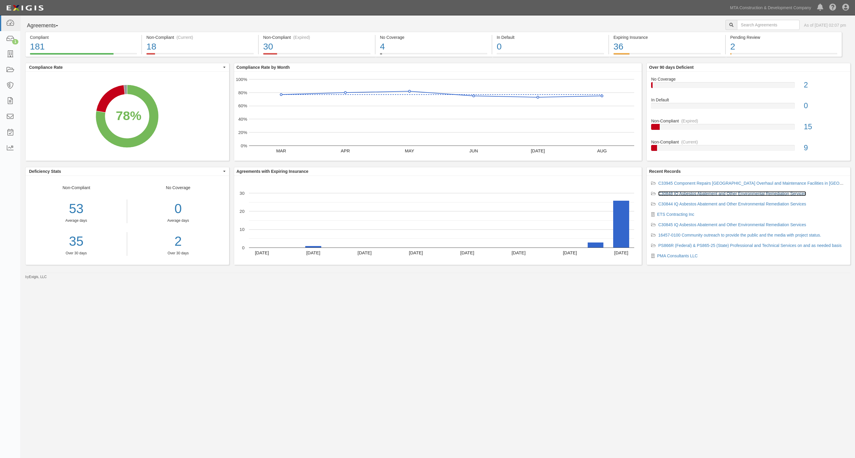
click at [687, 193] on link "C30848 IQ Asbestos Abatement and Other Environmental Remediation Services" at bounding box center [732, 193] width 148 height 5
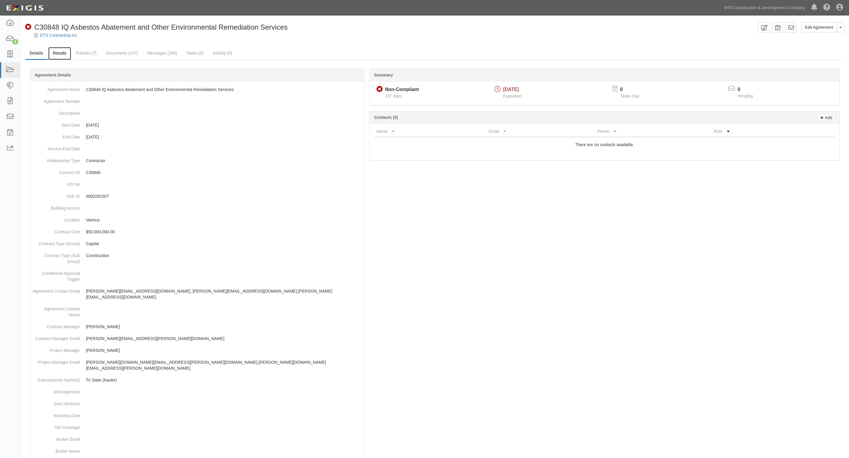
click at [63, 50] on link "Results" at bounding box center [59, 53] width 23 height 13
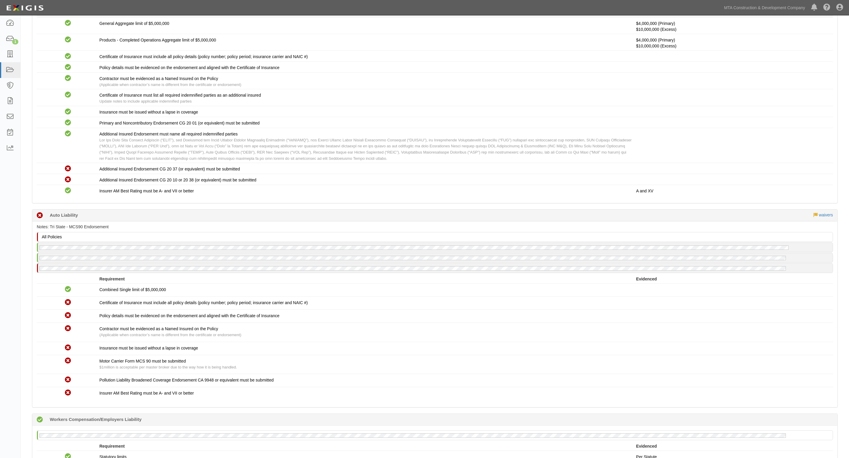
scroll to position [185, 0]
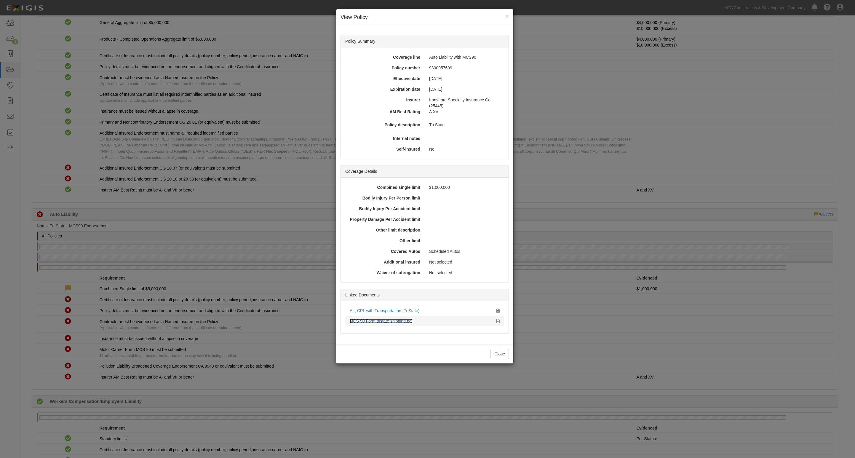
click at [381, 320] on link "MCS 90 Form tristate shipping.pdf" at bounding box center [381, 320] width 63 height 5
click at [255, 240] on div "× View Policy Policy Summary Coverage line Auto Liability with MCS90 Policy num…" at bounding box center [427, 229] width 855 height 458
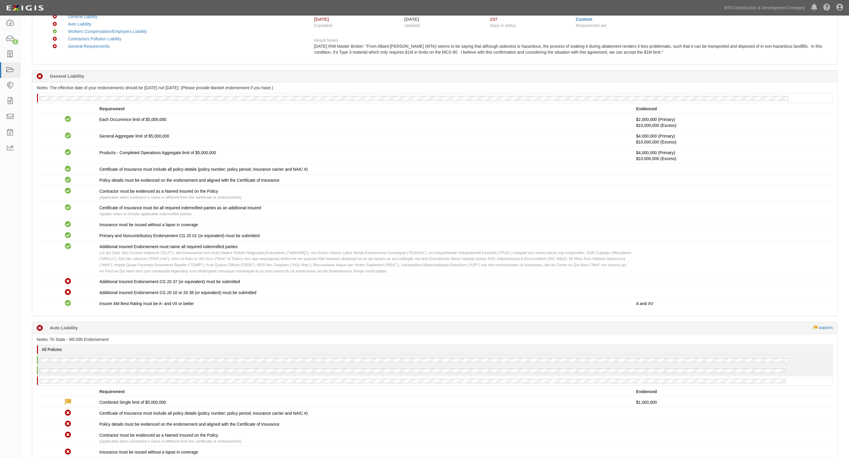
scroll to position [0, 0]
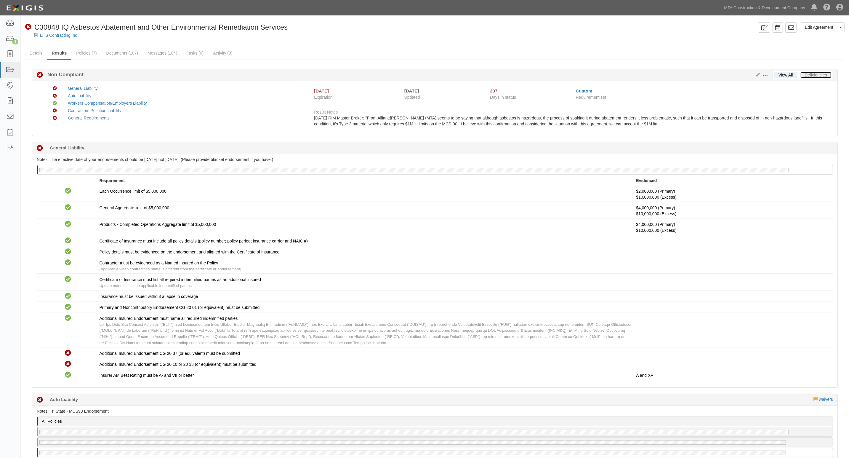
click at [823, 76] on link "Deficiencies" at bounding box center [816, 75] width 31 height 6
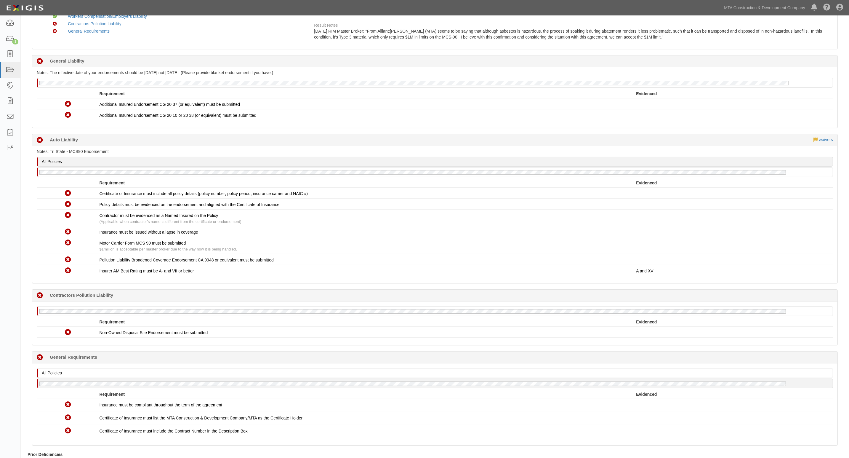
scroll to position [74, 0]
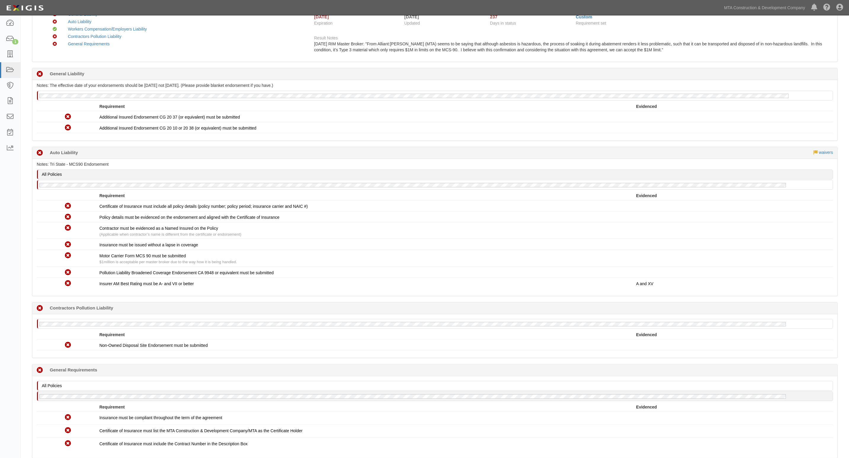
drag, startPoint x: 546, startPoint y: 106, endPoint x: 508, endPoint y: 104, distance: 38.3
click at [546, 106] on div "Requirement" at bounding box center [368, 106] width 537 height 6
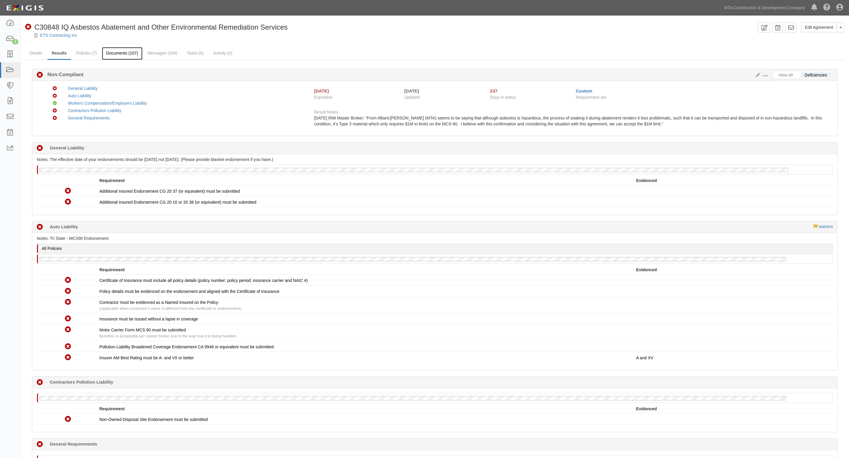
click at [125, 54] on link "Documents (107)" at bounding box center [122, 53] width 41 height 13
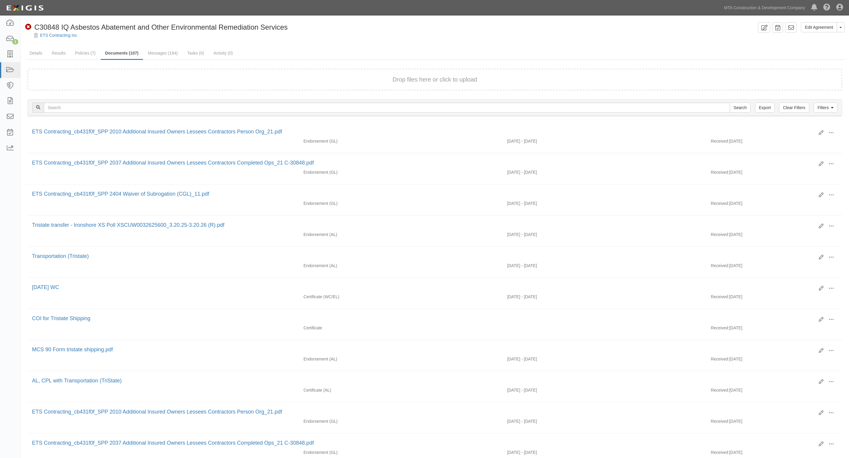
click at [151, 19] on div "Edit Agreement Toggle Agreement Dropdown View Audit Trail Archive Agreement Sen…" at bounding box center [435, 410] width 828 height 785
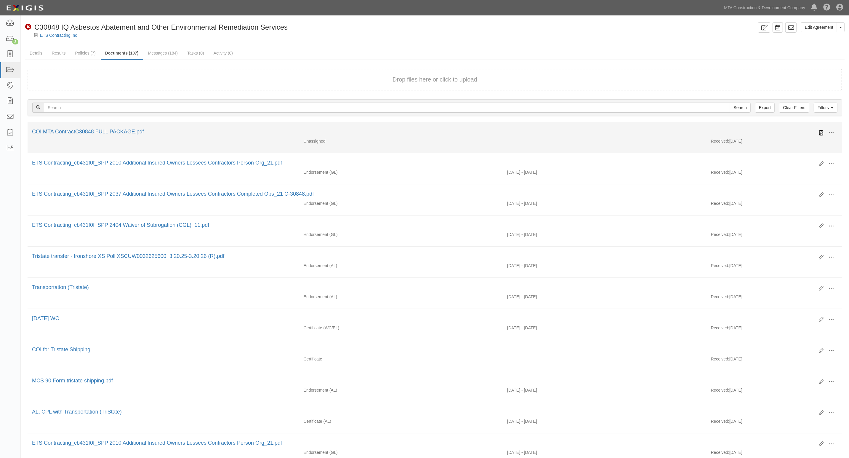
click at [822, 130] on icon at bounding box center [821, 132] width 5 height 5
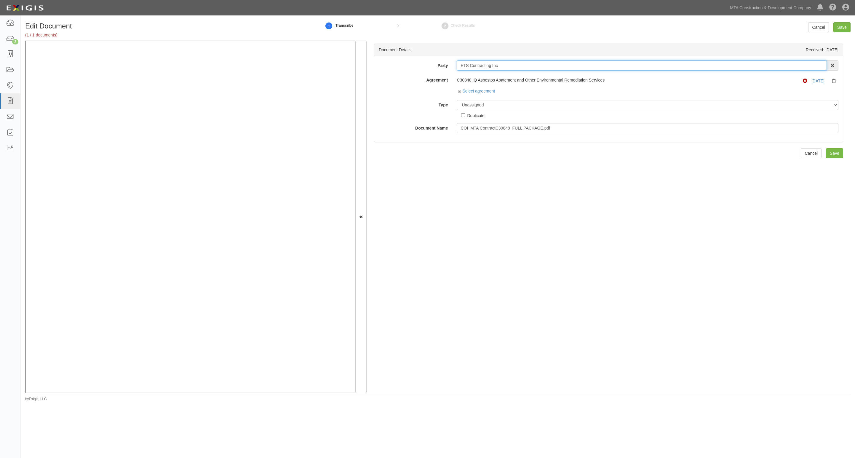
drag, startPoint x: 535, startPoint y: 68, endPoint x: 467, endPoint y: 62, distance: 68.7
click at [467, 62] on input "ETS Contracting Inc" at bounding box center [642, 65] width 370 height 10
click at [578, 129] on input "COI MTA ContractC30848 FULL PACKAGE.pdf" at bounding box center [648, 128] width 382 height 10
click at [519, 105] on select "Unassigned Binder Cancellation Notice Certificate Contract Endorsement Insuranc…" at bounding box center [648, 105] width 382 height 10
click at [501, 105] on select "Unassigned Binder Cancellation Notice Certificate Contract Endorsement Insuranc…" at bounding box center [648, 105] width 382 height 10
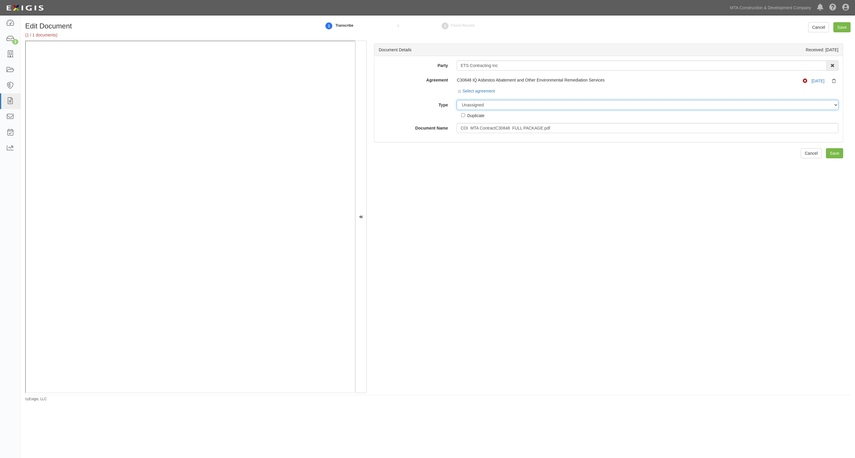
click at [490, 104] on select "Unassigned Binder Cancellation Notice Certificate Contract Endorsement Insuranc…" at bounding box center [648, 105] width 382 height 10
select select "EndorsementDetail"
click at [457, 100] on select "Unassigned Binder Cancellation Notice Certificate Contract Endorsement Insuranc…" at bounding box center [648, 105] width 382 height 10
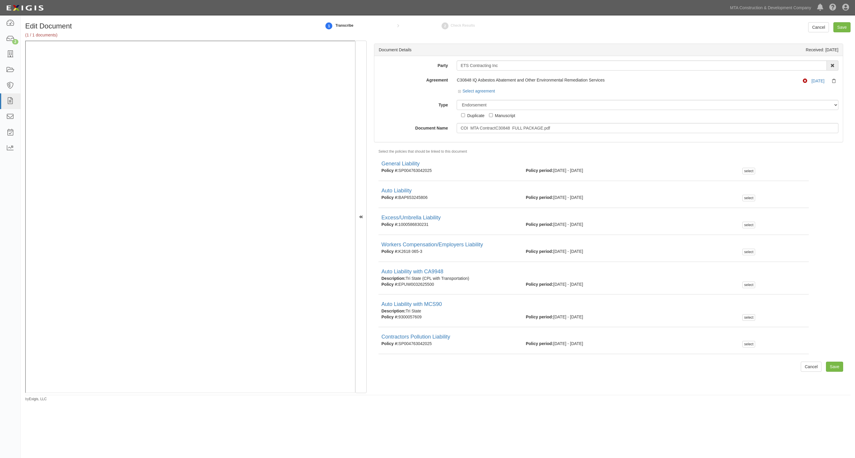
click at [618, 134] on div "Party ETS Contracting Inc AARCO Environmental Services Corp. Ad-Tech Enterprise…" at bounding box center [608, 99] width 468 height 86
drag, startPoint x: 584, startPoint y: 129, endPoint x: 368, endPoint y: 127, distance: 215.7
click at [368, 127] on div "Document Details Received: 09/16/2025 Party ETS Contracting Inc AARCO Environme…" at bounding box center [608, 217] width 484 height 353
type input "MCS90 endorsement"
click at [463, 105] on select "Unassigned Binder Cancellation Notice Certificate Contract Endorsement Insuranc…" at bounding box center [648, 105] width 382 height 10
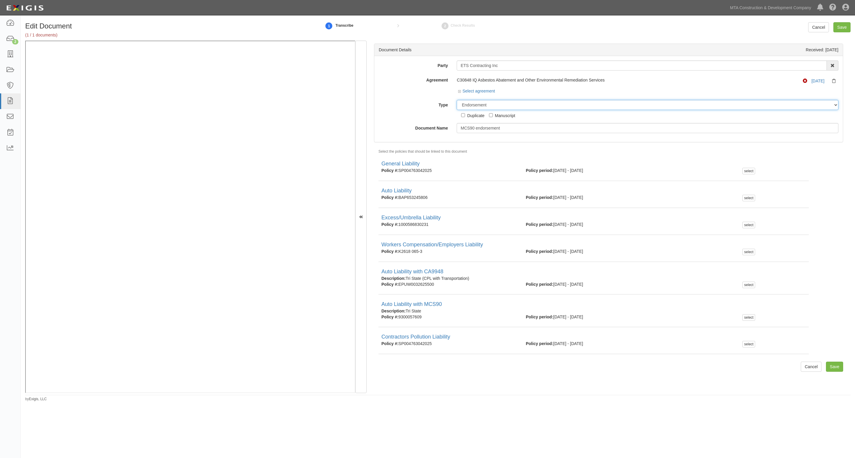
select select "PolicyDetail"
click at [457, 100] on select "Unassigned Binder Cancellation Notice Certificate Contract Endorsement Insuranc…" at bounding box center [648, 105] width 382 height 10
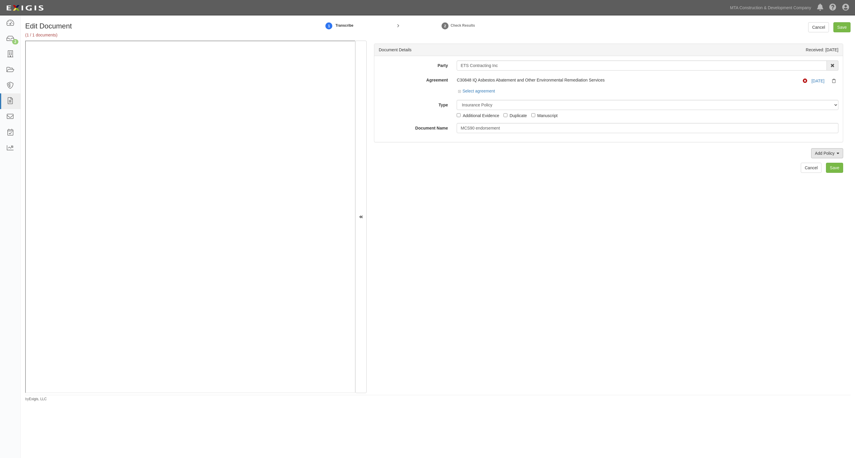
click at [825, 154] on link "Add Policy" at bounding box center [827, 153] width 32 height 10
click at [781, 209] on link "Auto Liability with MCS90" at bounding box center [797, 211] width 91 height 8
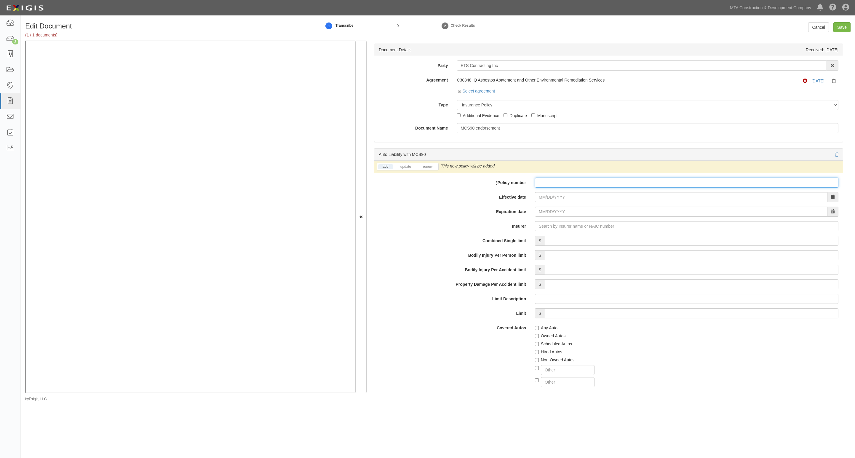
click at [552, 185] on input "* Policy number" at bounding box center [686, 182] width 303 height 10
paste input "BAP 6532458-06"
type input "BAP 6532458-06"
click at [554, 197] on input "Effective date" at bounding box center [681, 197] width 292 height 10
type input "12/31/2024"
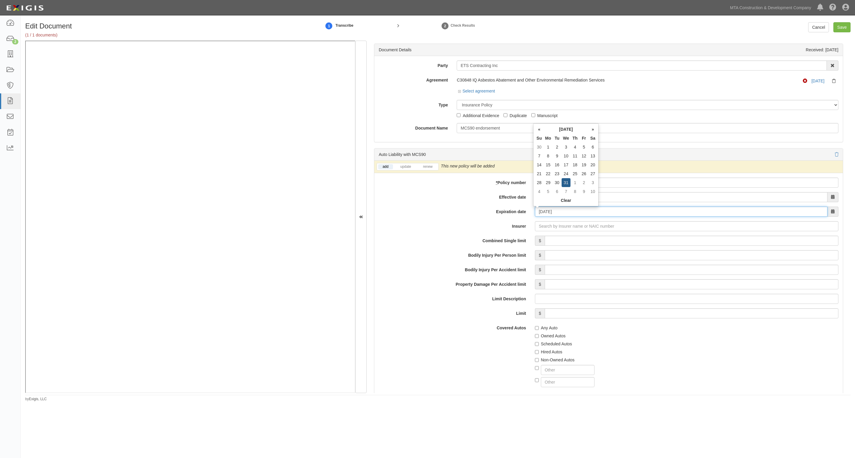
drag, startPoint x: 564, startPoint y: 212, endPoint x: 509, endPoint y: 212, distance: 54.8
click at [509, 212] on div "Expiration date 12/31/2025" at bounding box center [608, 212] width 468 height 10
type input "06/30/2027"
click at [569, 228] on input "Insurer" at bounding box center [686, 226] width 303 height 10
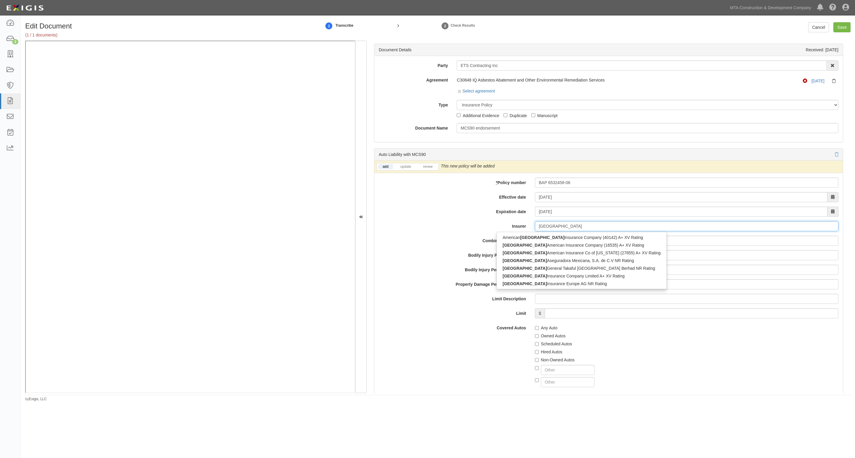
type input "zurich"
type input "zurich american Insurance Company (16535) A+ XV Rating"
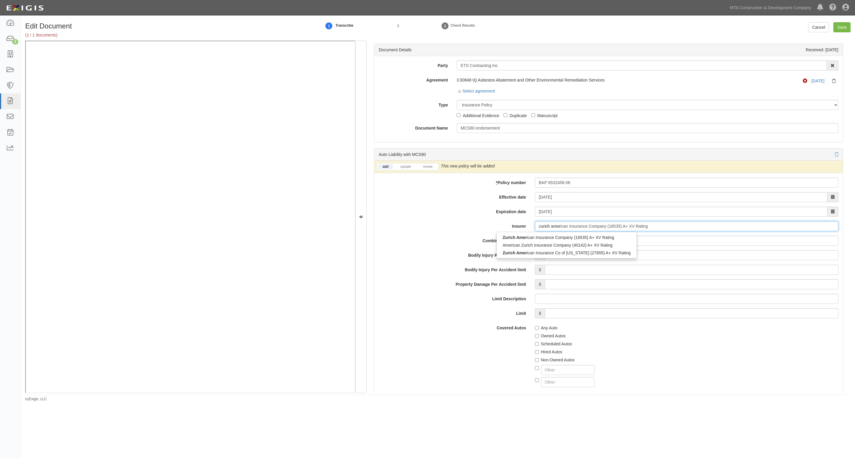
type input "zurich ameri"
click at [575, 239] on div "Zurich Ameri can Insurance Company (16535) A+ XV Rating" at bounding box center [567, 237] width 140 height 8
type input "Zurich American Insurance Company (16535) A+ XV Rating"
click at [564, 241] on input "Combined Single limit" at bounding box center [692, 241] width 294 height 10
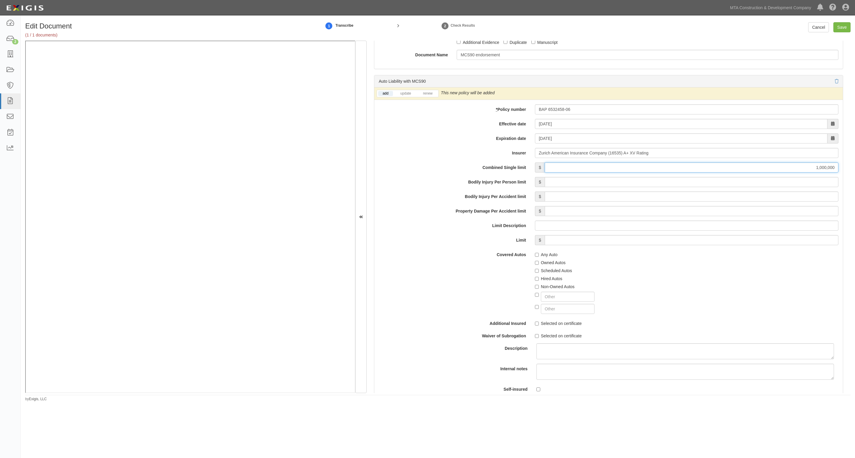
scroll to position [74, 0]
click at [847, 28] on input "Save" at bounding box center [841, 27] width 17 height 10
type input "1000000"
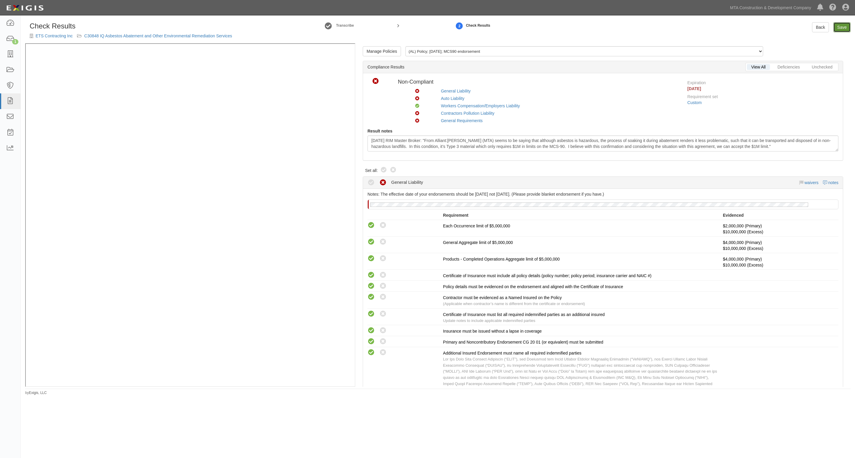
click at [843, 26] on link "Save" at bounding box center [841, 27] width 17 height 10
radio input "true"
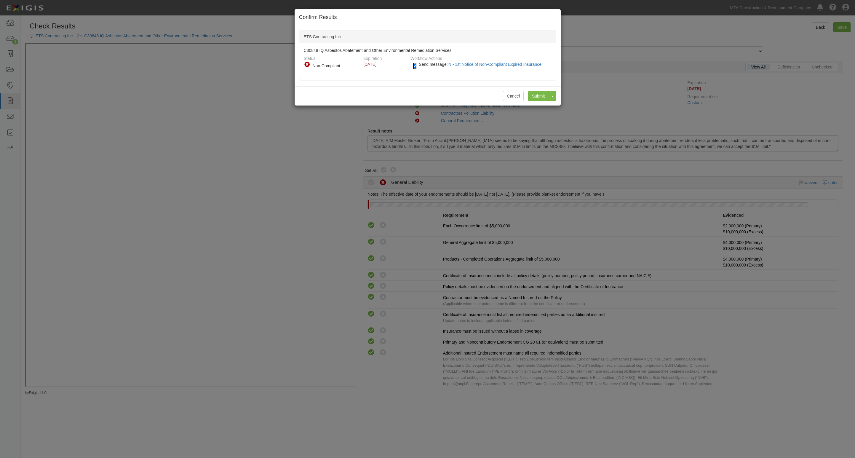
click at [416, 65] on input "Send message: N - 1st Notice of Non-Compliant Expired Insurance" at bounding box center [415, 66] width 4 height 7
checkbox input "false"
click at [540, 93] on input "Submit" at bounding box center [538, 96] width 21 height 10
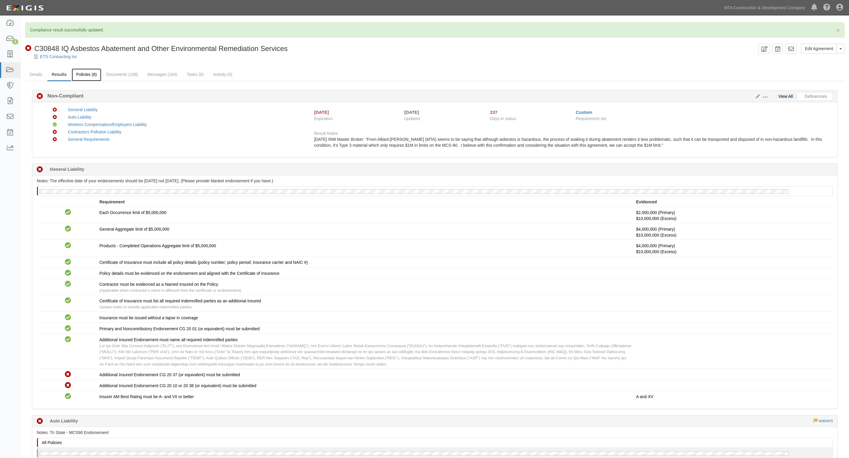
click at [88, 76] on link "Policies (8)" at bounding box center [86, 74] width 29 height 13
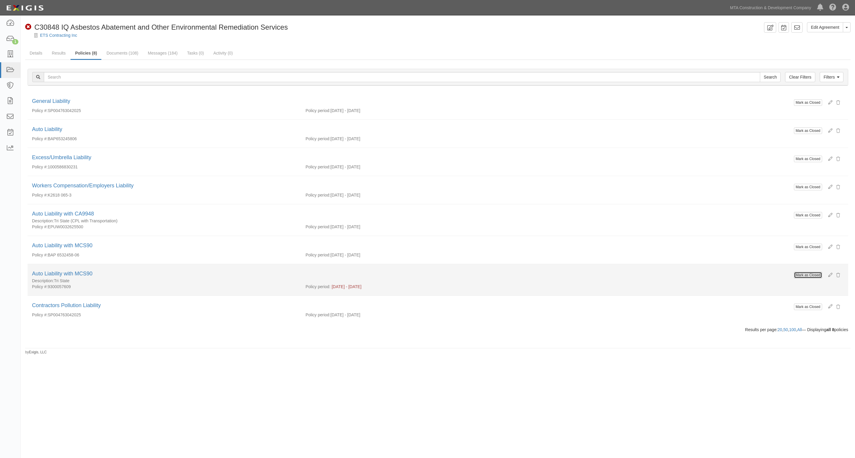
click at [803, 276] on button "Mark as Closed" at bounding box center [808, 275] width 28 height 7
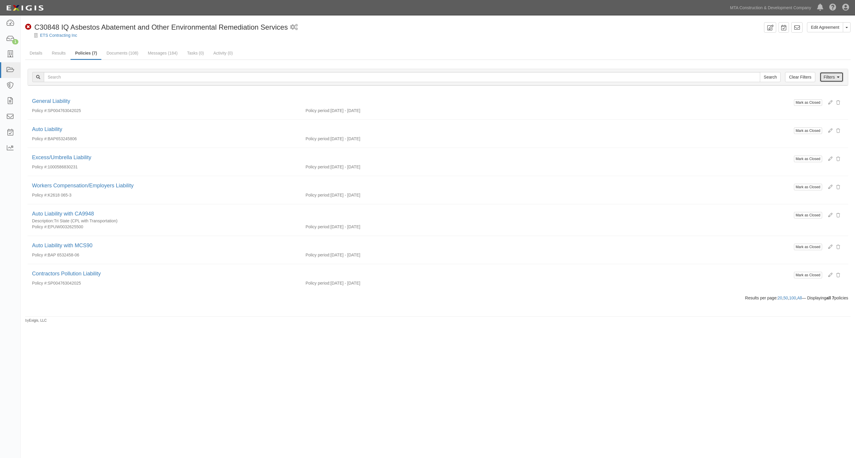
click at [838, 79] on icon at bounding box center [838, 77] width 3 height 4
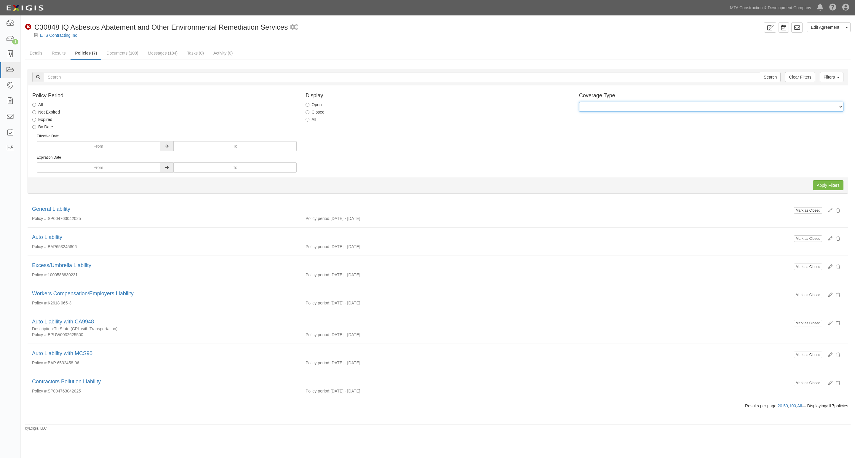
click at [714, 107] on select "General Liability Auto Liability Excess/Umbrella Liability Workers Compensation…" at bounding box center [711, 107] width 264 height 10
select select "99"
click at [579, 102] on select "General Liability Auto Liability Excess/Umbrella Liability Workers Compensation…" at bounding box center [711, 107] width 264 height 10
drag, startPoint x: 823, startPoint y: 183, endPoint x: 416, endPoint y: 150, distance: 408.1
click at [534, 182] on div "Apply Filters Clear Filters" at bounding box center [438, 185] width 820 height 16
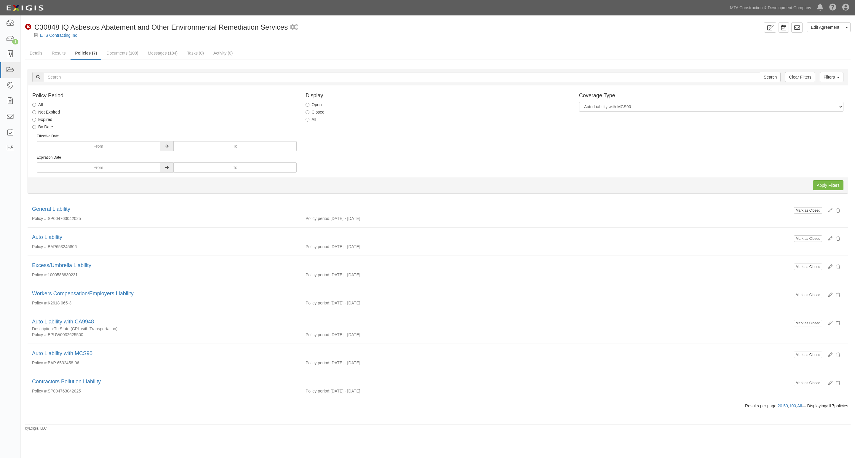
click at [314, 119] on label "All" at bounding box center [310, 119] width 11 height 6
click at [309, 119] on input "All" at bounding box center [307, 120] width 4 height 4
radio input "true"
click at [826, 188] on input "Apply Filters" at bounding box center [828, 185] width 31 height 10
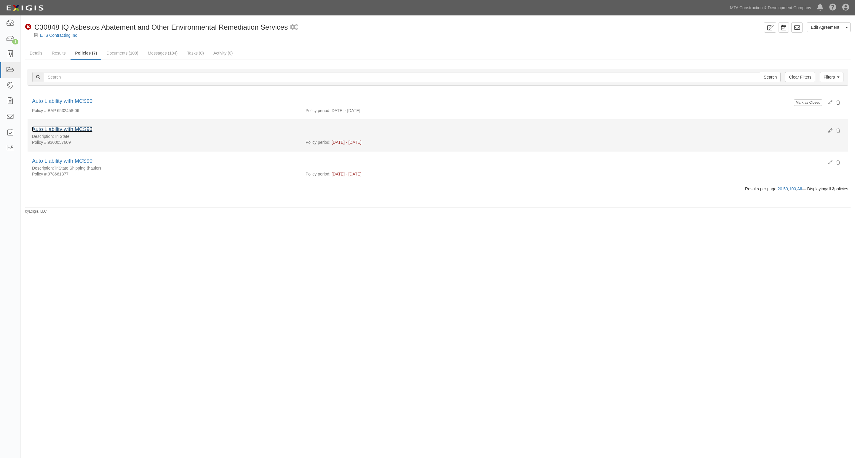
click at [76, 130] on link "Auto Liability with MCS90" at bounding box center [62, 129] width 60 height 6
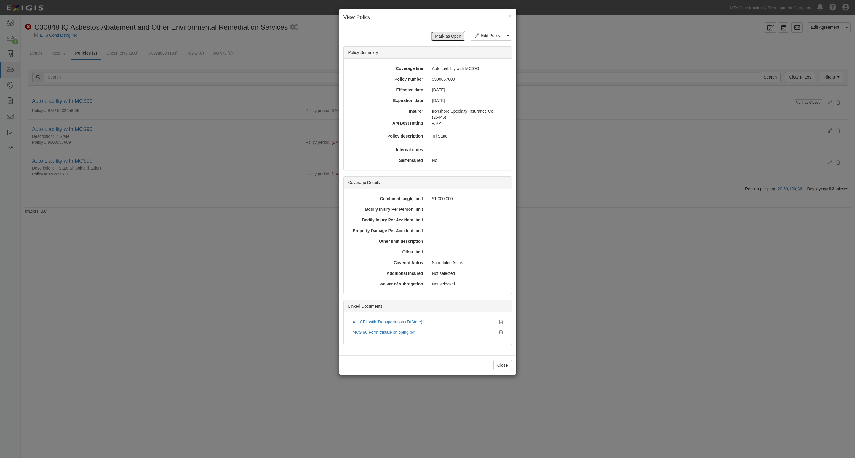
click at [449, 38] on button "Mark as Open" at bounding box center [448, 36] width 34 height 10
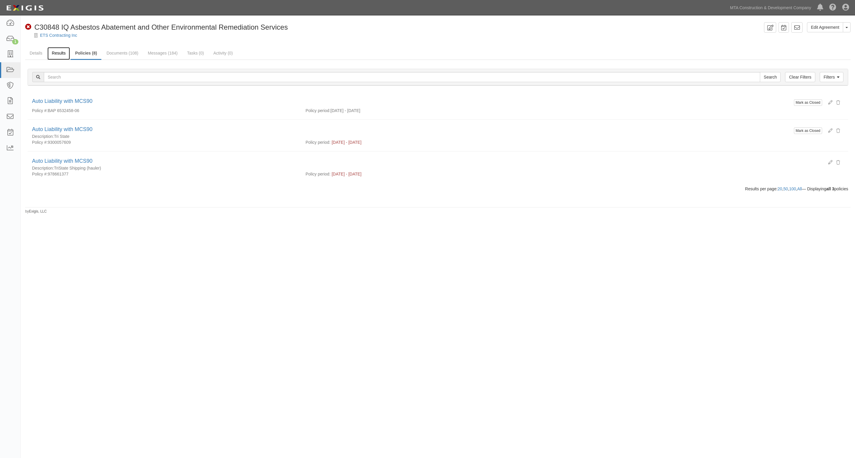
click at [54, 52] on link "Results" at bounding box center [58, 53] width 23 height 13
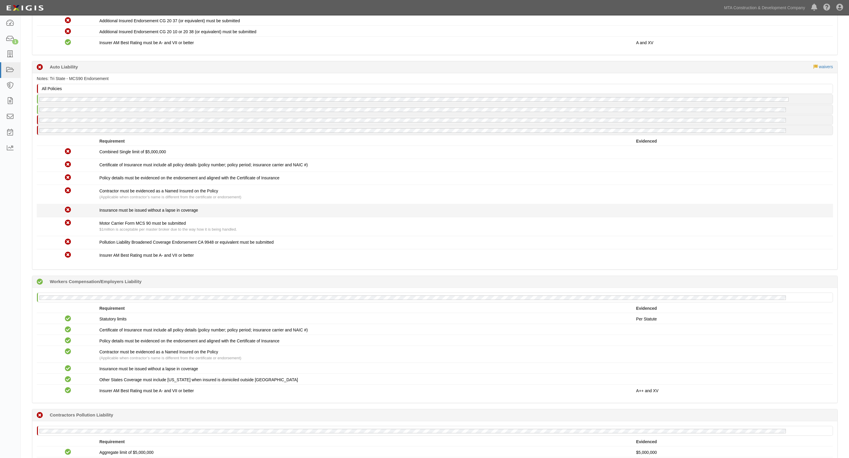
scroll to position [333, 0]
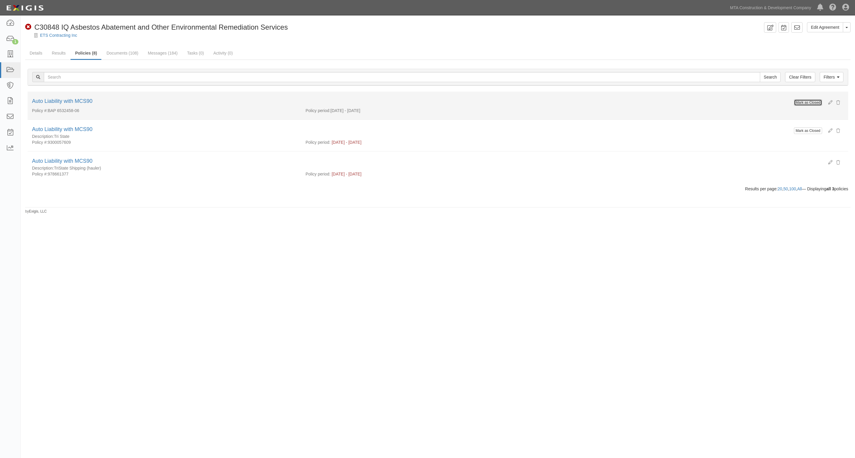
click at [812, 103] on button "Mark as Closed" at bounding box center [808, 102] width 28 height 7
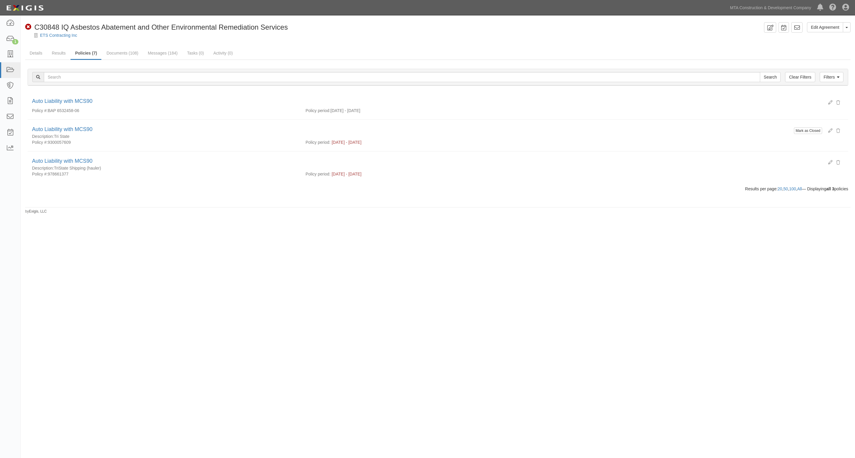
click at [155, 52] on link "Messages (184)" at bounding box center [162, 53] width 39 height 12
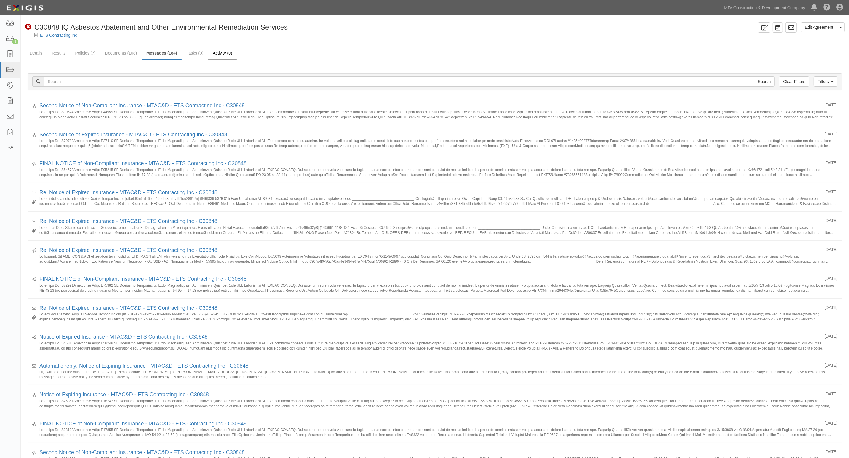
drag, startPoint x: 367, startPoint y: 48, endPoint x: 208, endPoint y: 52, distance: 159.1
click at [365, 50] on ul "Details Results Policies (7) Documents (108) Messages (184) Tasks (0) Activity …" at bounding box center [434, 53] width 819 height 13
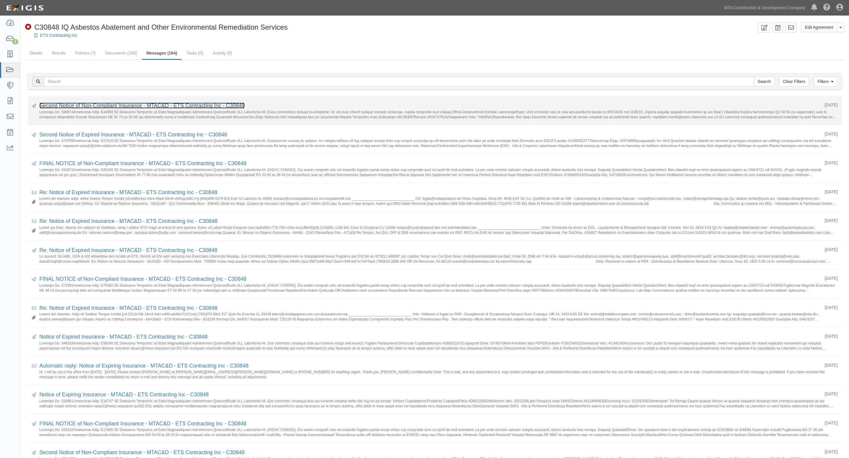
click at [127, 104] on link "Second Notice of Non-Compliant Insurance - MTAC&D - ETS Contracting Inc - C30848" at bounding box center [141, 106] width 205 height 6
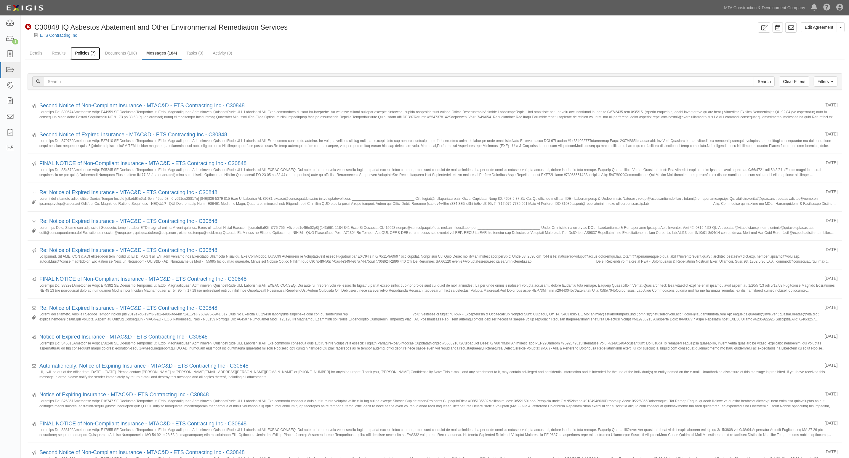
click at [85, 53] on link "Policies (7)" at bounding box center [85, 53] width 29 height 13
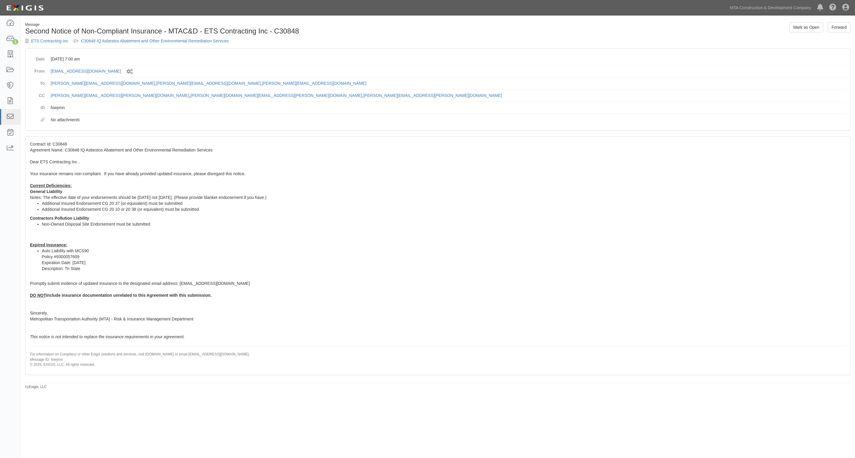
drag, startPoint x: 453, startPoint y: 133, endPoint x: 338, endPoint y: 129, distance: 114.4
click at [451, 134] on div "Message Second Notice of Non-Compliant Insurance - MTAC&D - ETS Contracting Inc…" at bounding box center [438, 205] width 834 height 367
click at [419, 218] on div "Contract Id: C30848 Agreement Name: C30848 IQ Asbestos Abatement and Other Envi…" at bounding box center [437, 256] width 825 height 238
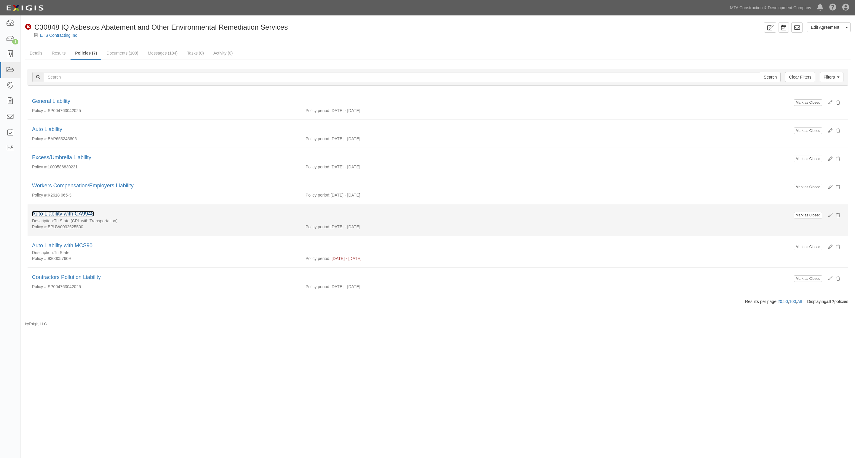
click at [76, 216] on link "Auto Liability with CA9948" at bounding box center [63, 214] width 62 height 6
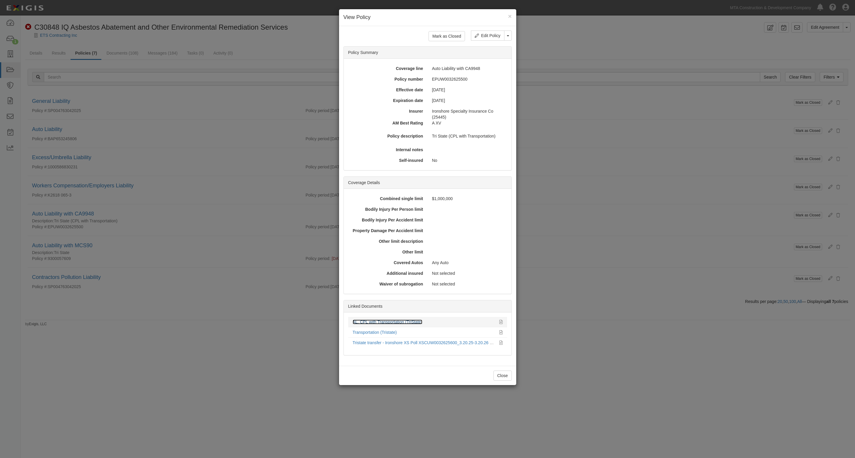
click at [387, 322] on link "AL, CPL with Transportation (TriState)" at bounding box center [388, 321] width 70 height 5
click at [380, 331] on link "Transportation (Tristate)" at bounding box center [375, 332] width 44 height 5
click at [417, 344] on link "Tristate transfer - Ironshore XS Poll XSCUW0032625600_3.20.25-3.20.26 (R).pdf" at bounding box center [428, 342] width 150 height 5
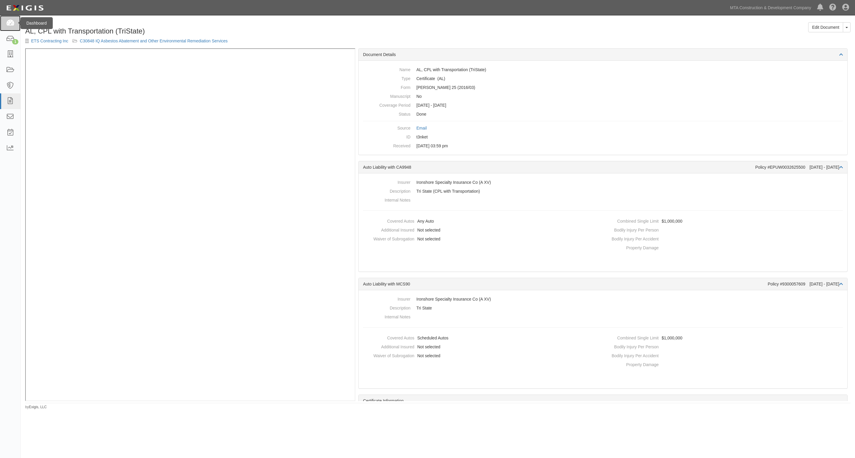
click at [12, 22] on icon at bounding box center [10, 23] width 8 height 7
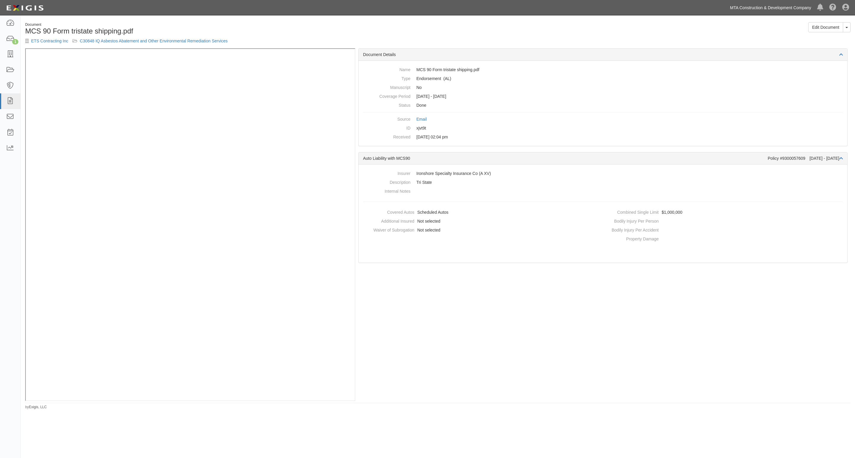
click at [772, 10] on link "MTA Construction & Development Company" at bounding box center [770, 8] width 87 height 12
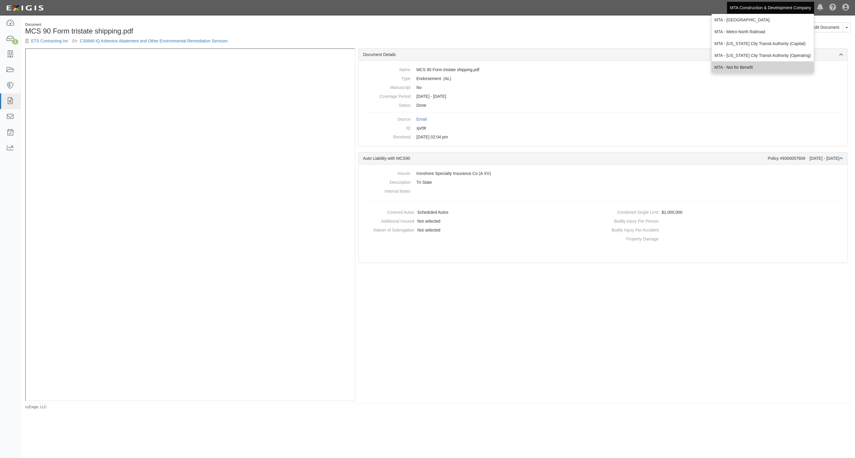
scroll to position [37, 0]
click at [772, 43] on link "MTA - [US_STATE] City Transit Authority (Operating)" at bounding box center [762, 44] width 102 height 12
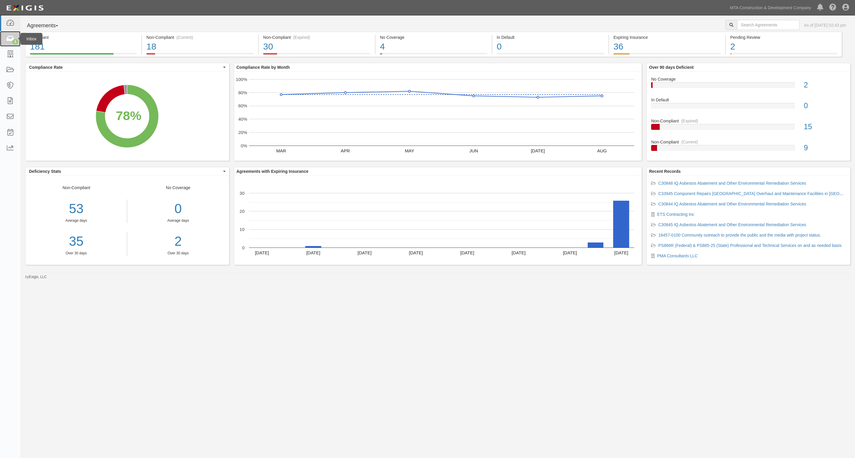
click at [11, 38] on icon at bounding box center [10, 39] width 8 height 7
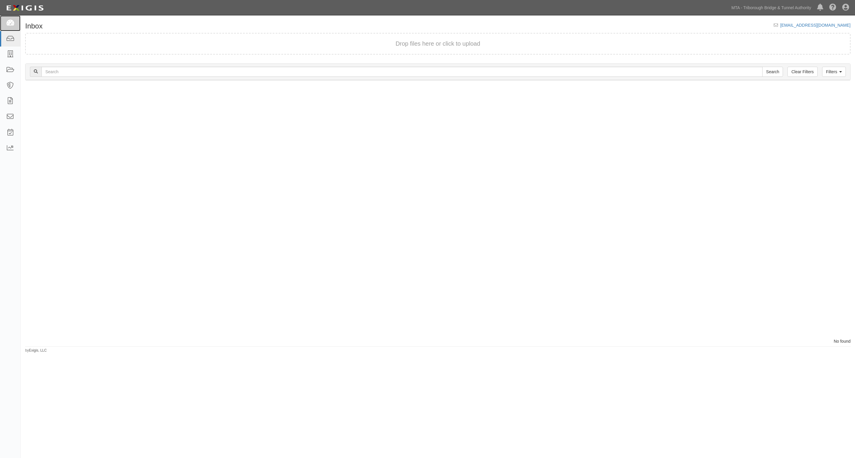
drag, startPoint x: 13, startPoint y: 20, endPoint x: 20, endPoint y: 1, distance: 20.1
click at [12, 20] on icon at bounding box center [10, 23] width 8 height 7
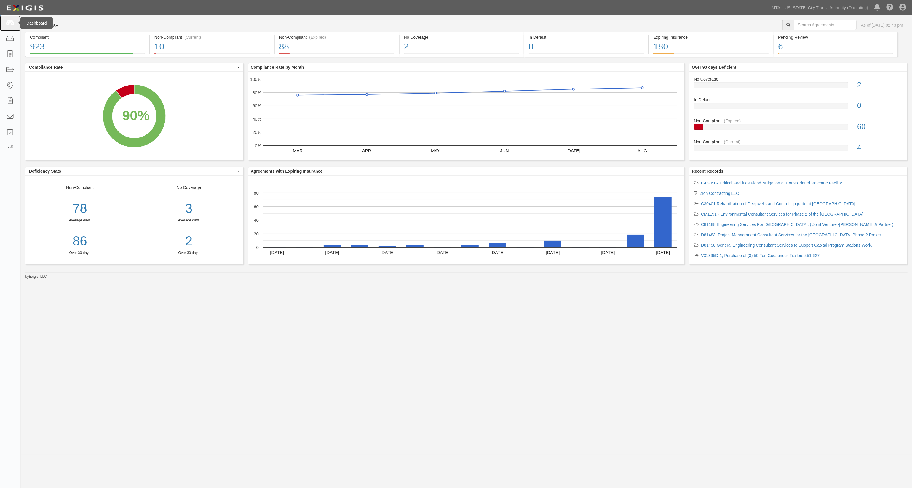
click at [10, 24] on icon at bounding box center [10, 23] width 8 height 7
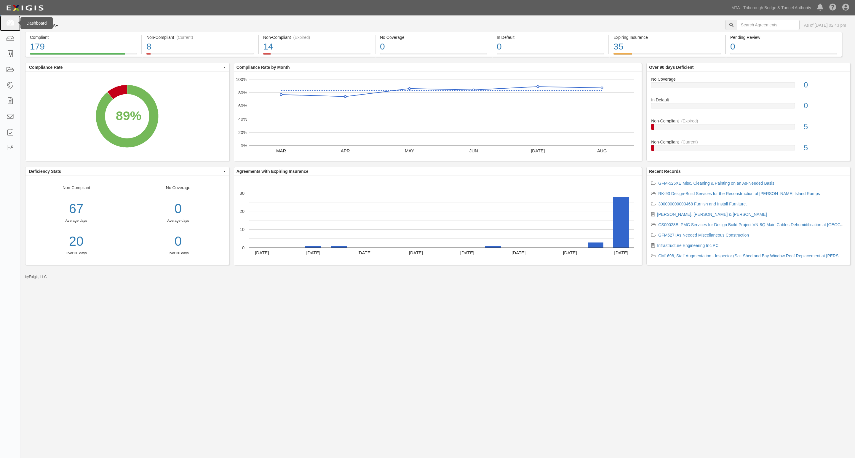
click at [14, 25] on link at bounding box center [10, 23] width 20 height 16
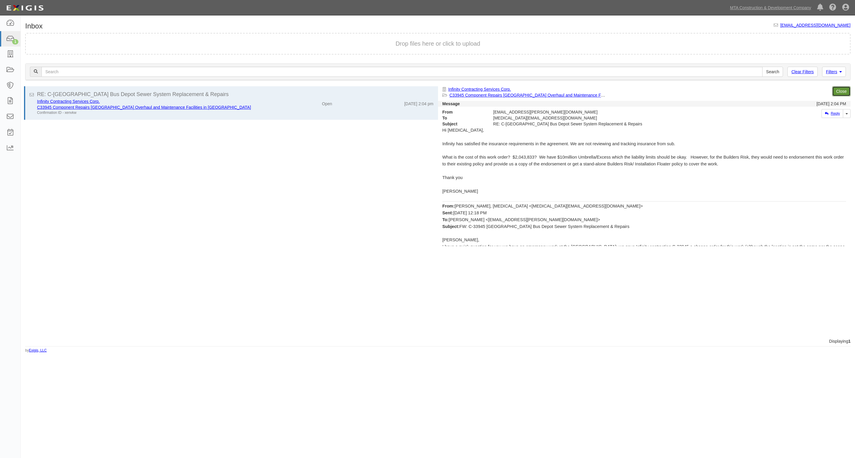
click at [841, 92] on link "Close" at bounding box center [841, 91] width 18 height 10
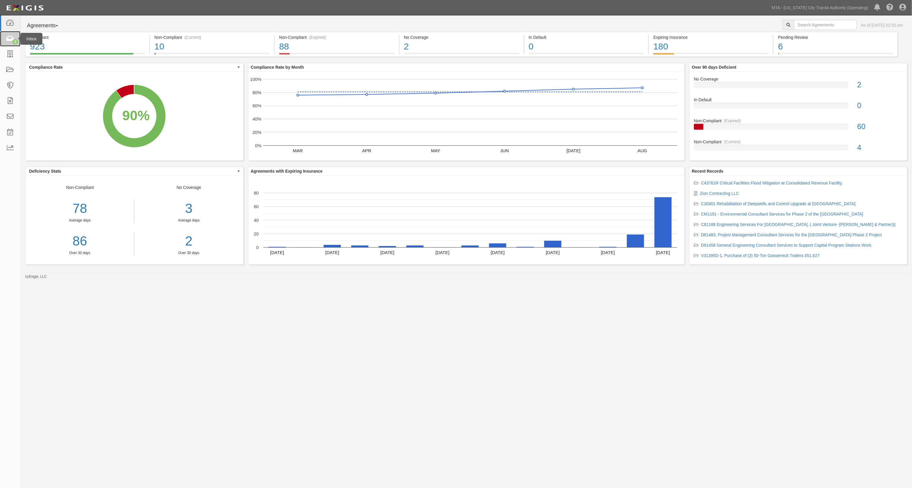
click at [13, 39] on icon at bounding box center [10, 39] width 8 height 7
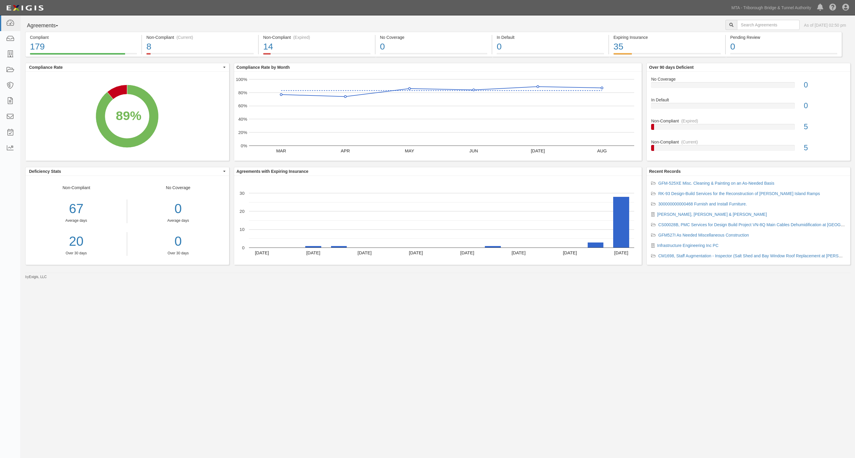
drag, startPoint x: 239, startPoint y: 342, endPoint x: 266, endPoint y: 301, distance: 49.0
click at [239, 339] on div "Agreements Parties Agreements Coverages As of Sep 16, 2025 02:50 pm Compliant 1…" at bounding box center [427, 221] width 855 height 412
click at [9, 68] on icon at bounding box center [10, 70] width 8 height 7
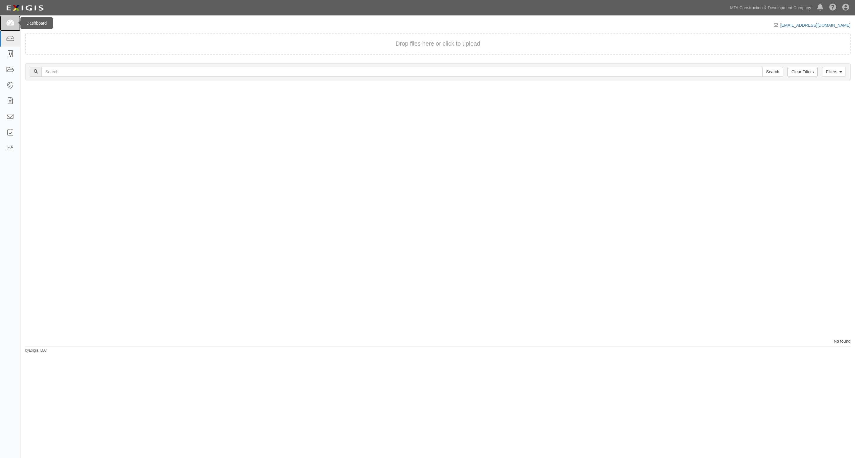
click at [5, 23] on link at bounding box center [10, 23] width 20 height 16
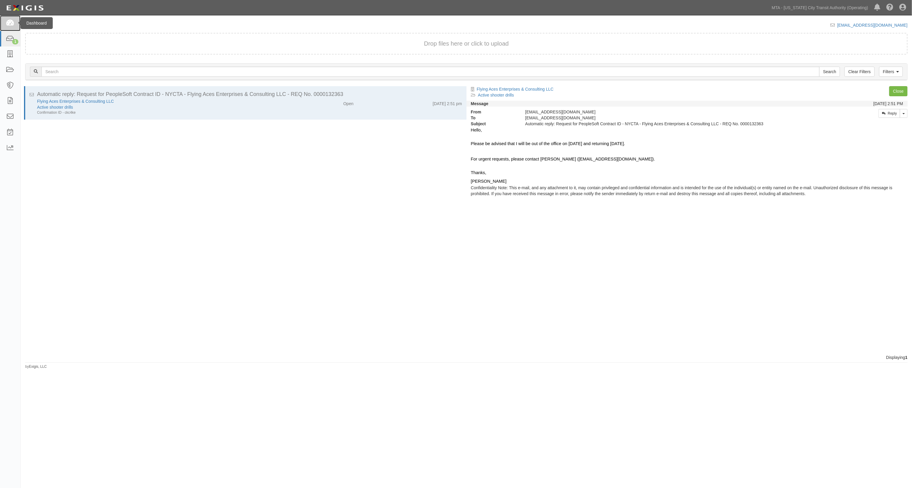
click at [9, 22] on icon at bounding box center [10, 23] width 8 height 7
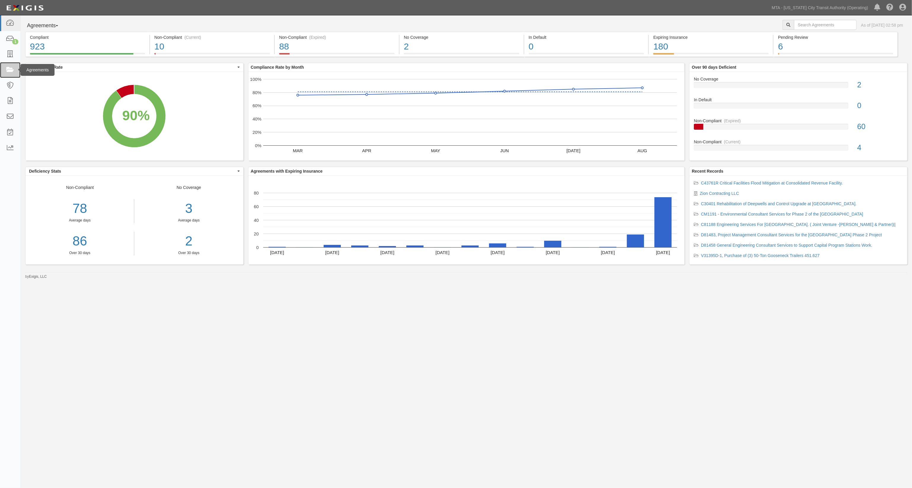
click at [11, 69] on icon at bounding box center [10, 70] width 8 height 7
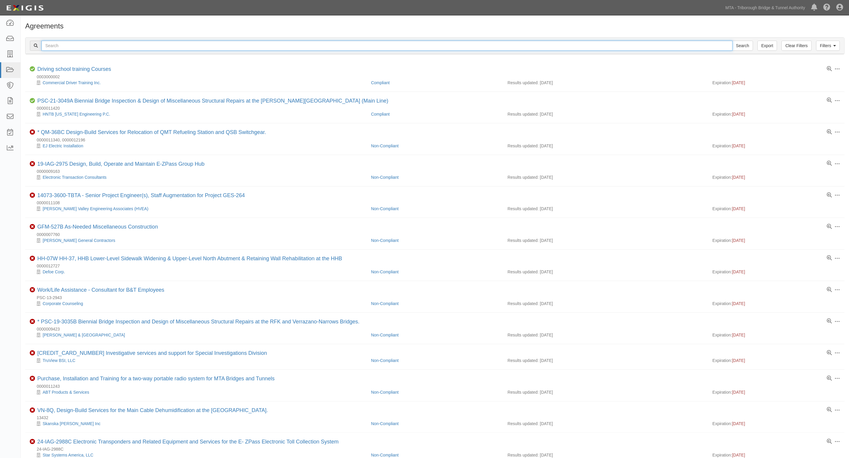
drag, startPoint x: 0, startPoint y: 0, endPoint x: 67, endPoint y: 44, distance: 80.4
click at [67, 44] on input "text" at bounding box center [386, 46] width 691 height 10
type input "3064"
click at [732, 41] on input "Search" at bounding box center [742, 46] width 21 height 10
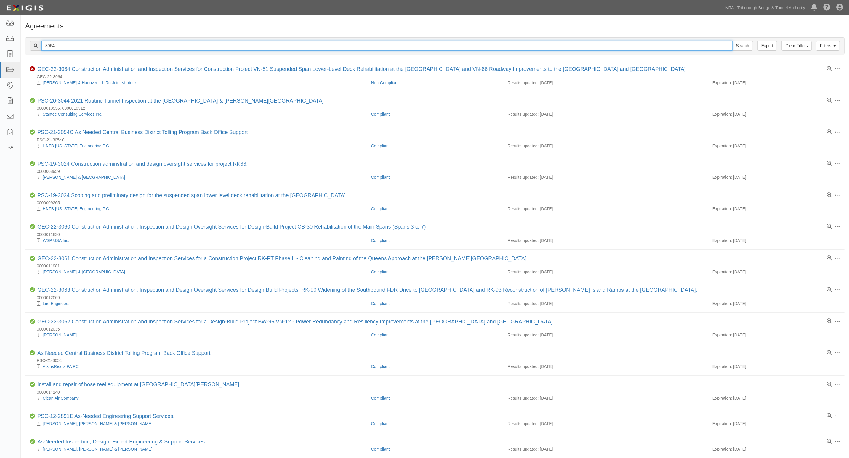
click at [79, 47] on input "3064" at bounding box center [386, 46] width 691 height 10
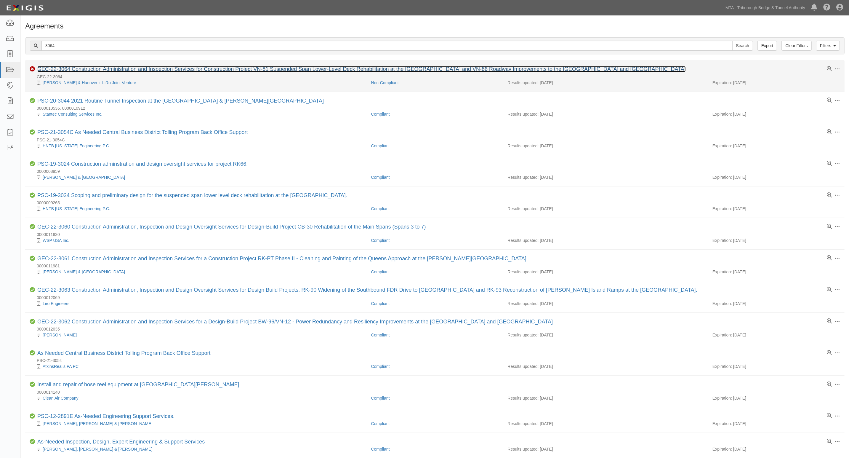
click at [80, 67] on link "GEC-22-3064 Construction Administration and Inspection Services for Constructio…" at bounding box center [361, 69] width 649 height 6
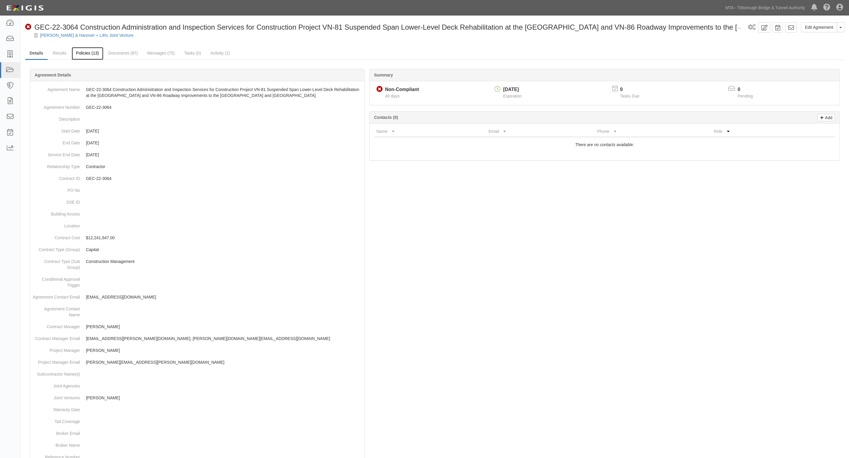
click at [83, 55] on link "Policies (13)" at bounding box center [88, 53] width 32 height 13
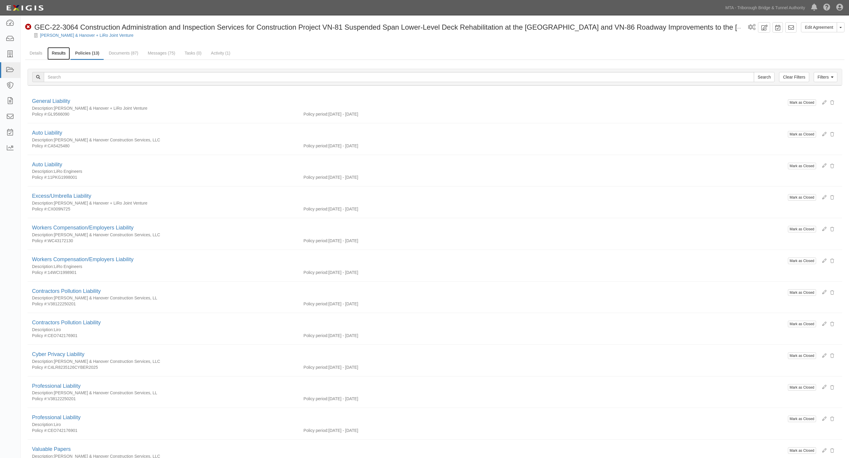
click at [58, 50] on link "Results" at bounding box center [58, 53] width 23 height 13
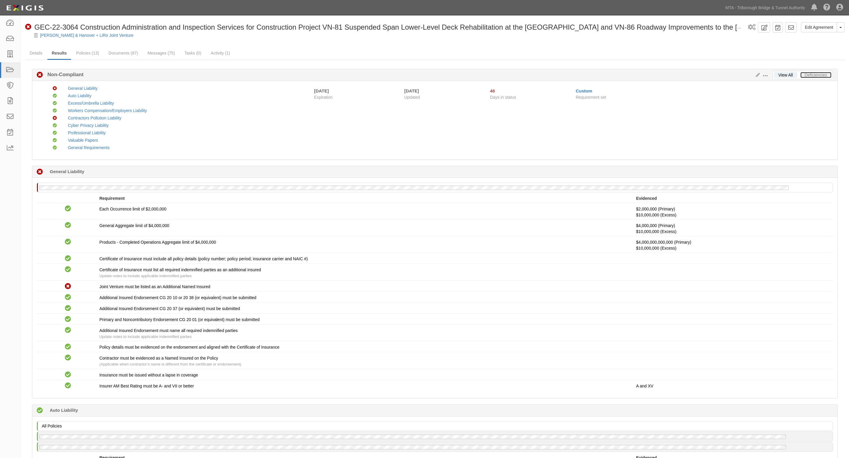
click at [824, 77] on link "Deficiencies" at bounding box center [816, 75] width 31 height 6
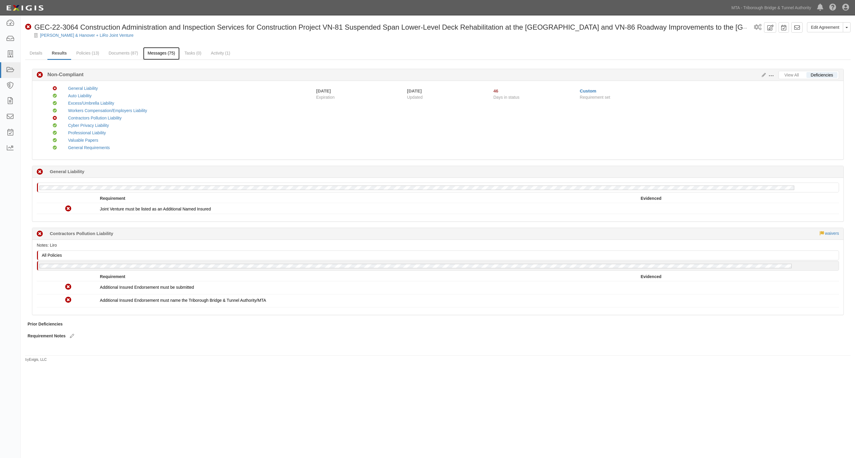
click at [165, 52] on link "Messages (75)" at bounding box center [161, 53] width 36 height 13
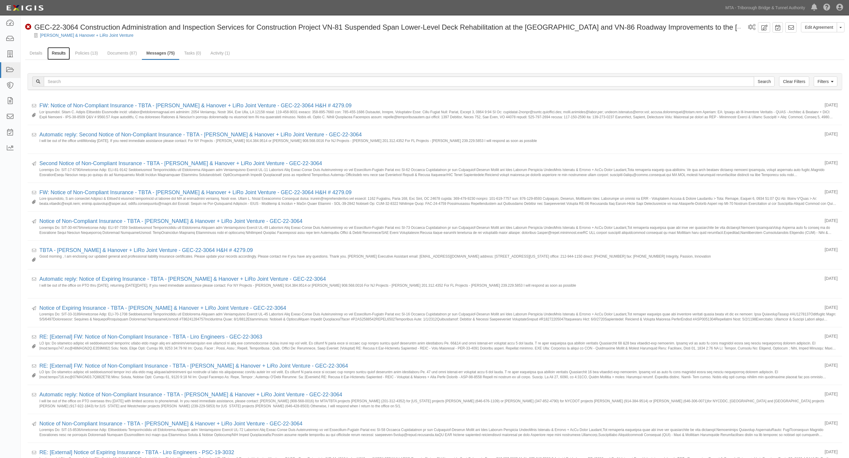
click at [57, 52] on link "Results" at bounding box center [58, 53] width 23 height 13
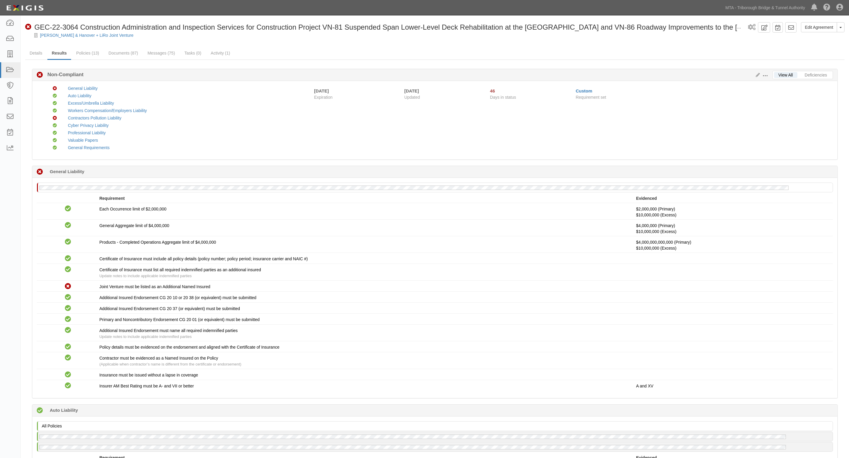
click at [757, 72] on div "Edit Requirements View History" at bounding box center [762, 75] width 19 height 7
click at [757, 73] on div "Edit Requirements View History" at bounding box center [762, 75] width 19 height 7
click at [755, 74] on icon at bounding box center [756, 75] width 7 height 4
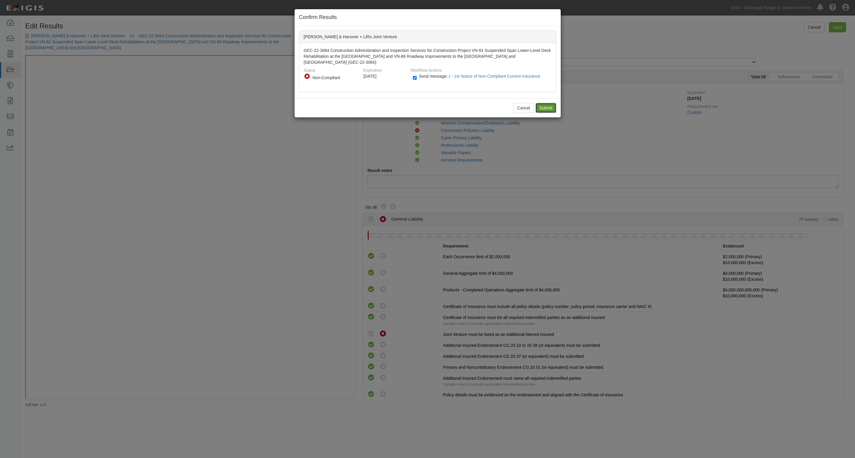
click at [536, 107] on input "Submit" at bounding box center [545, 108] width 21 height 10
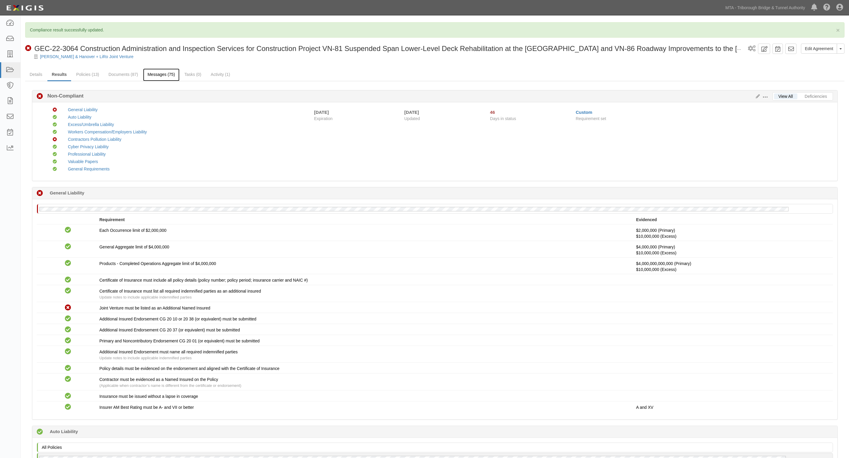
click at [148, 71] on link "Messages (75)" at bounding box center [161, 74] width 36 height 13
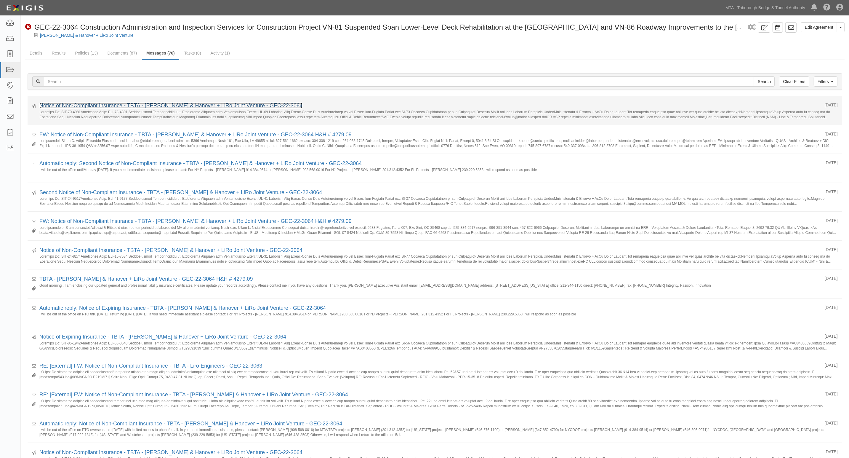
click at [117, 105] on link "Notice of Non-Compliant Insurance - TBTA - [PERSON_NAME] & Hanover + LiRo Joint…" at bounding box center [170, 106] width 263 height 6
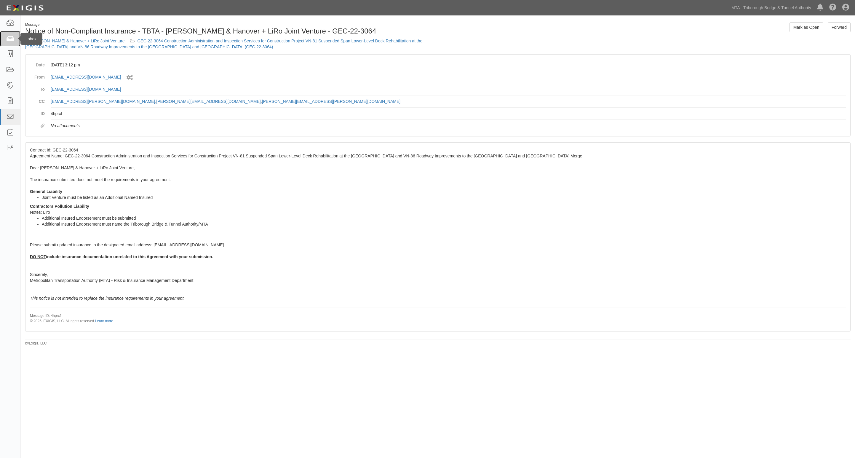
drag, startPoint x: 11, startPoint y: 39, endPoint x: 125, endPoint y: 4, distance: 119.8
click at [11, 38] on icon at bounding box center [10, 39] width 8 height 7
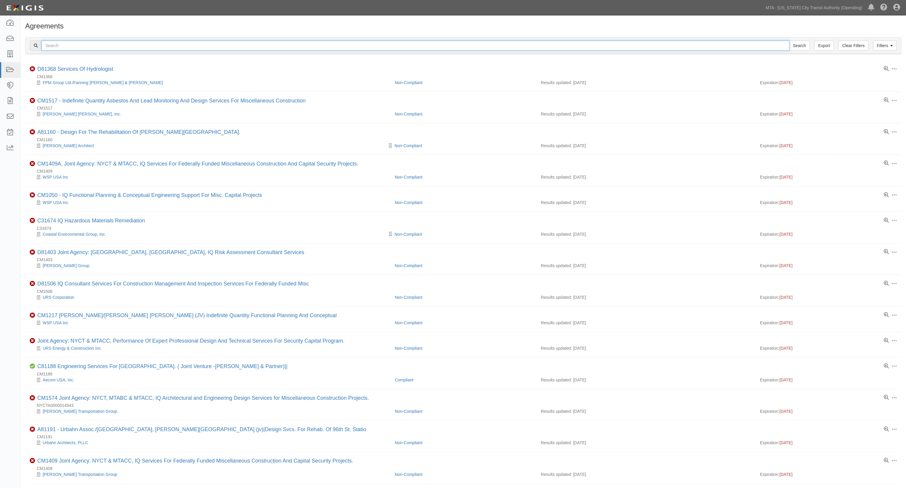
click at [94, 44] on input "text" at bounding box center [415, 46] width 748 height 10
type input "1272"
click at [789, 41] on input "Search" at bounding box center [799, 46] width 21 height 10
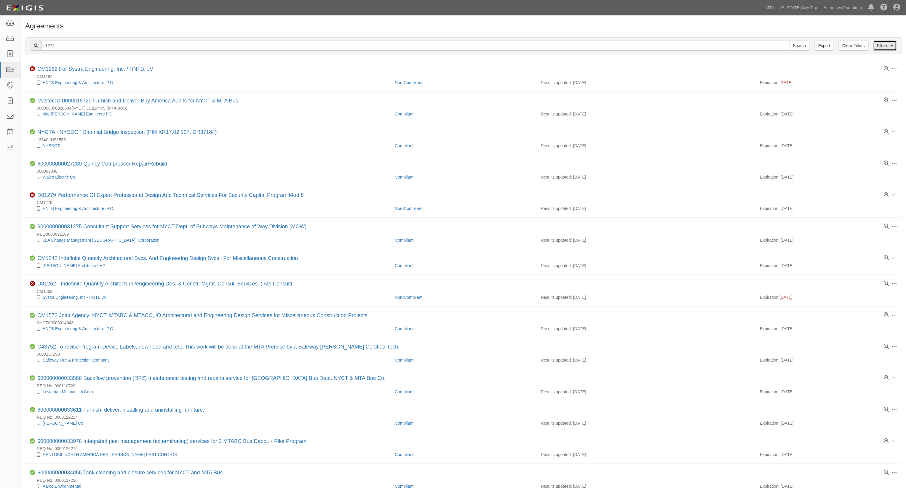
click at [884, 47] on link "Filters" at bounding box center [885, 46] width 24 height 10
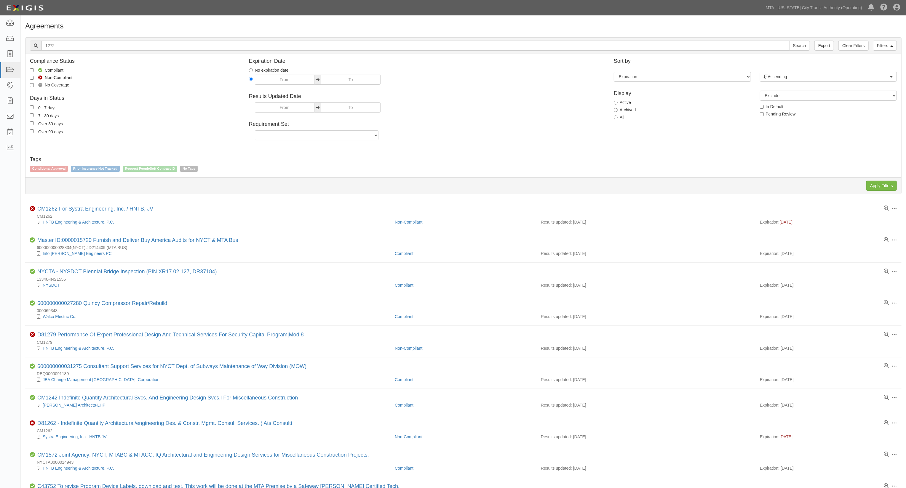
click at [621, 116] on label "All" at bounding box center [619, 117] width 11 height 6
click at [617, 116] on input "All" at bounding box center [616, 118] width 4 height 4
radio input "true"
drag, startPoint x: 876, startPoint y: 184, endPoint x: 864, endPoint y: 180, distance: 12.5
click at [876, 184] on input "Apply Filters" at bounding box center [881, 186] width 31 height 10
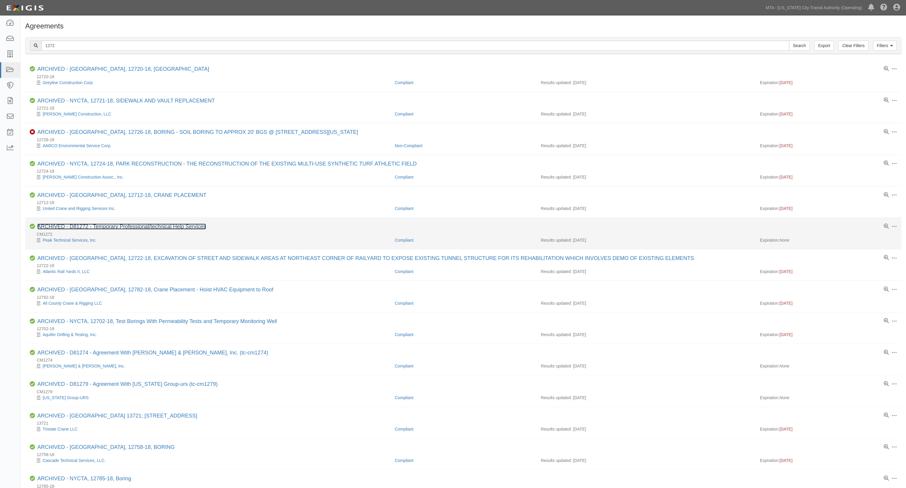
click at [65, 228] on link "ARCHIVED - D81272 - Temporary Professional/technical Help Services" at bounding box center [121, 227] width 169 height 6
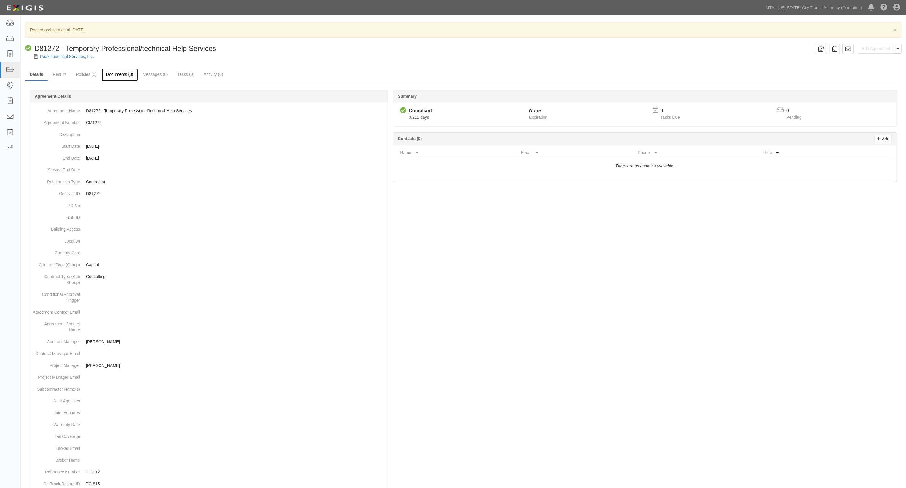
click at [106, 69] on link "Documents (0)" at bounding box center [120, 74] width 36 height 13
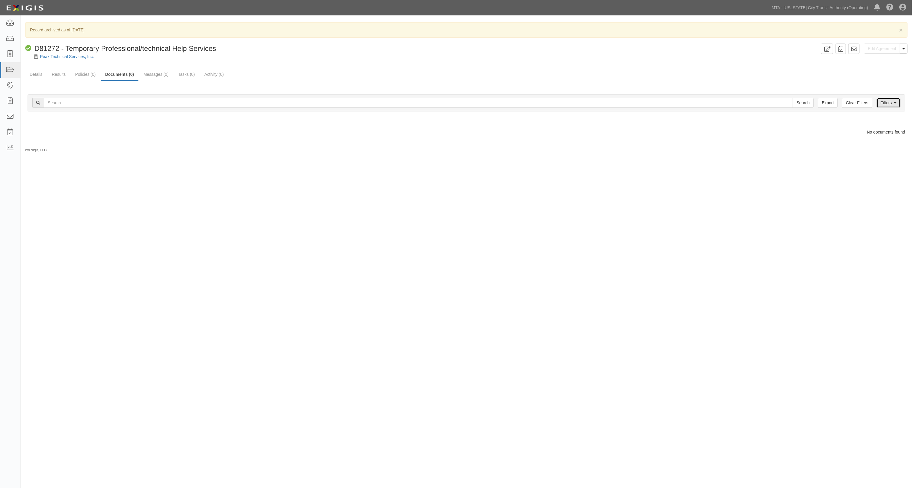
click at [895, 106] on link "Filters" at bounding box center [888, 103] width 24 height 10
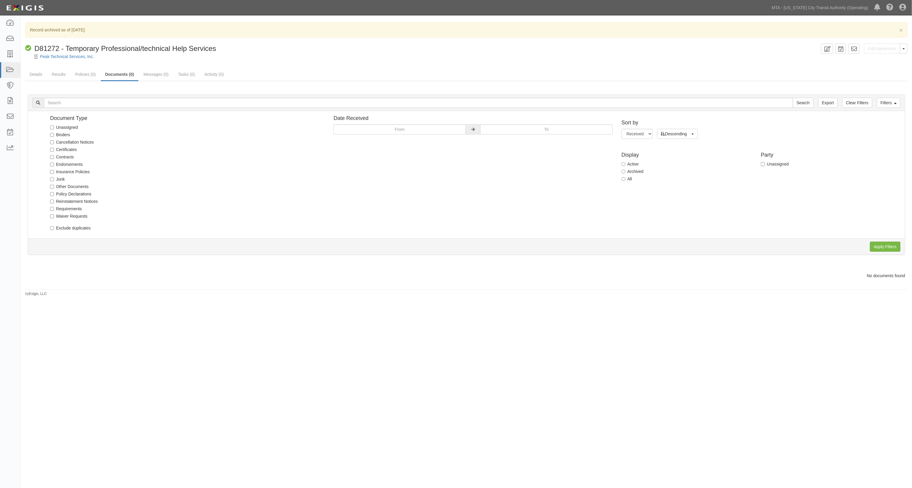
click at [629, 179] on label "All" at bounding box center [626, 179] width 11 height 6
click at [625, 179] on input "All" at bounding box center [623, 179] width 4 height 4
radio input "true"
click at [902, 247] on div "Apply Filters Clear Filters" at bounding box center [466, 247] width 877 height 16
click at [895, 246] on input "Apply Filters" at bounding box center [885, 247] width 31 height 10
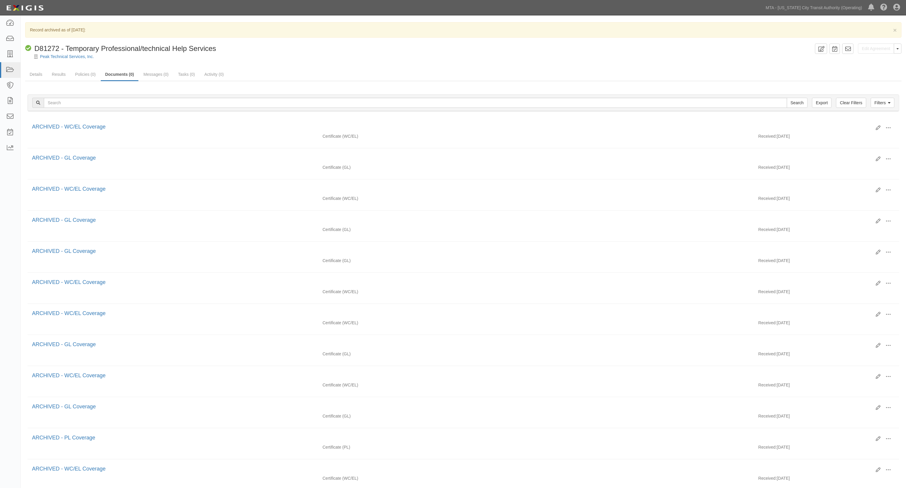
click at [673, 57] on div "Peak Technical Services, Inc." at bounding box center [468, 57] width 876 height 6
click at [153, 74] on link "Messages (0)" at bounding box center [156, 74] width 34 height 13
click at [116, 75] on link "Documents (0)" at bounding box center [120, 74] width 38 height 13
click at [878, 102] on link "Filters" at bounding box center [882, 103] width 24 height 10
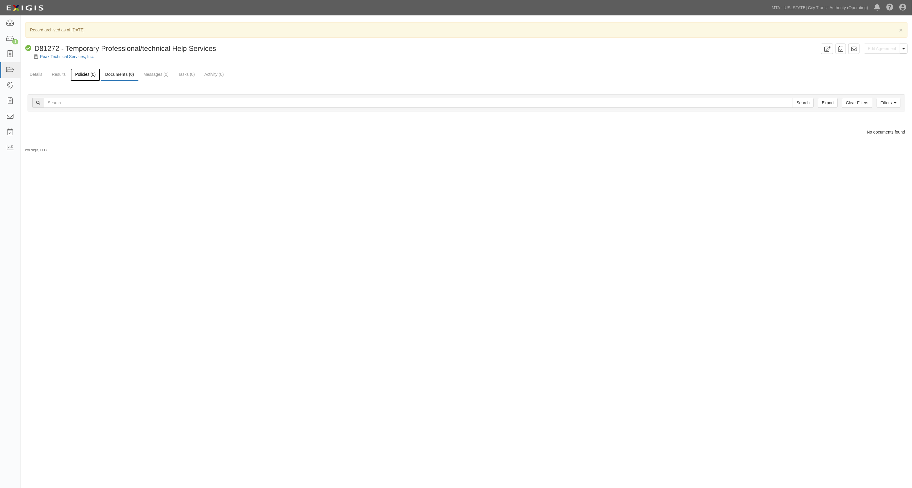
click at [88, 73] on link "Policies (0)" at bounding box center [85, 74] width 29 height 13
click at [888, 100] on link "Filters" at bounding box center [888, 98] width 24 height 10
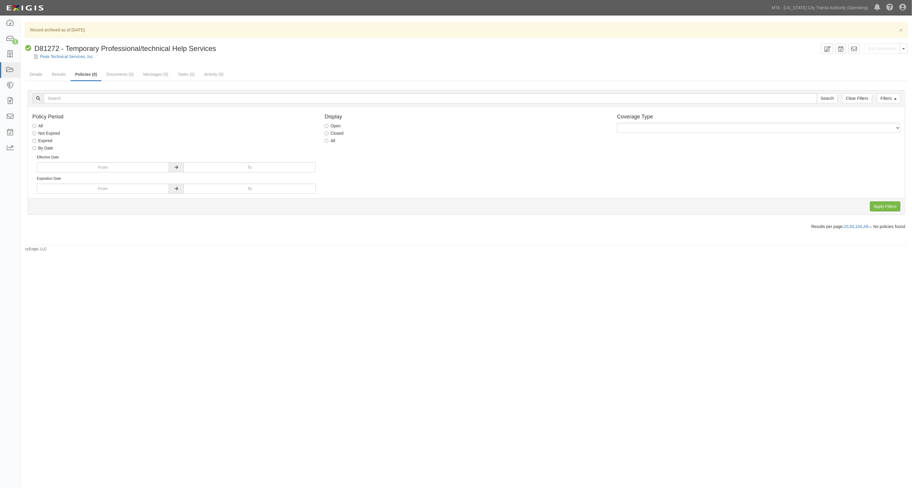
click at [330, 140] on label "All" at bounding box center [329, 141] width 11 height 6
click at [328, 140] on input "All" at bounding box center [326, 141] width 4 height 4
radio input "true"
drag, startPoint x: 895, startPoint y: 207, endPoint x: 807, endPoint y: 198, distance: 88.5
click at [895, 207] on input "Apply Filters" at bounding box center [885, 206] width 31 height 10
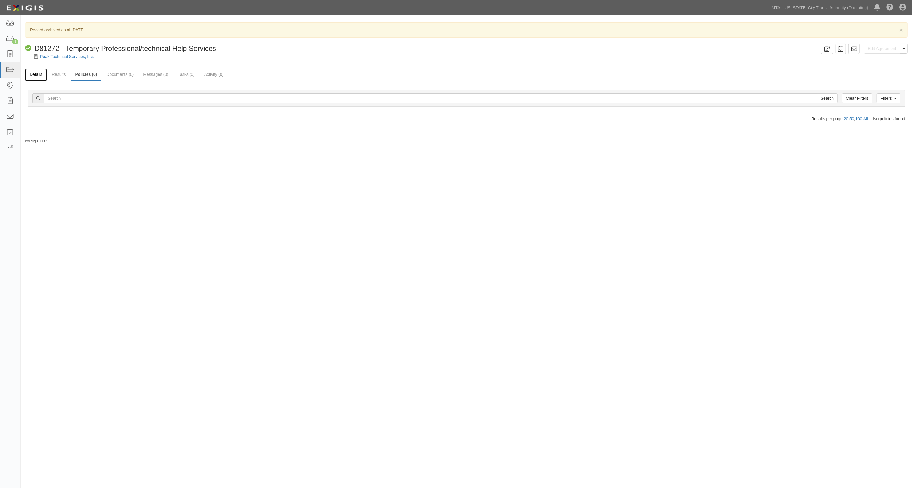
click at [40, 73] on link "Details" at bounding box center [36, 74] width 22 height 13
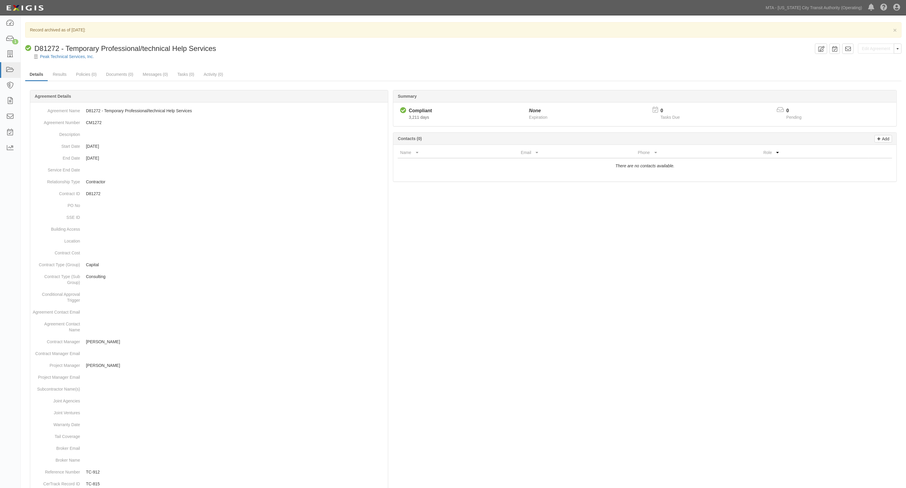
click at [485, 237] on div at bounding box center [463, 365] width 876 height 533
click at [184, 17] on body "Toggle navigation Dashboard 1 Inbox Parties Agreements Coverages Documents Mess…" at bounding box center [453, 320] width 906 height 641
click at [7, 24] on icon at bounding box center [10, 23] width 8 height 7
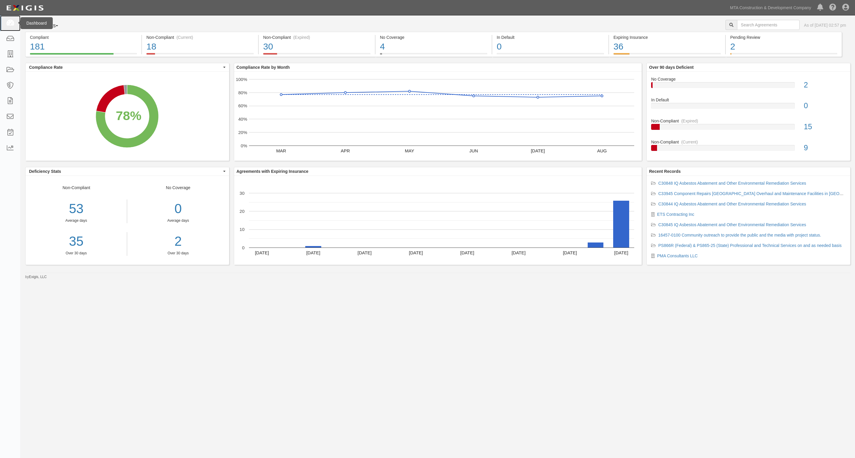
click at [9, 24] on icon at bounding box center [10, 23] width 8 height 7
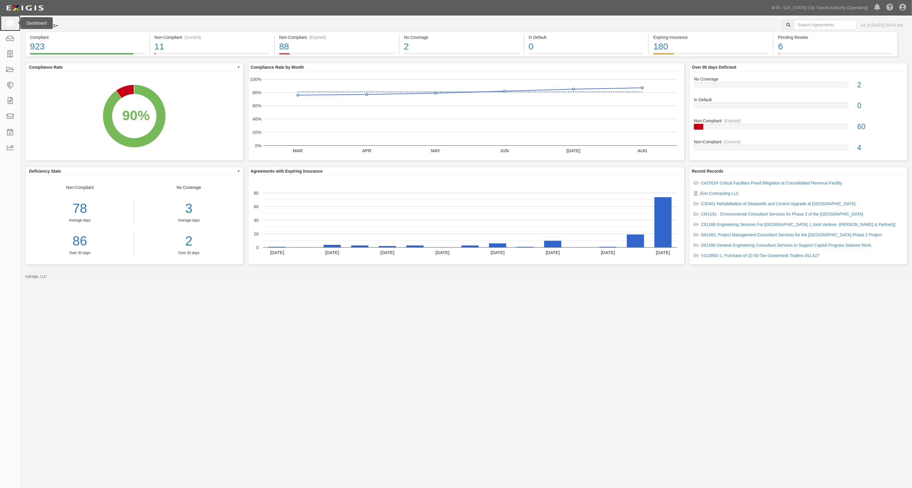
click at [12, 25] on icon at bounding box center [10, 23] width 8 height 7
